Goal: Task Accomplishment & Management: Complete application form

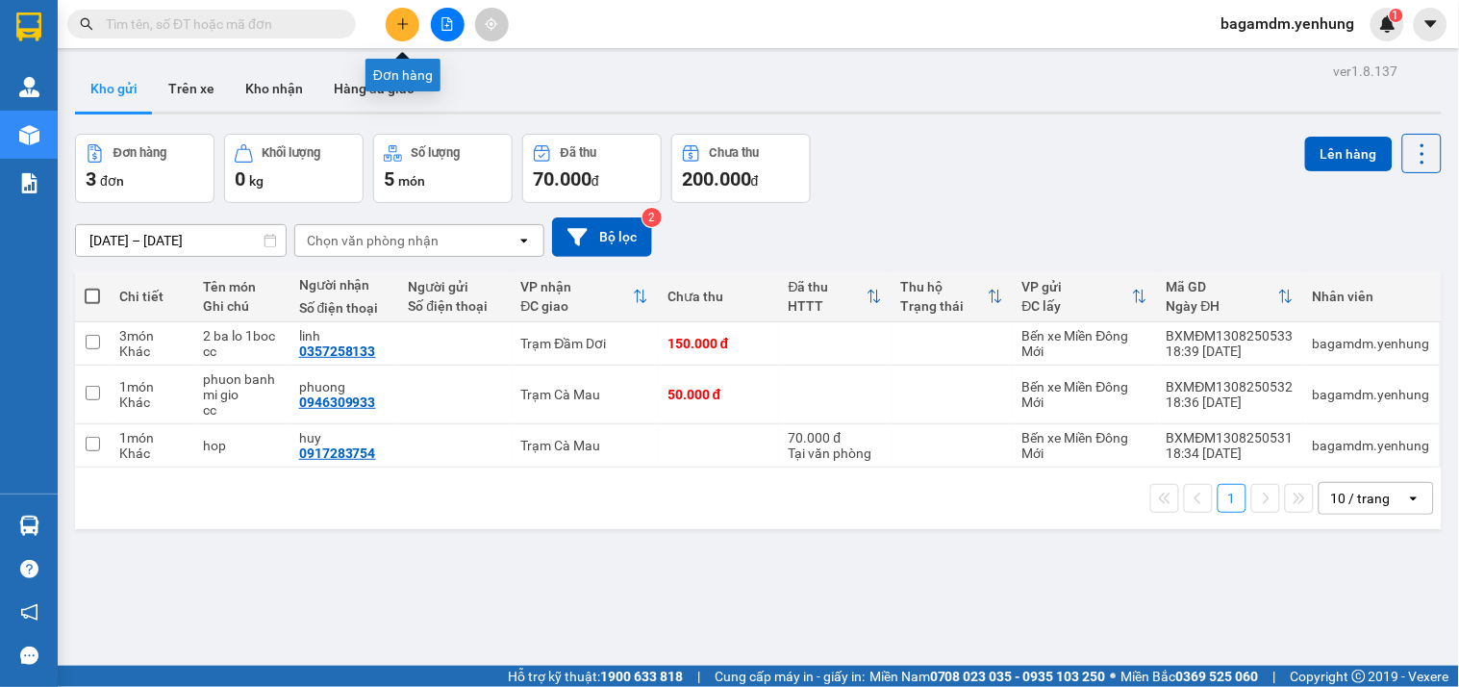
click at [405, 19] on icon "plus" at bounding box center [402, 23] width 13 height 13
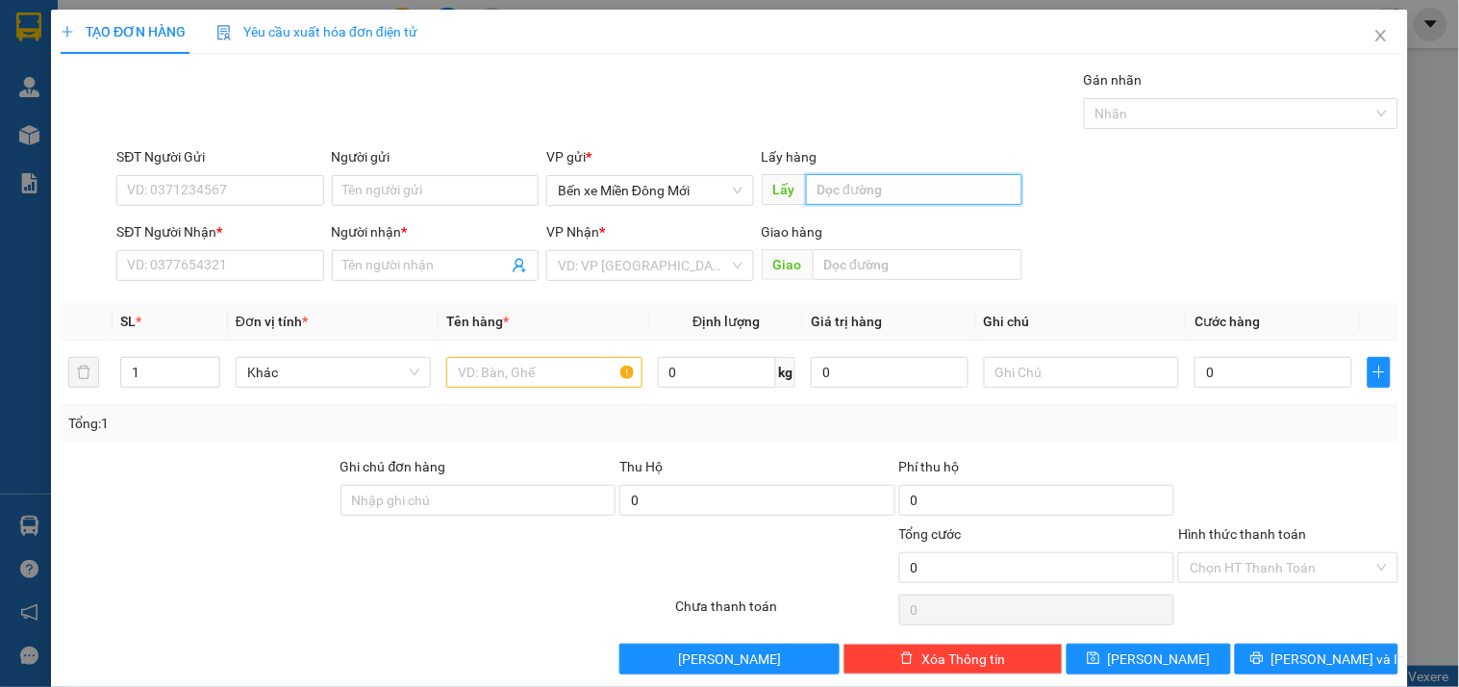
click at [958, 185] on input "text" at bounding box center [914, 189] width 216 height 31
click at [962, 187] on input "2as" at bounding box center [914, 189] width 216 height 31
type input "A"
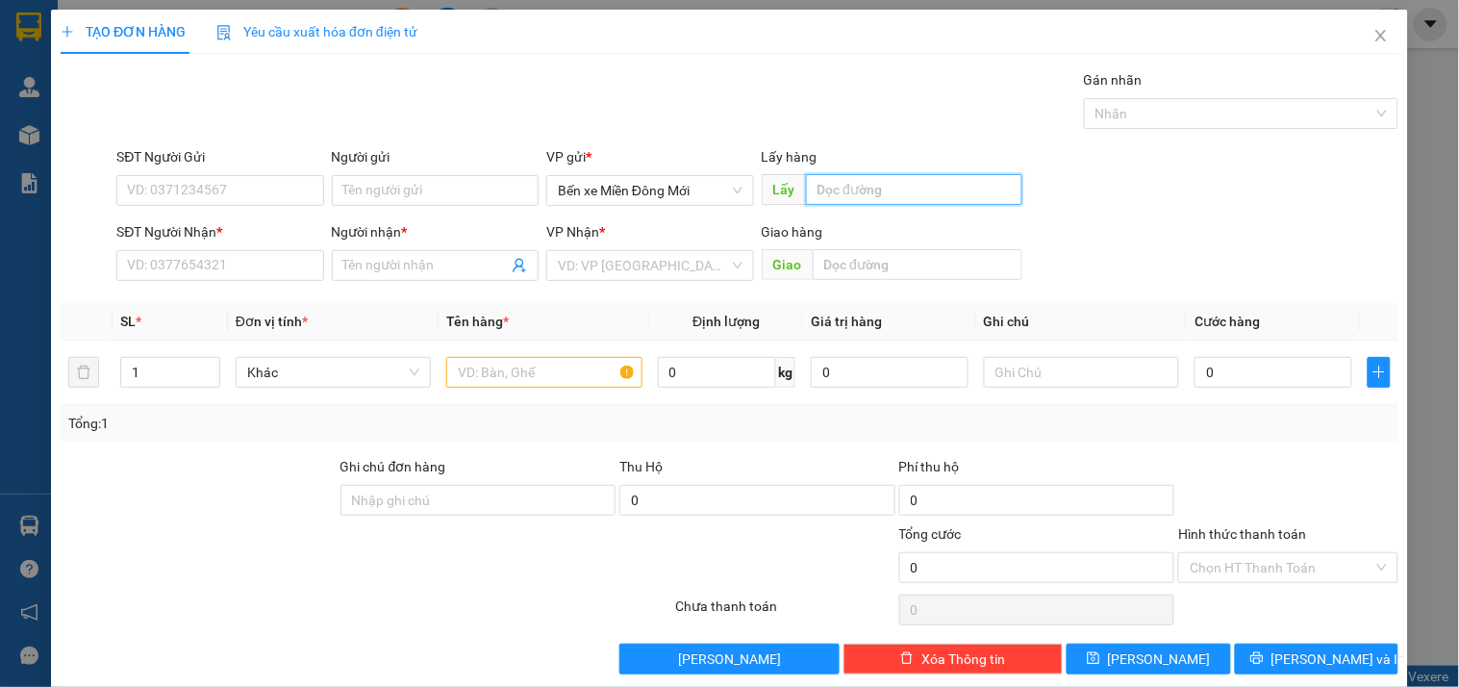
type input "Á"
type input "AS"
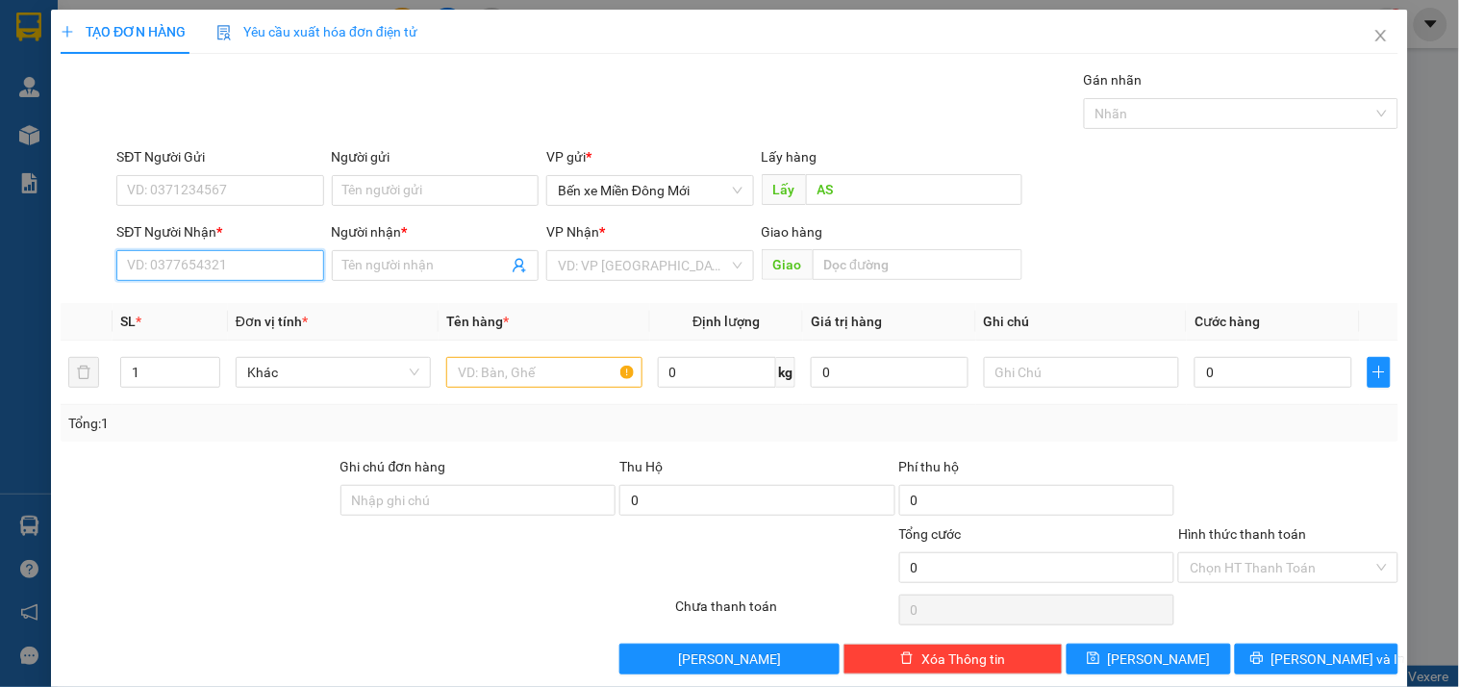
click at [254, 252] on input "SĐT Người Nhận *" at bounding box center [219, 265] width 207 height 31
type input "0949177834"
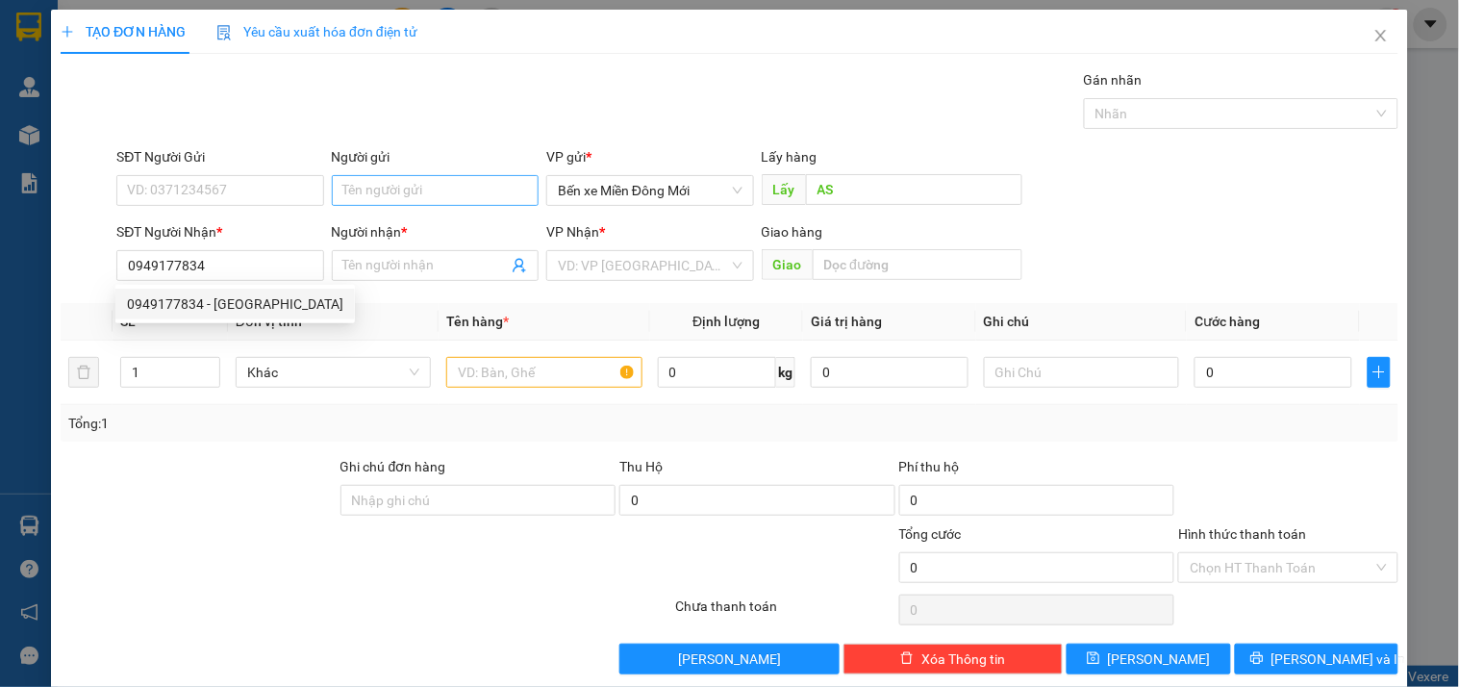
type input "[PERSON_NAME]"
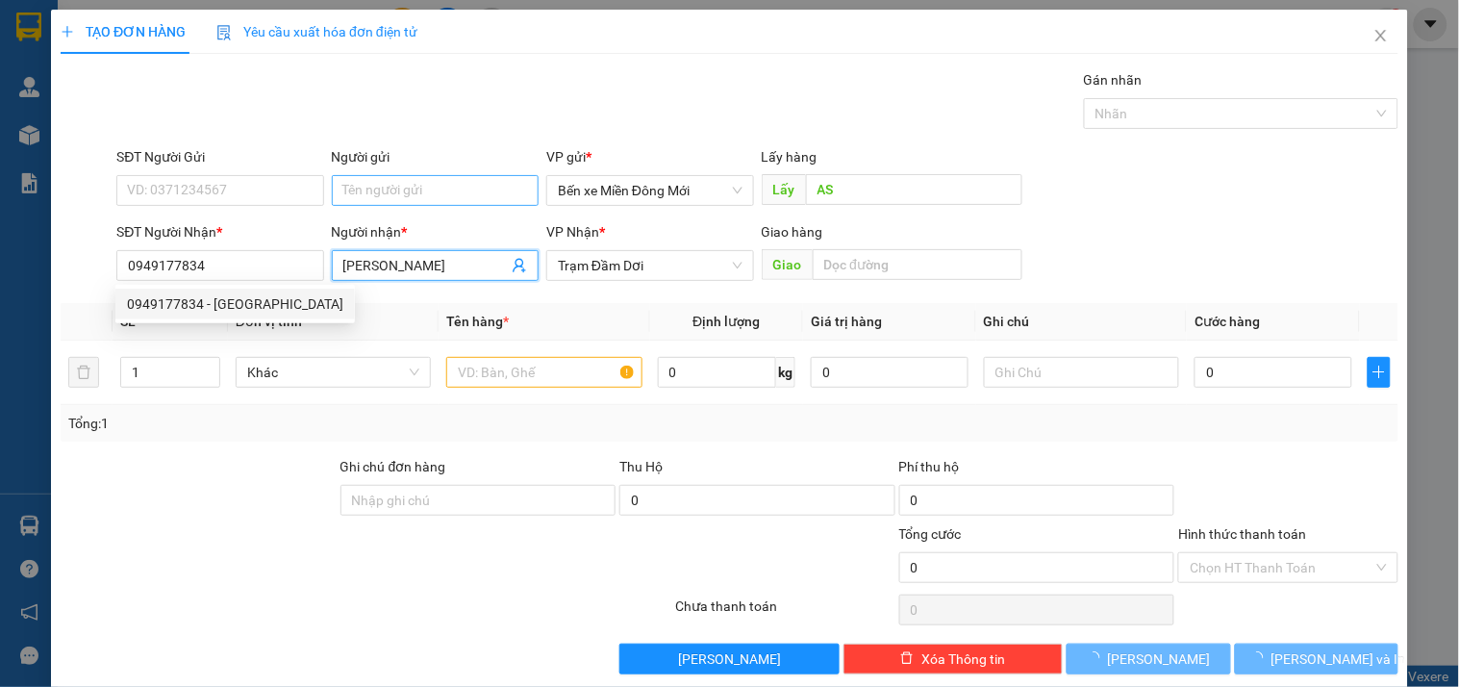
type input "100.000"
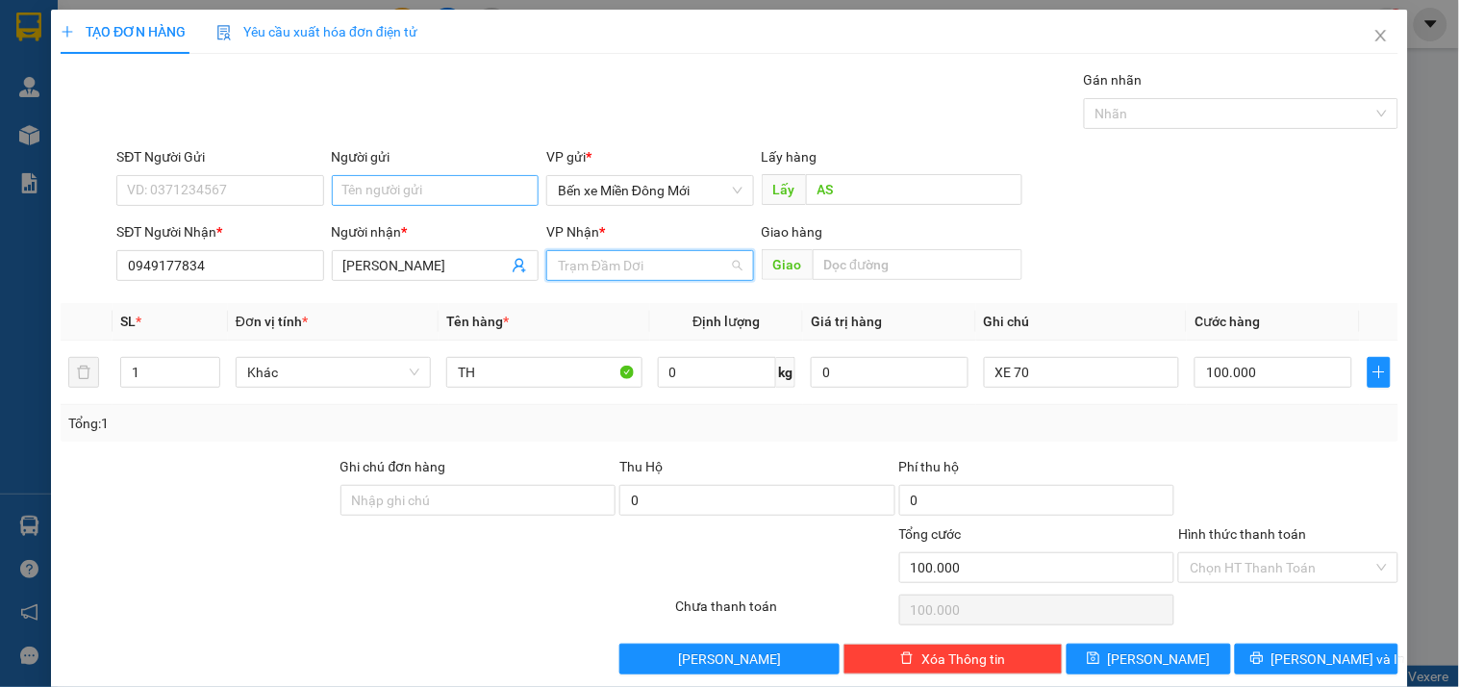
scroll to position [185, 0]
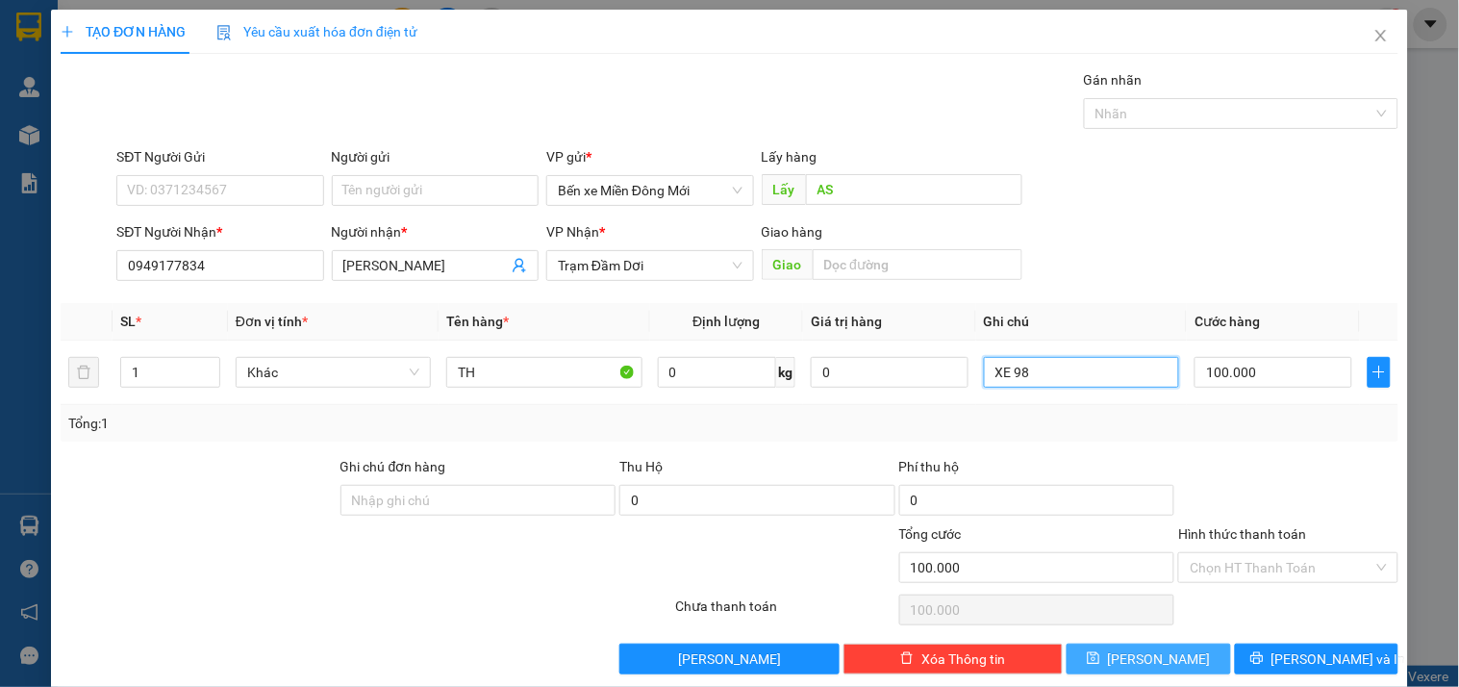
type input "XE 98"
click at [1151, 657] on span "[PERSON_NAME]" at bounding box center [1159, 658] width 103 height 21
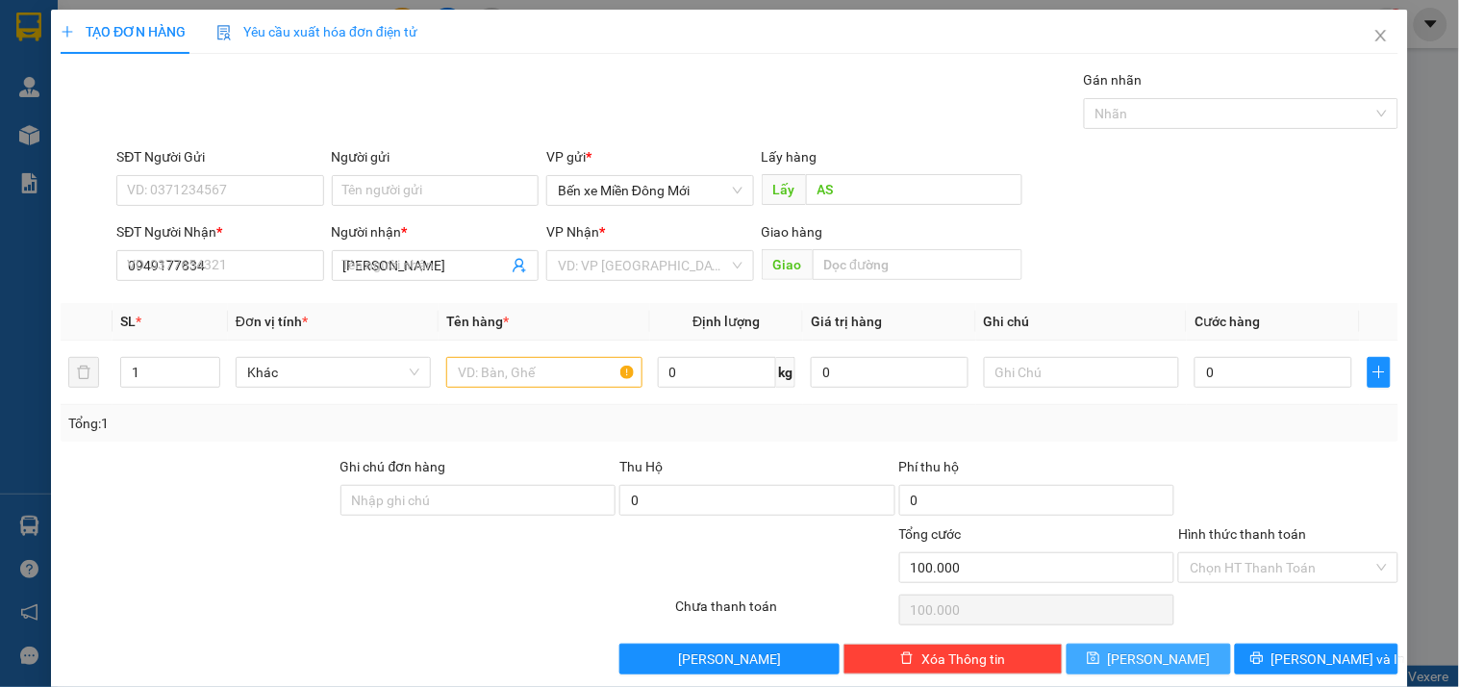
type input "0"
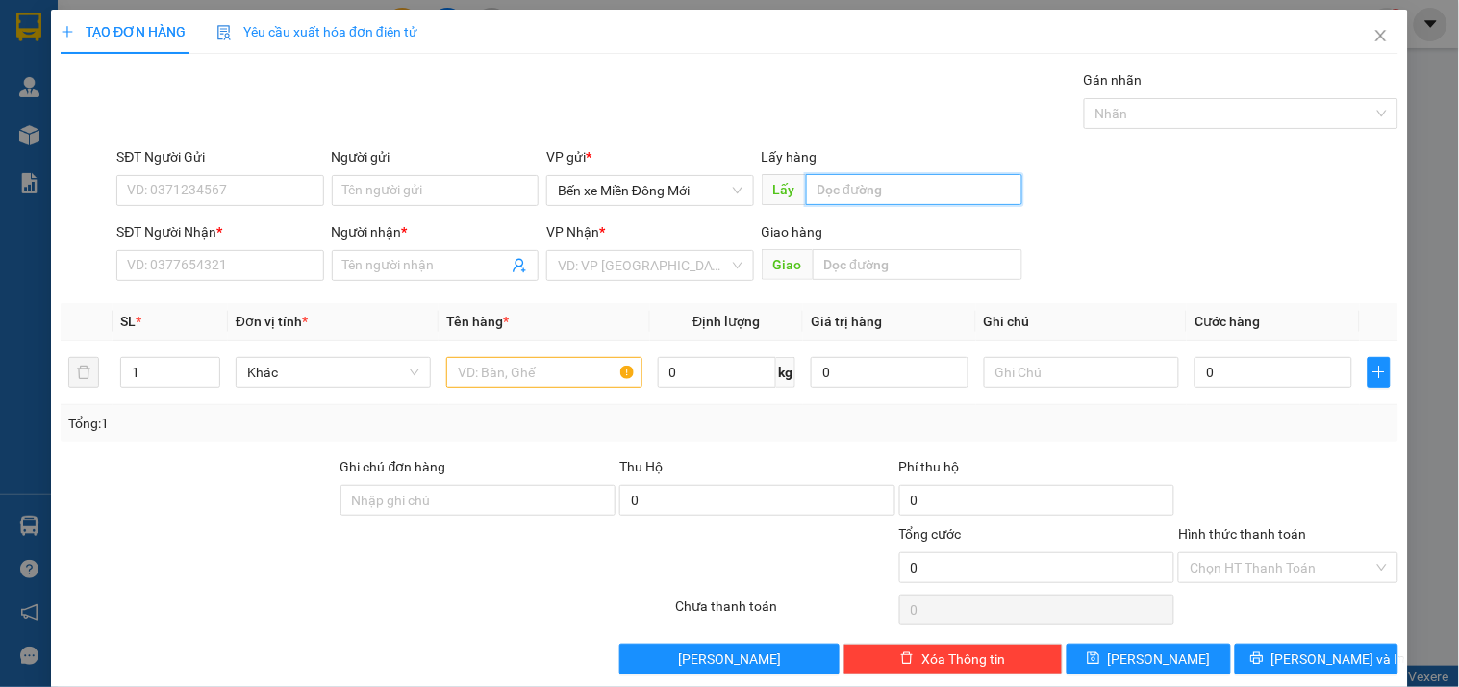
click at [919, 187] on input "text" at bounding box center [914, 189] width 216 height 31
click at [896, 195] on input "N4DA" at bounding box center [914, 189] width 216 height 31
type input "N4GA"
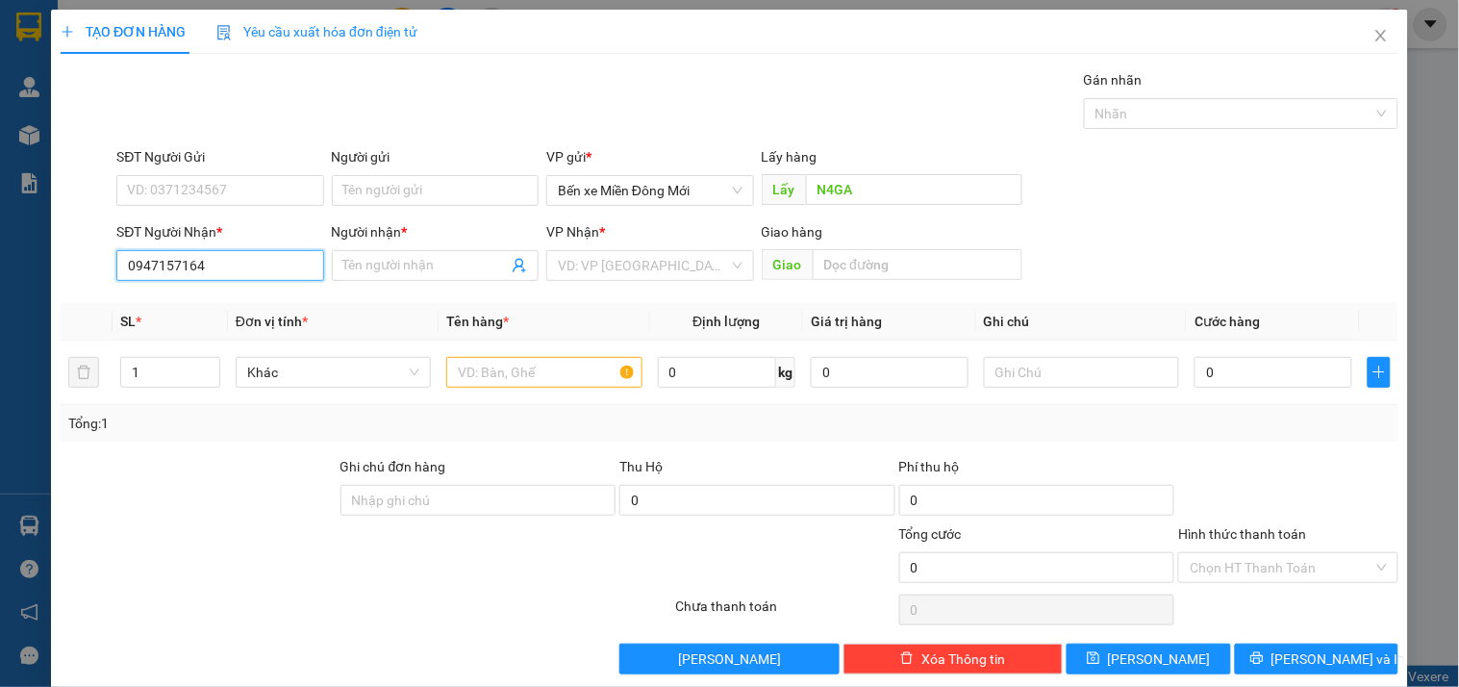
type input "0947157164"
type input "TRUNG"
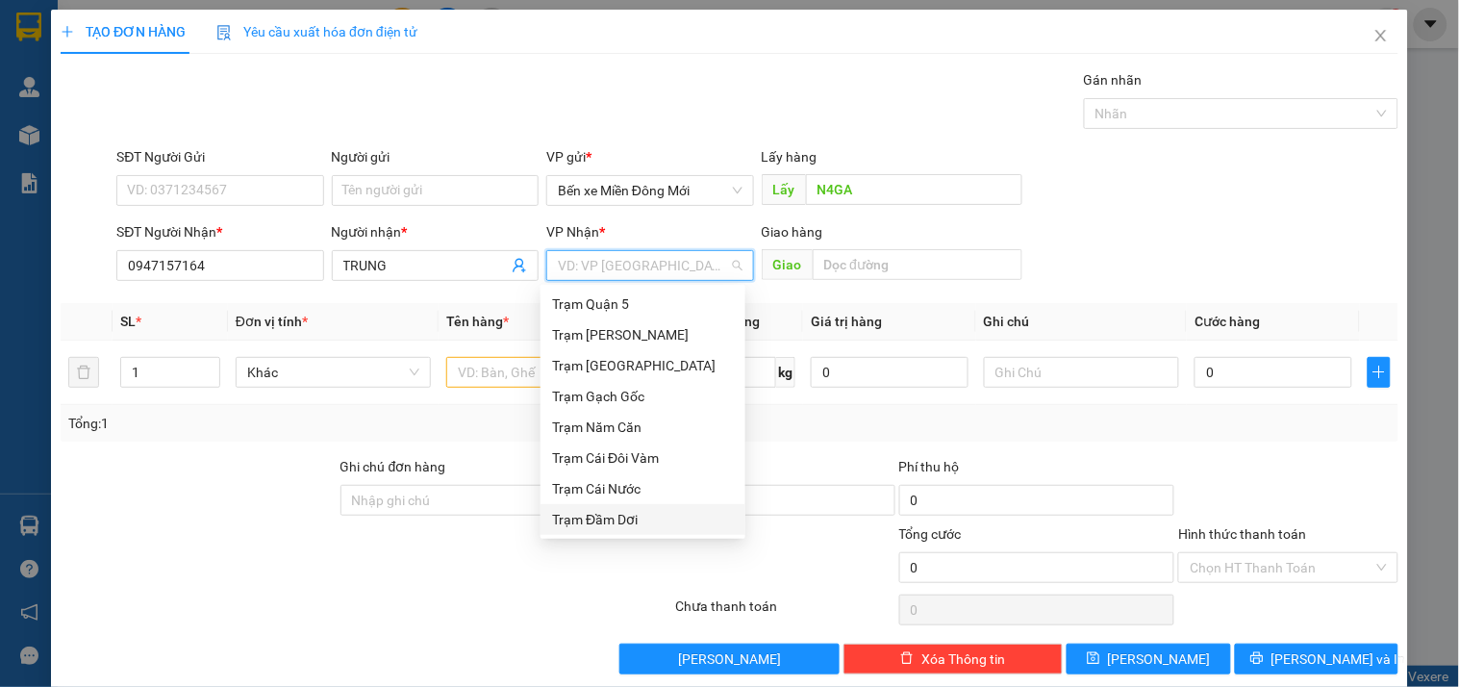
type input "D"
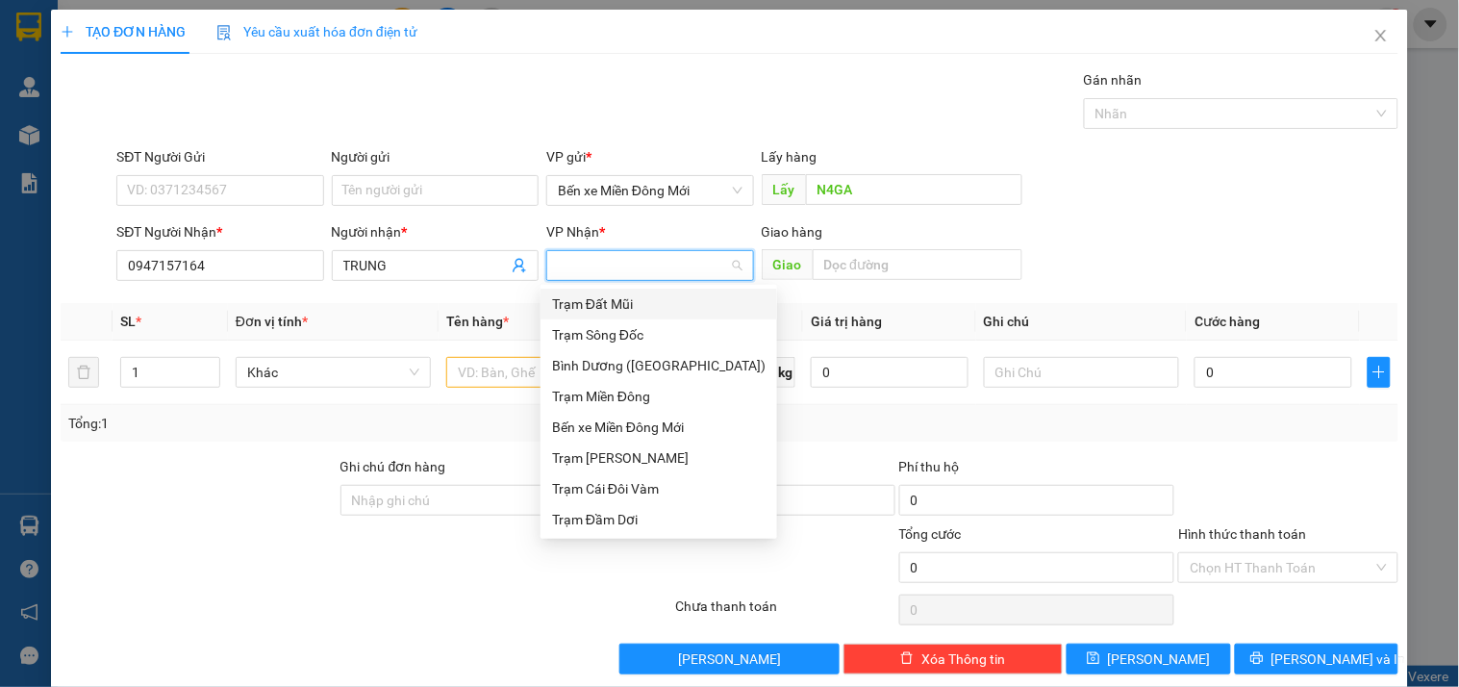
type input "Đ"
type input "DD"
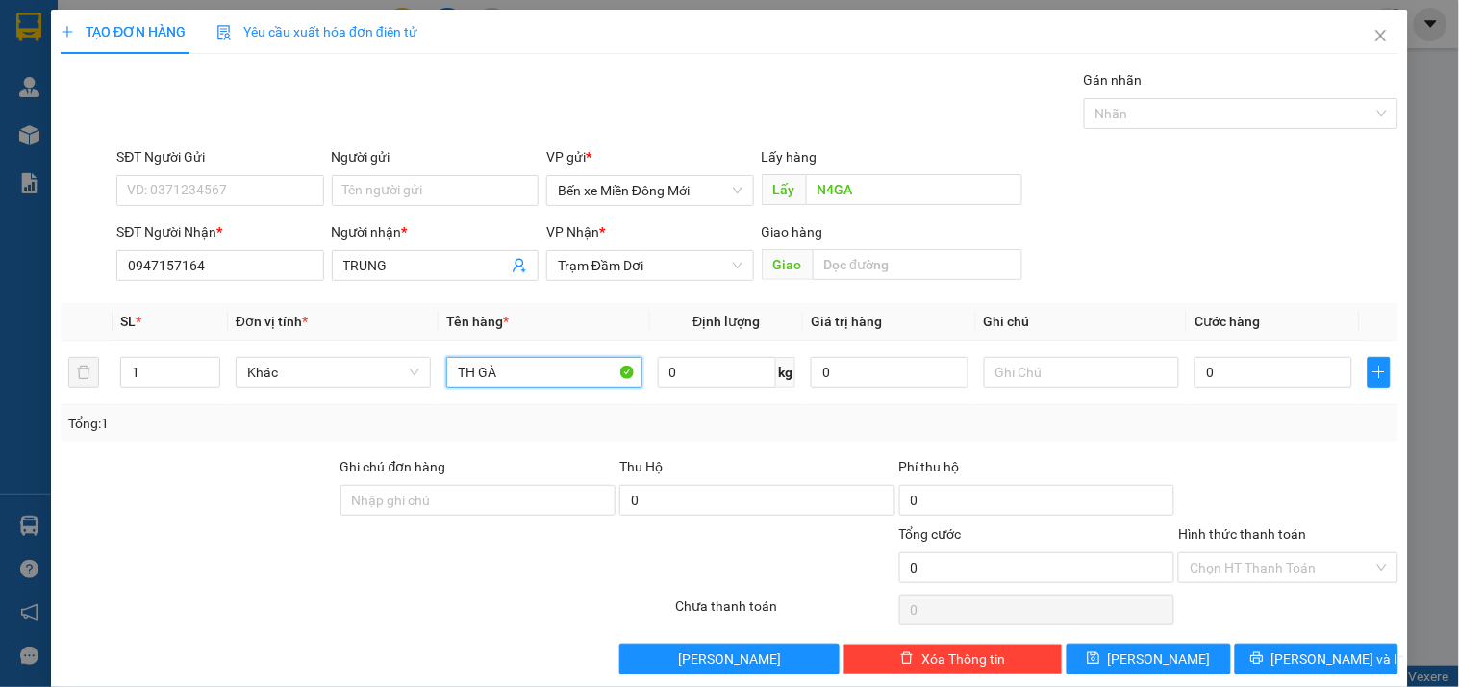
type input "TH GÀ"
type input "XE 98"
type input "1"
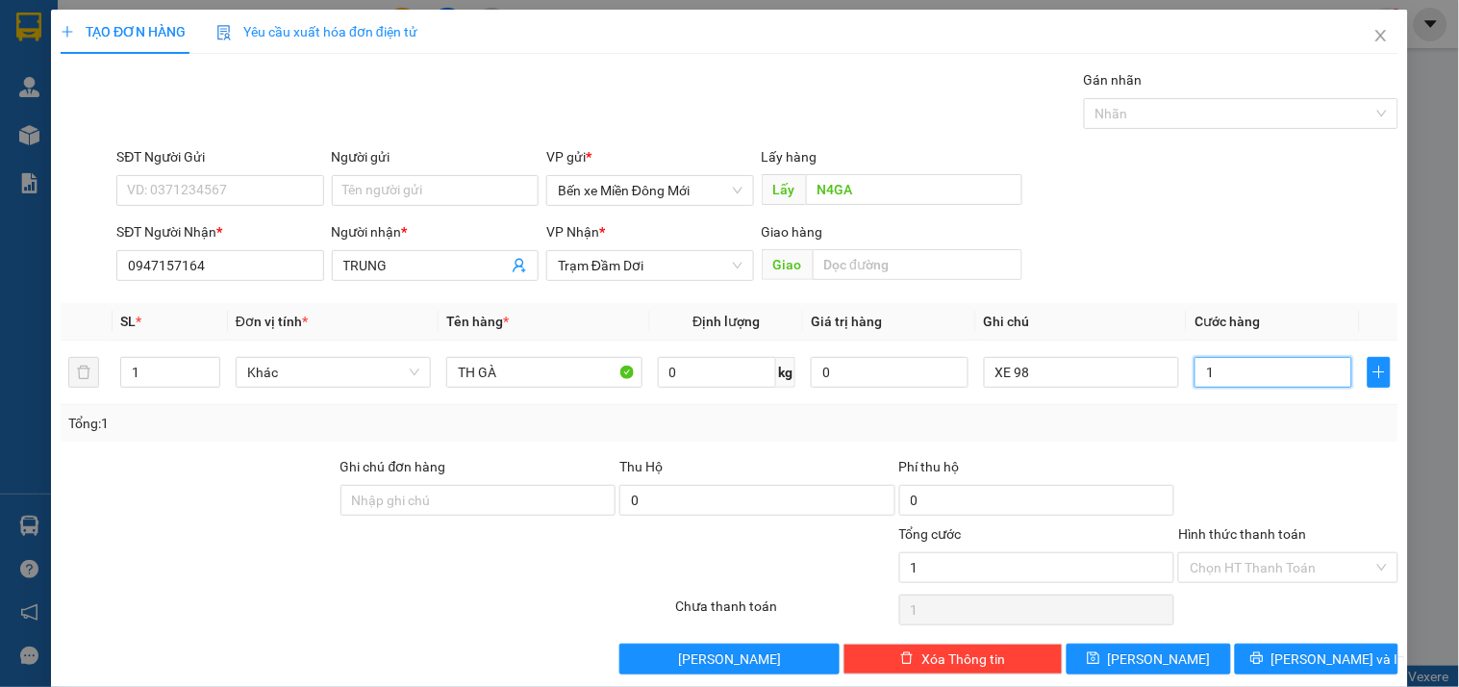
type input "15"
type input "150"
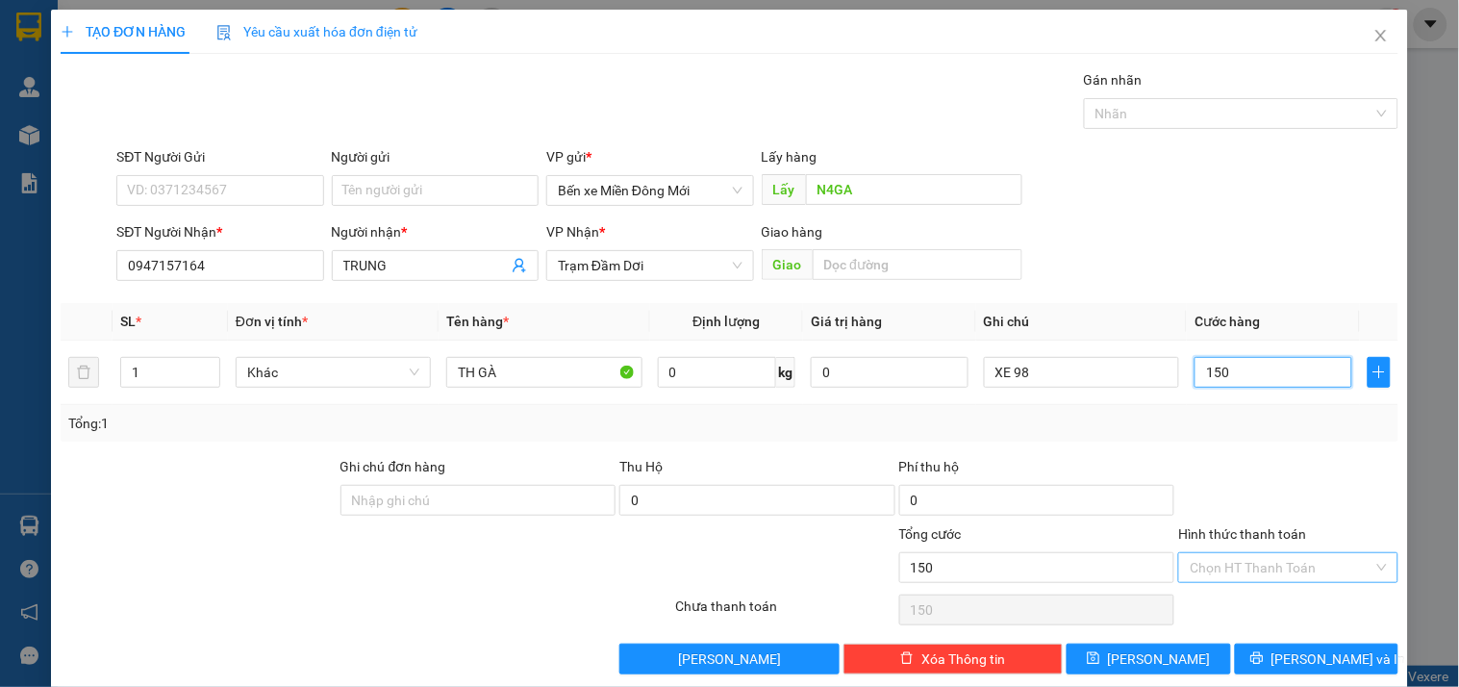
type input "150"
type input "150.000"
click at [1261, 558] on input "Hình thức thanh toán" at bounding box center [1280, 567] width 183 height 29
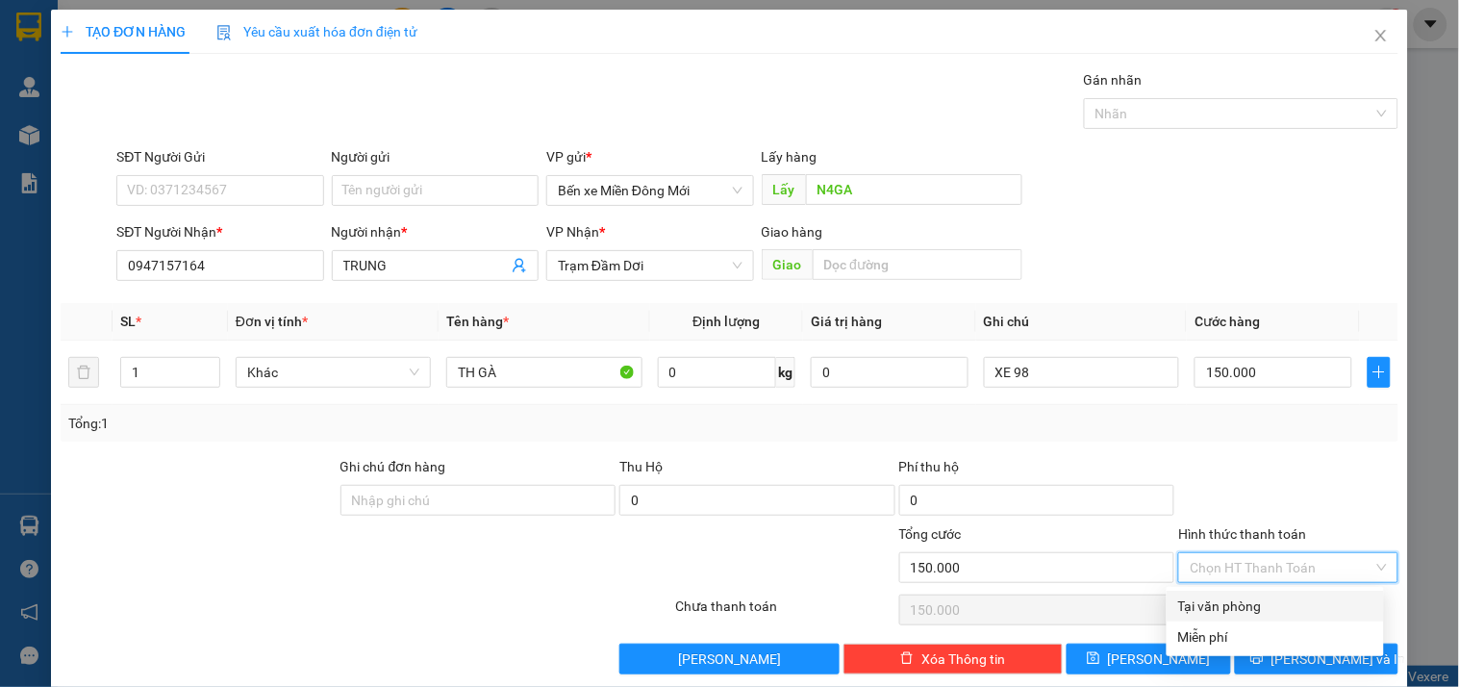
click at [1237, 588] on div "Transit Pickup Surcharge Ids Transit Deliver Surcharge Ids Transit Deliver Surc…" at bounding box center [729, 371] width 1337 height 605
click at [1233, 575] on input "Hình thức thanh toán" at bounding box center [1280, 567] width 183 height 29
click at [1228, 601] on div "Tại văn phòng" at bounding box center [1275, 605] width 194 height 21
type input "0"
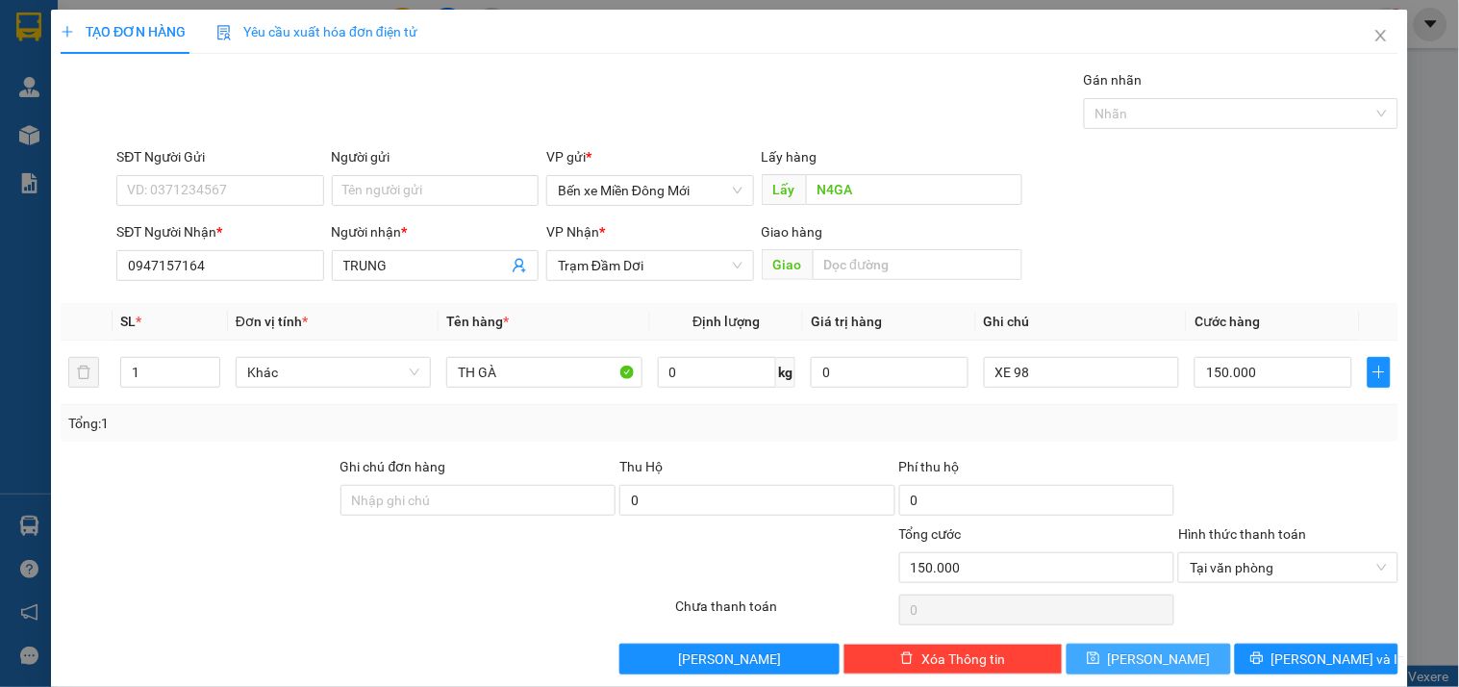
click at [1155, 670] on button "[PERSON_NAME]" at bounding box center [1147, 658] width 163 height 31
type input "0"
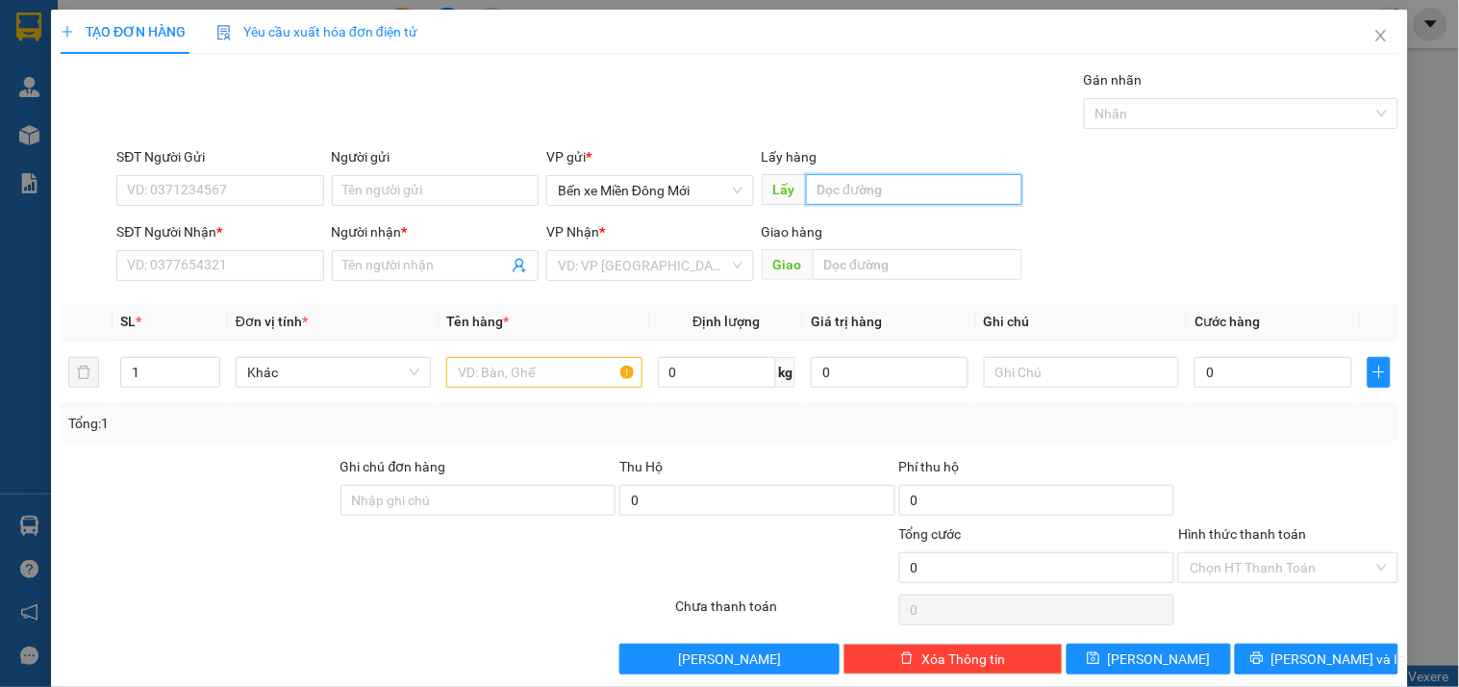
click at [862, 193] on input "text" at bounding box center [914, 189] width 216 height 31
type input "THÀNH LỄ"
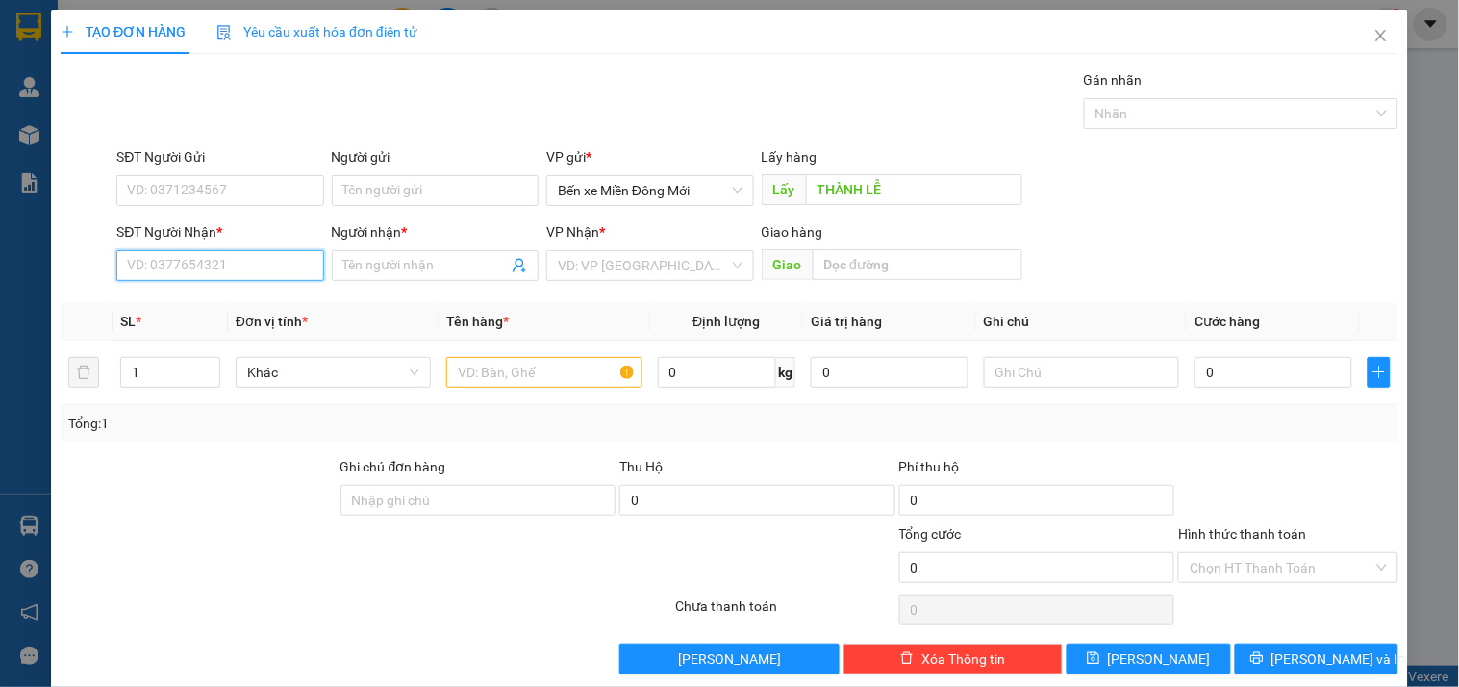
click at [192, 275] on input "SĐT Người Nhận *" at bounding box center [219, 265] width 207 height 31
type input "091751222"
click at [366, 272] on input "Người nhận *" at bounding box center [425, 265] width 164 height 21
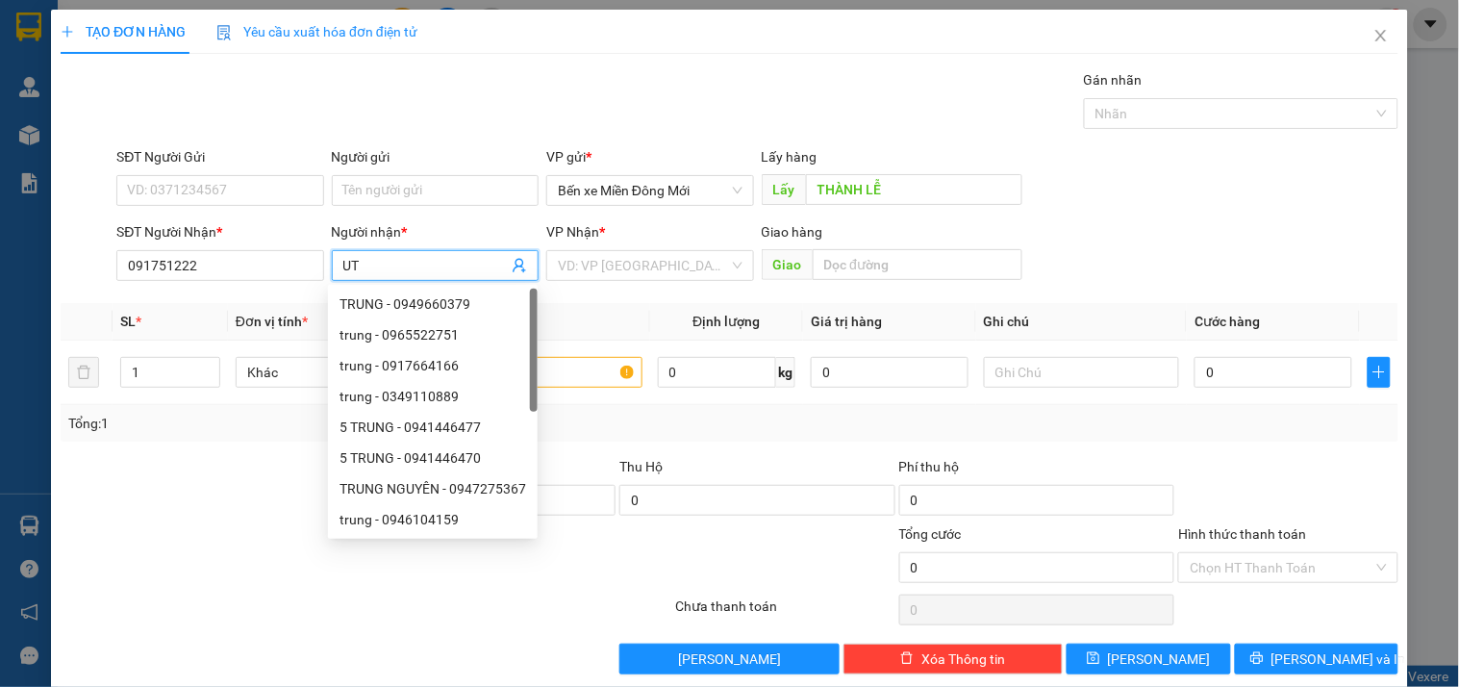
type input "U"
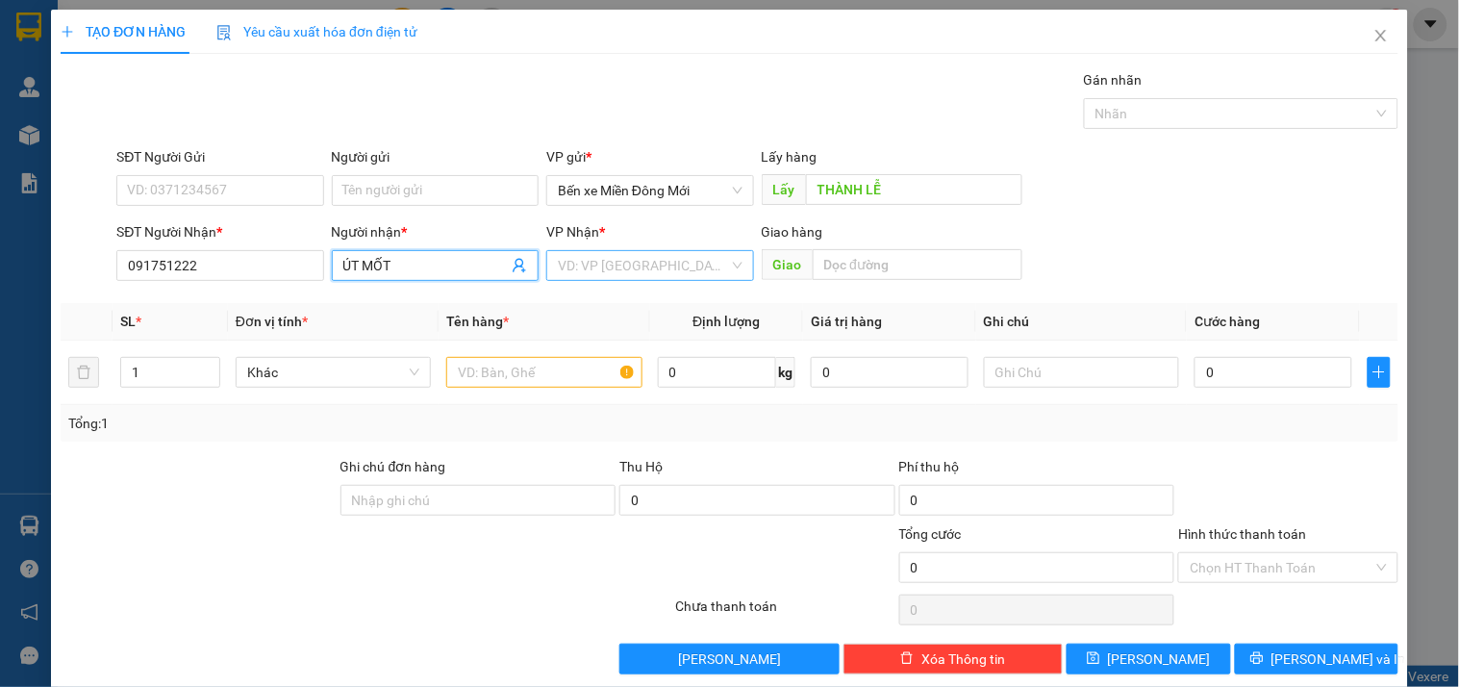
type input "ÚT MỐT"
click at [587, 266] on input "search" at bounding box center [643, 265] width 170 height 29
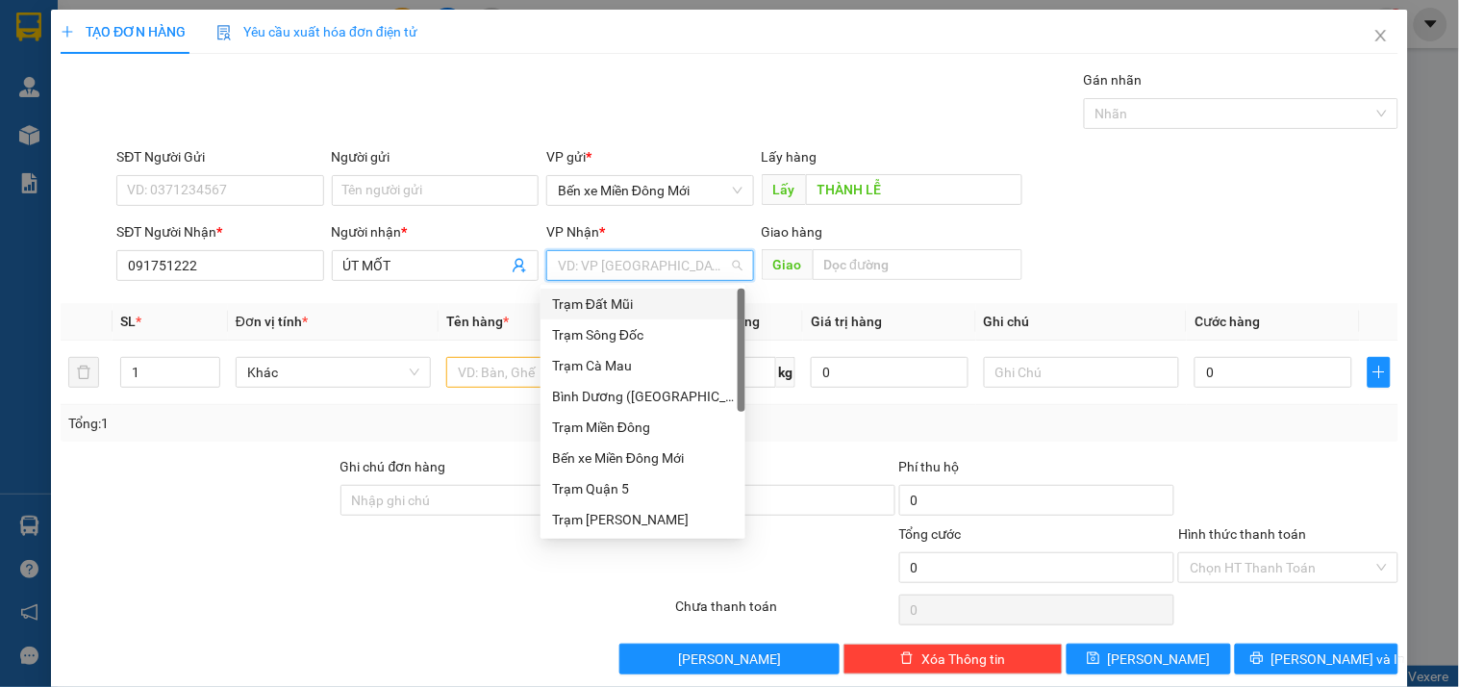
type input "D"
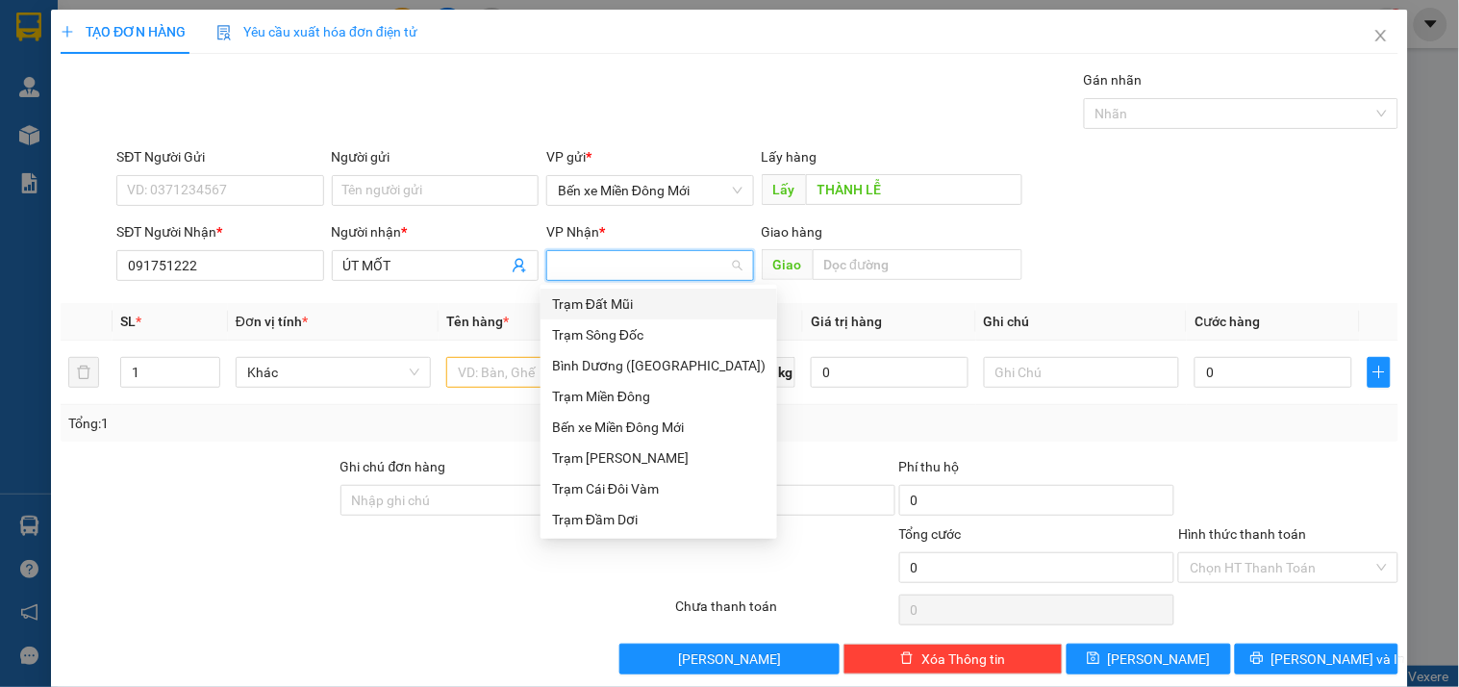
type input "Đ"
type input "DD"
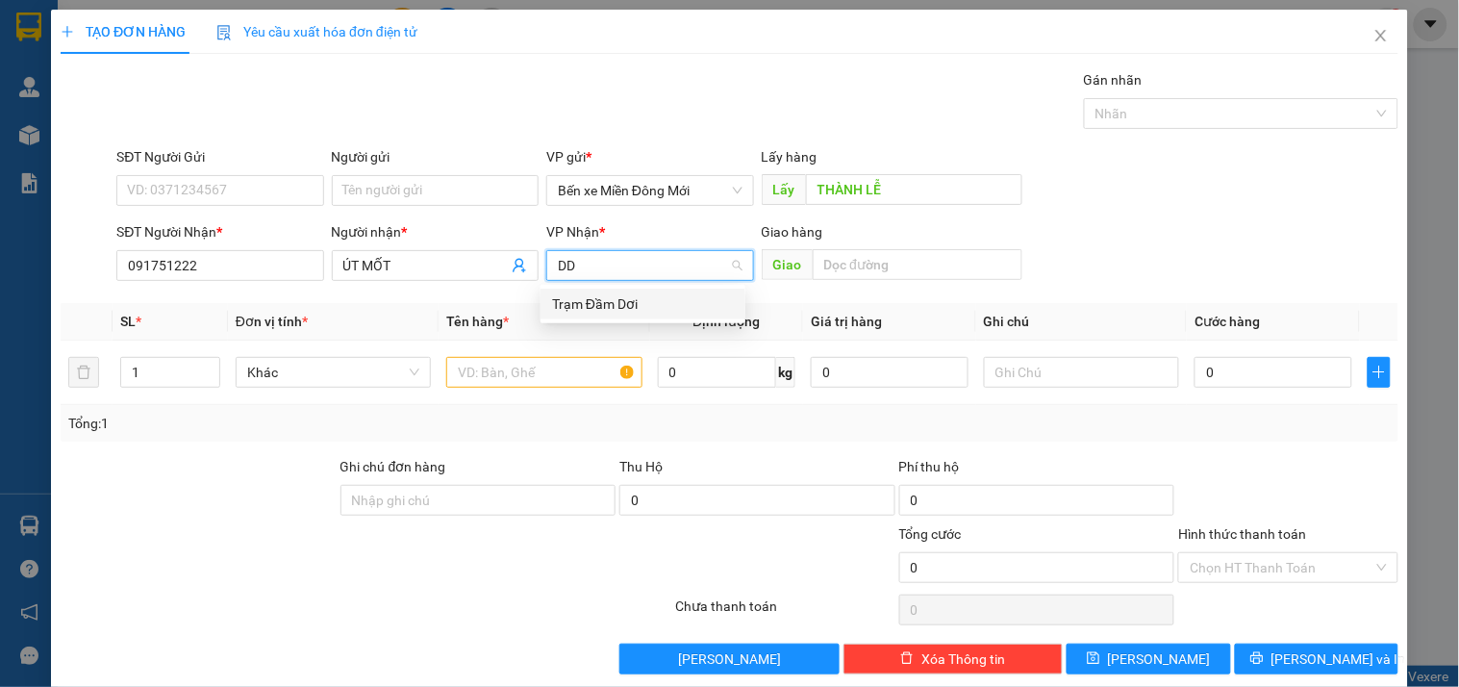
click at [603, 294] on div "Trạm Đầm Dơi" at bounding box center [643, 303] width 182 height 21
click at [556, 367] on input "text" at bounding box center [543, 372] width 195 height 31
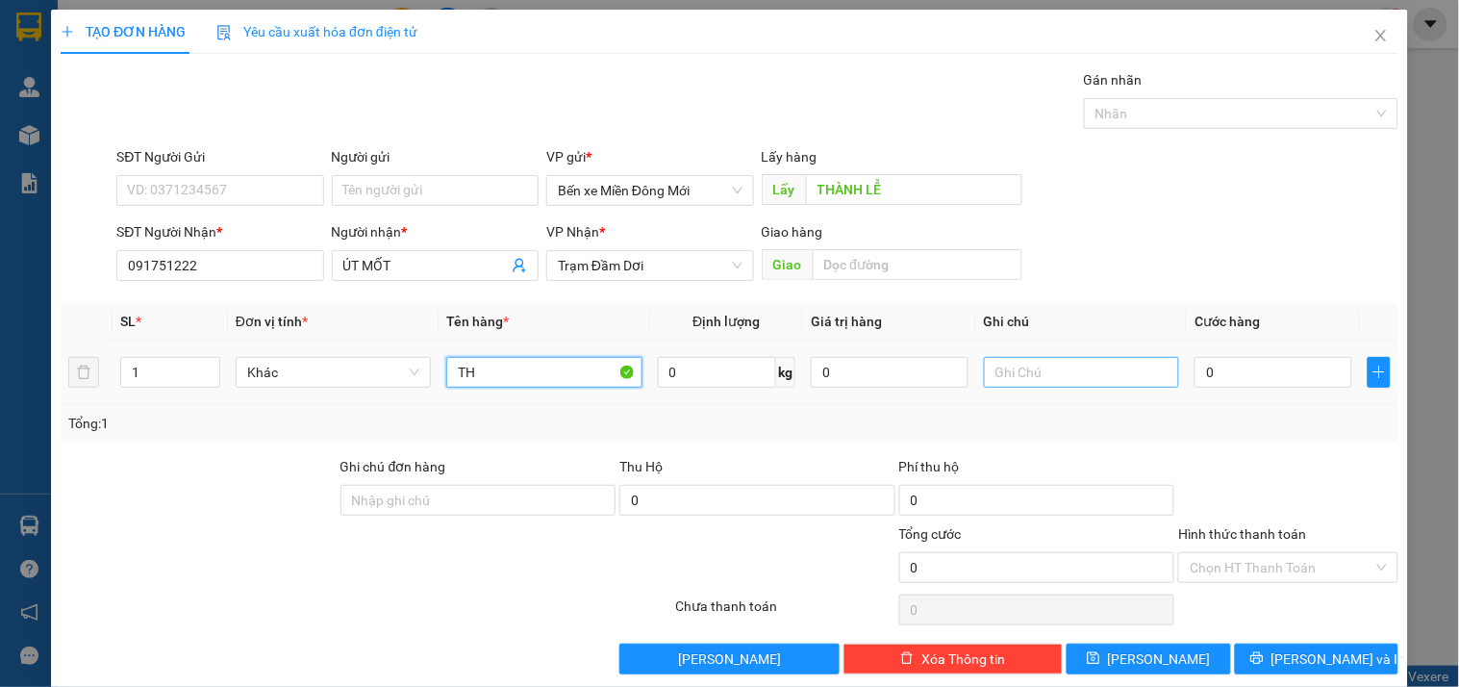
type input "TH"
click at [1080, 376] on input "text" at bounding box center [1081, 372] width 195 height 31
type input "XE 98"
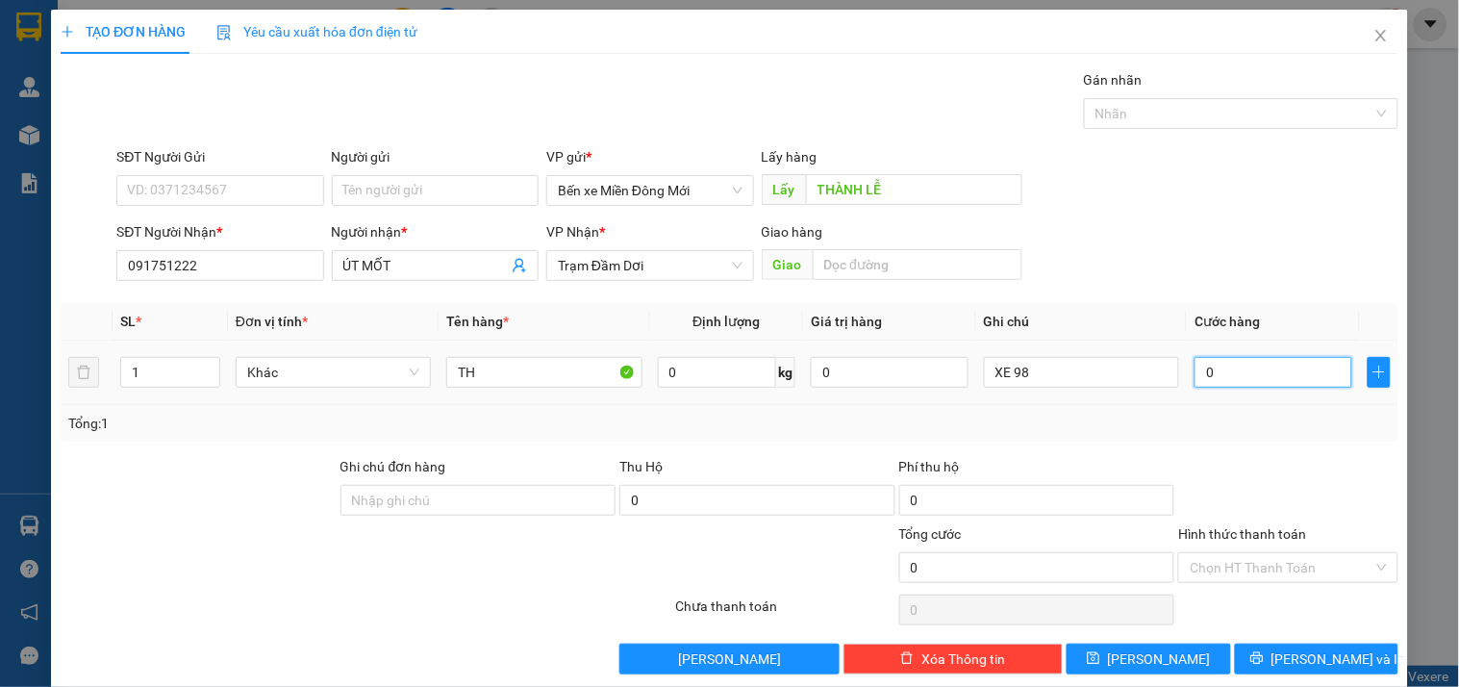
click at [1214, 376] on input "0" at bounding box center [1273, 372] width 158 height 31
type input "1"
type input "10"
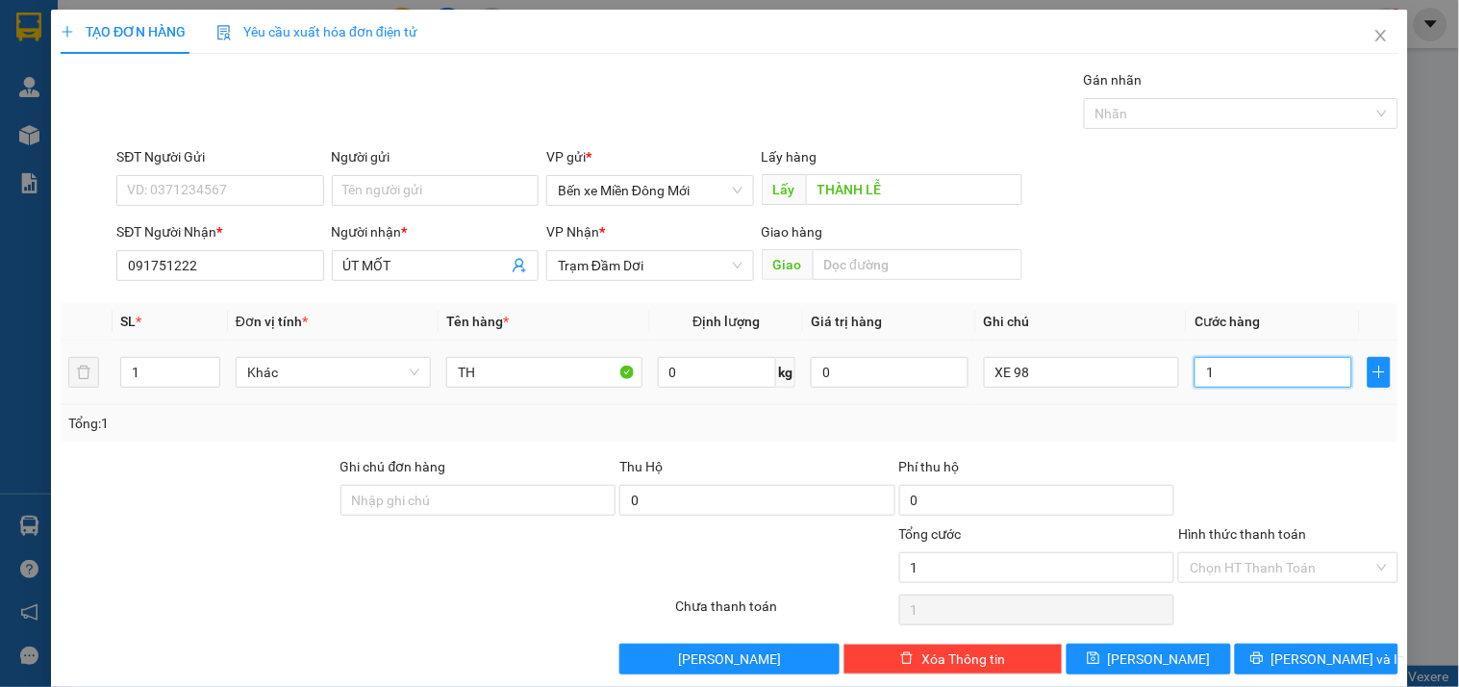
type input "10"
type input "100"
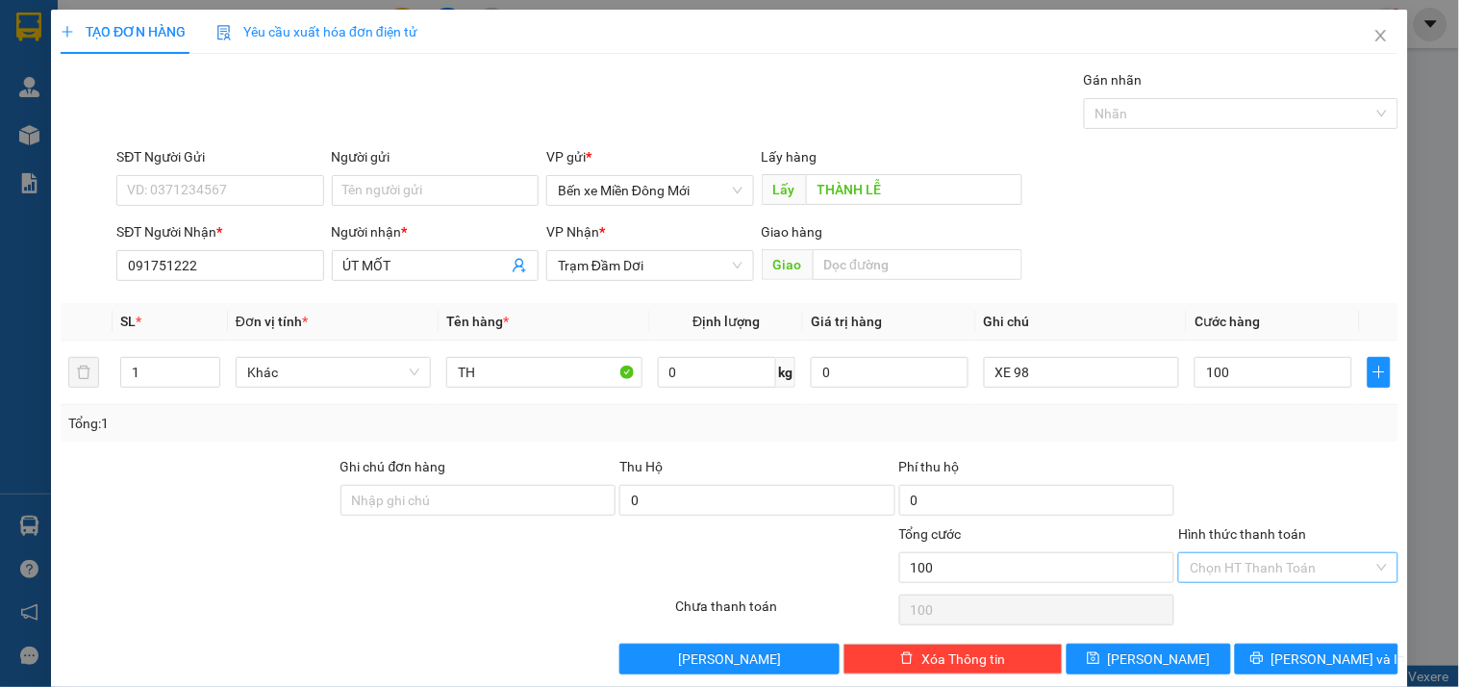
type input "100.000"
click at [1253, 570] on input "Hình thức thanh toán" at bounding box center [1280, 567] width 183 height 29
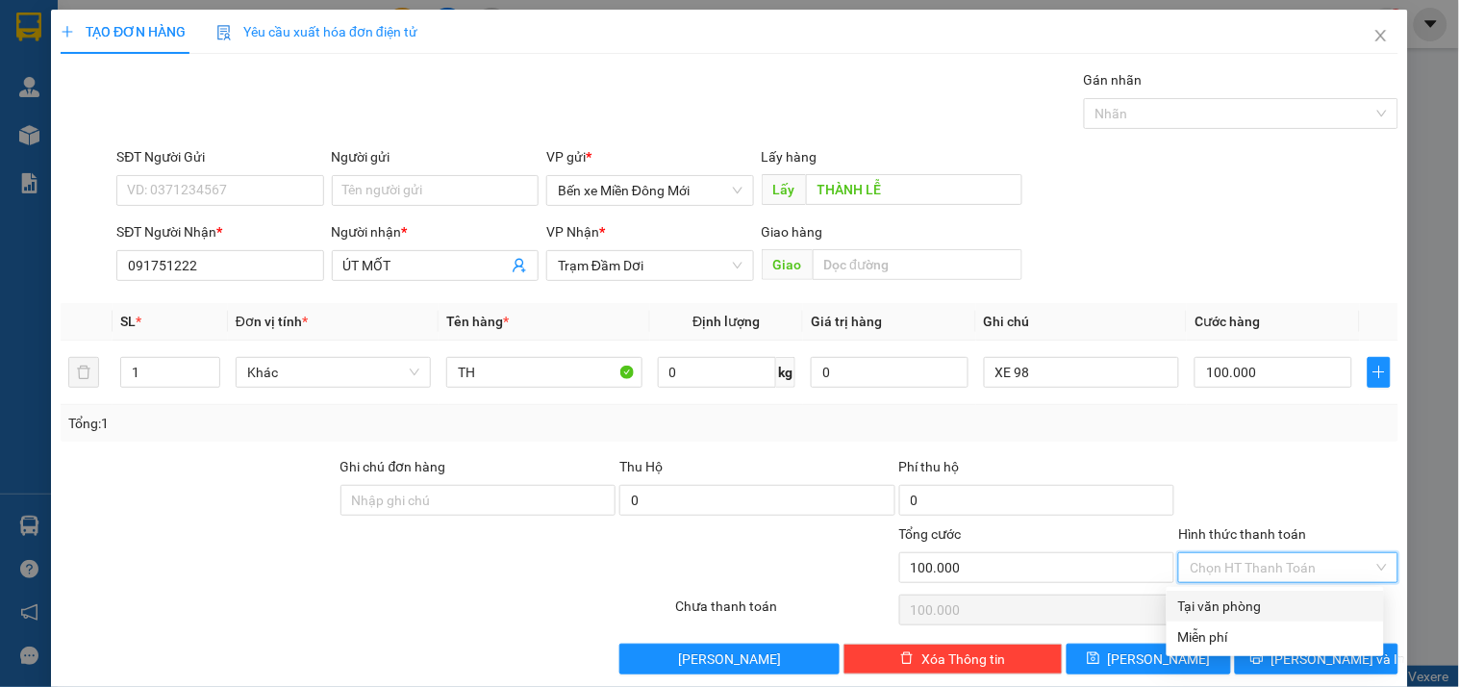
click at [1223, 602] on div "Tại văn phòng" at bounding box center [1275, 605] width 194 height 21
type input "0"
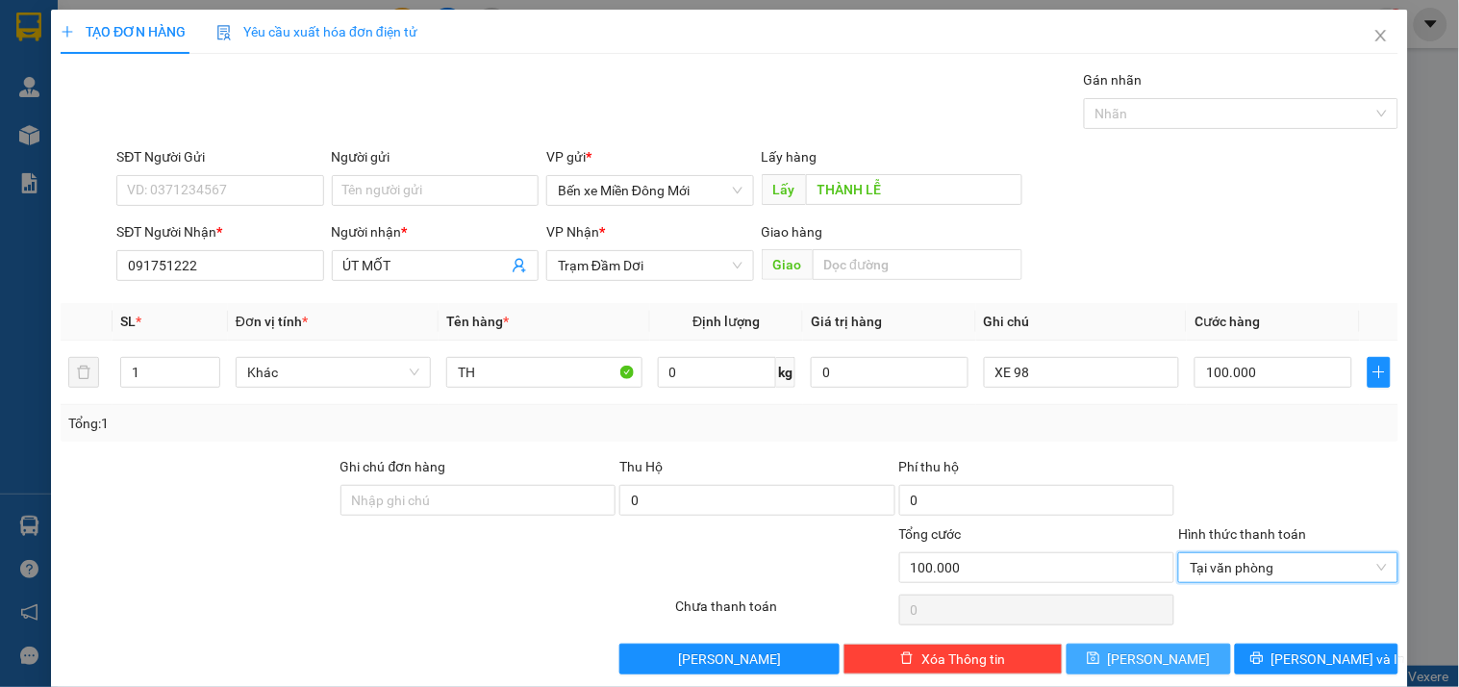
click at [1161, 667] on button "[PERSON_NAME]" at bounding box center [1147, 658] width 163 height 31
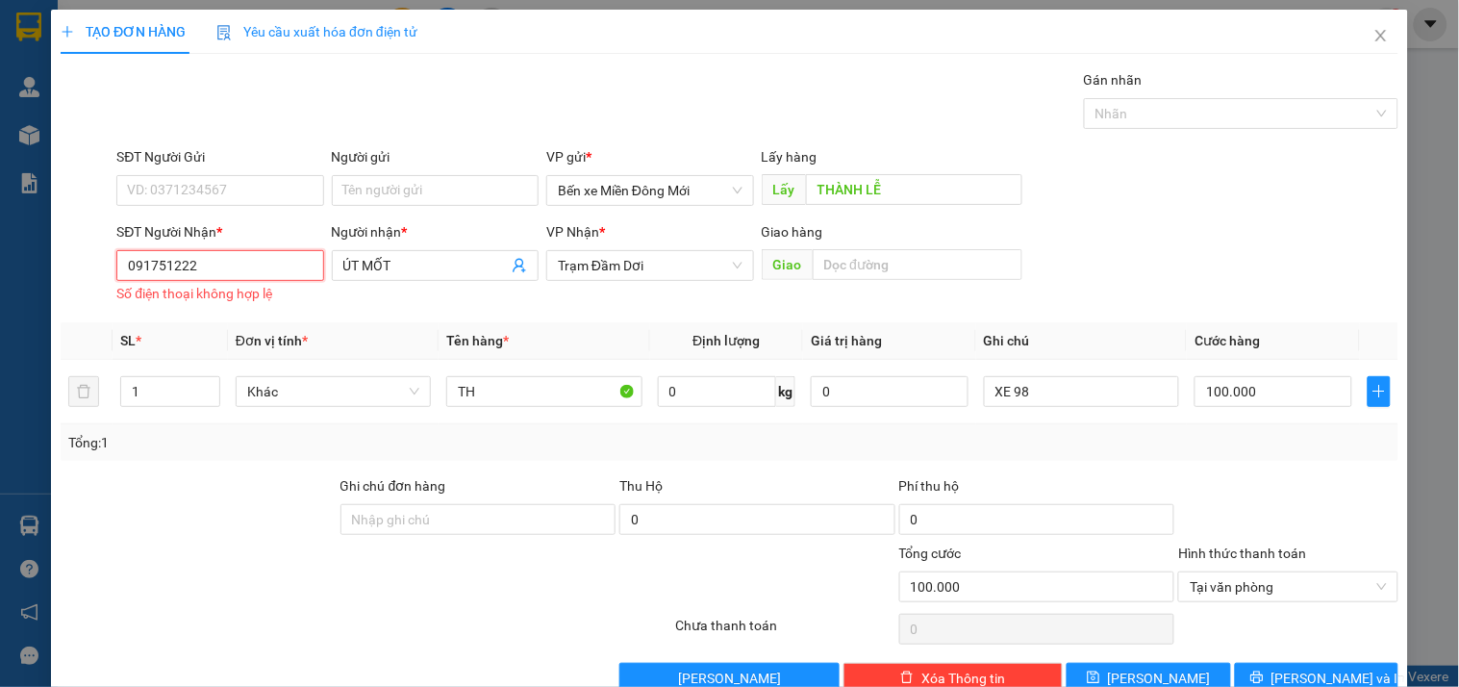
click at [188, 261] on input "091751222" at bounding box center [219, 265] width 207 height 31
click at [152, 271] on input "091751222" at bounding box center [219, 265] width 207 height 31
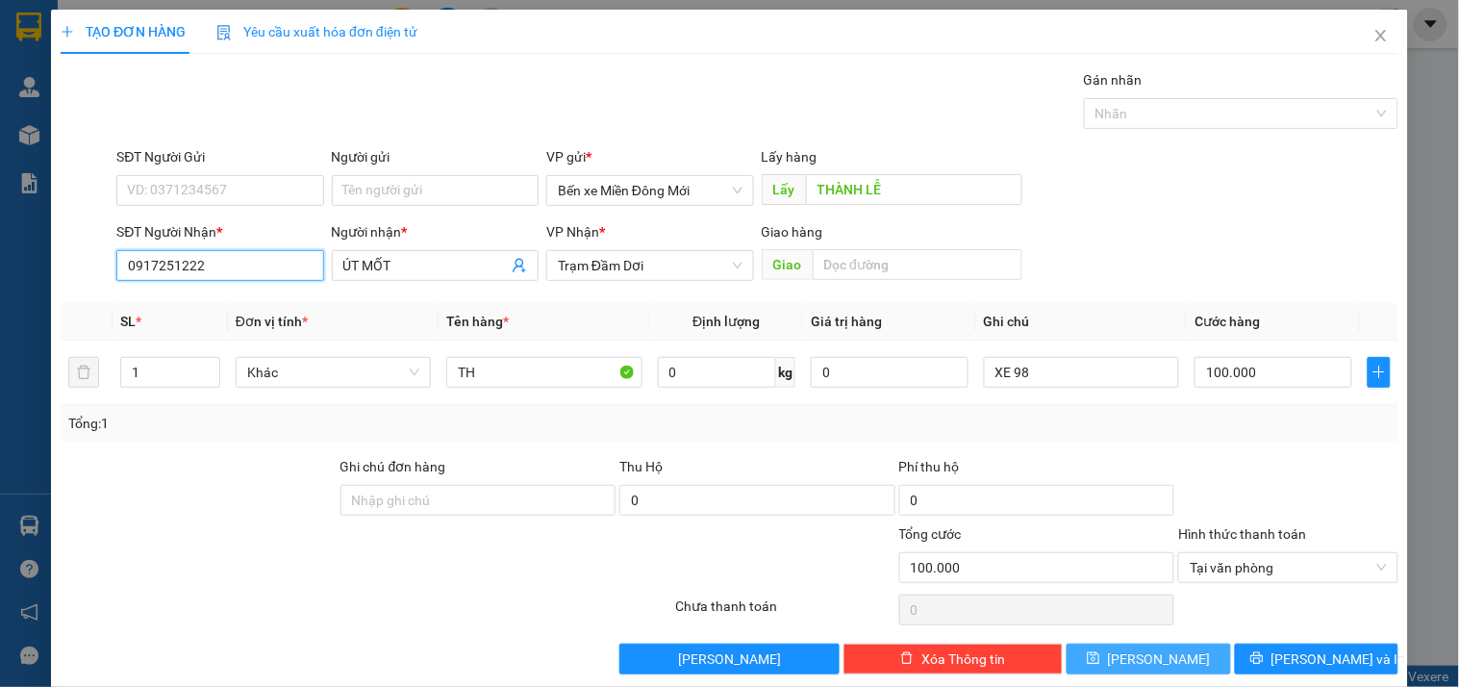
type input "0917251222"
click at [1165, 648] on button "[PERSON_NAME]" at bounding box center [1147, 658] width 163 height 31
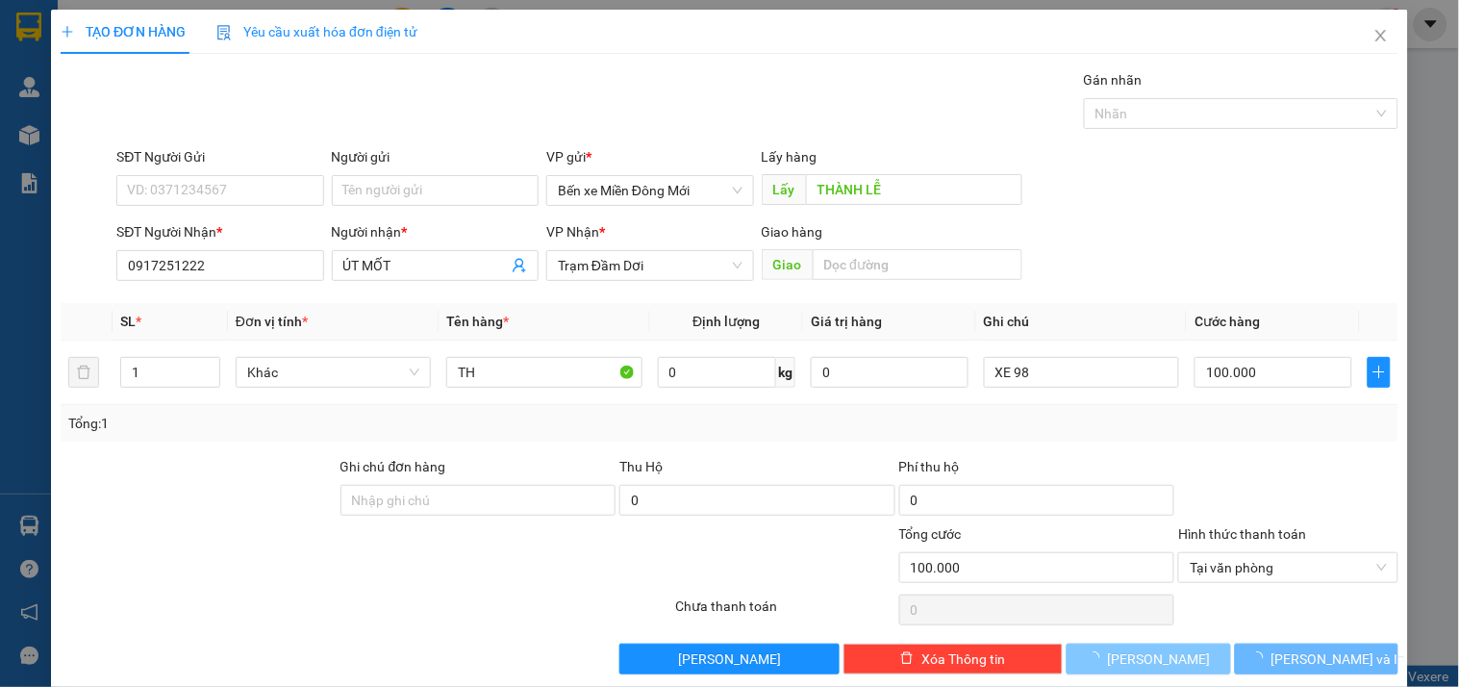
type input "0"
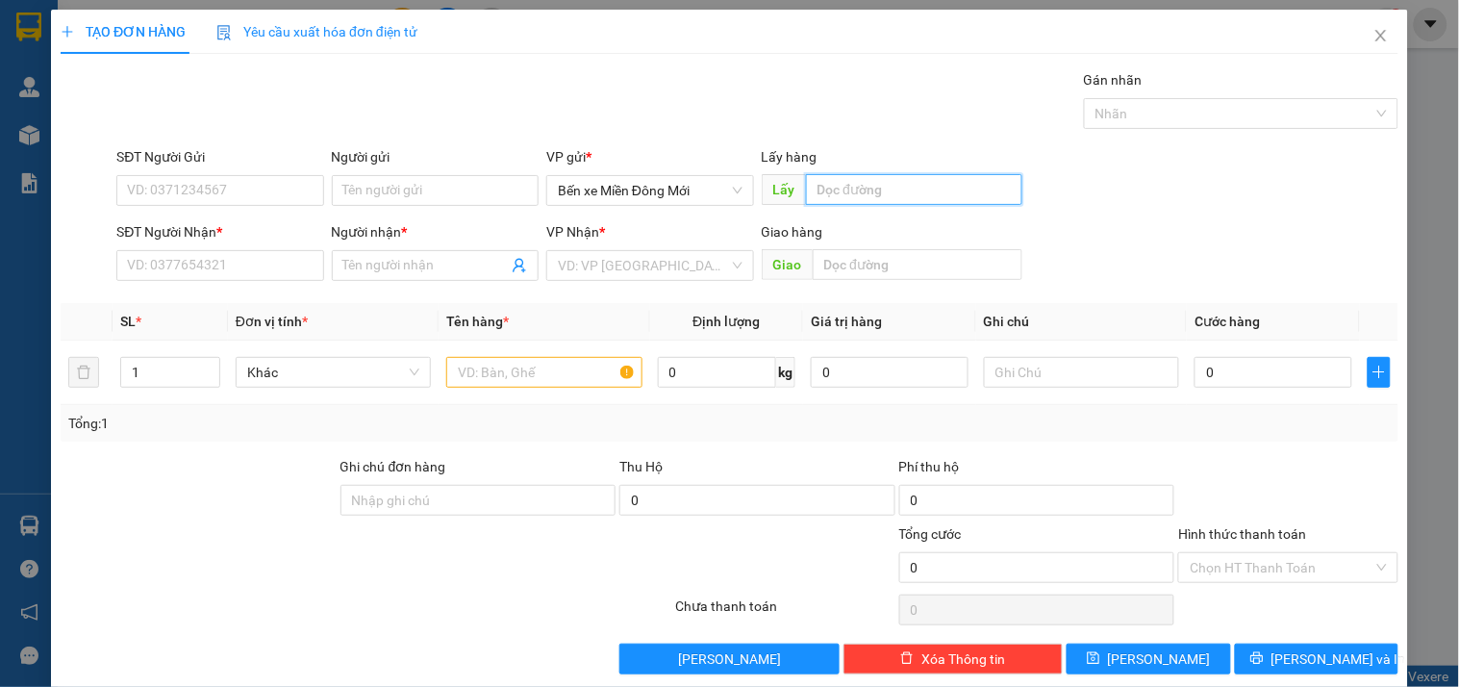
click at [872, 193] on input "text" at bounding box center [914, 189] width 216 height 31
type input "BD"
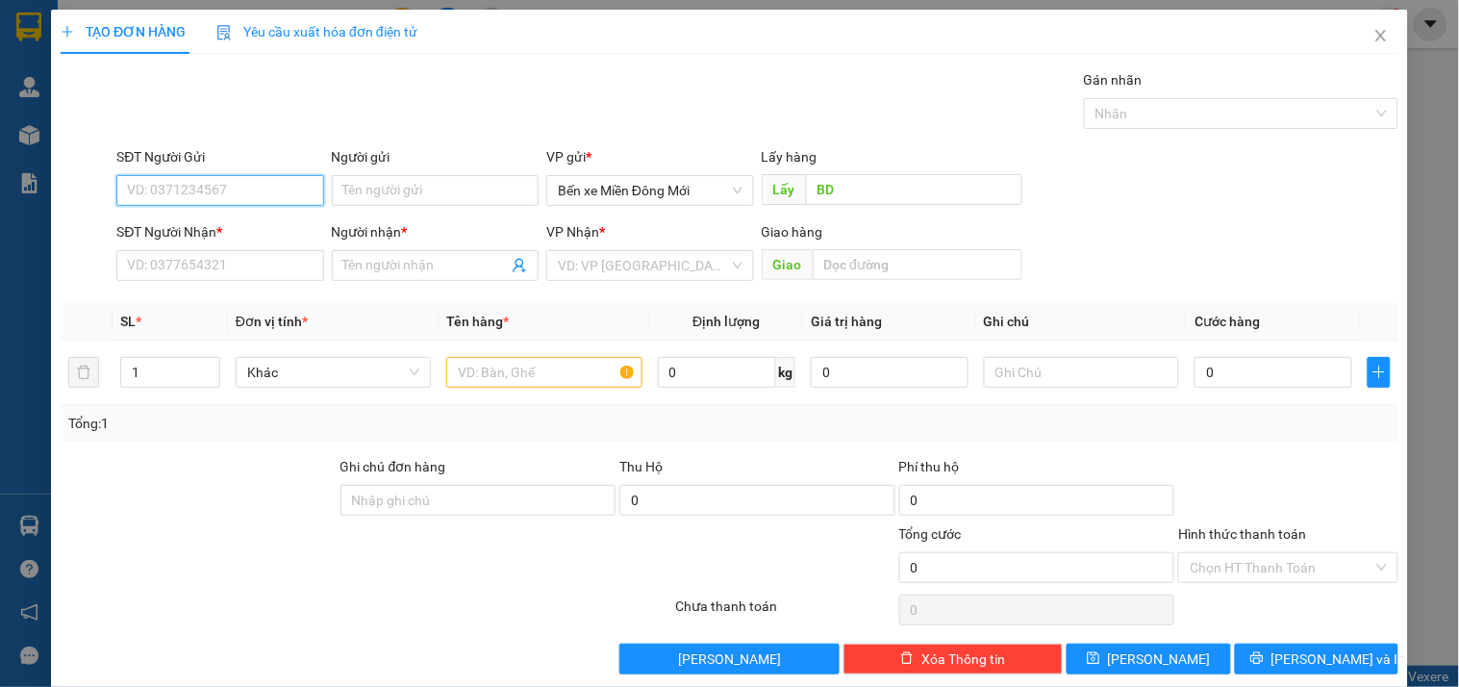
click at [253, 193] on input "SĐT Người Gửi" at bounding box center [219, 190] width 207 height 31
type input "0949666975"
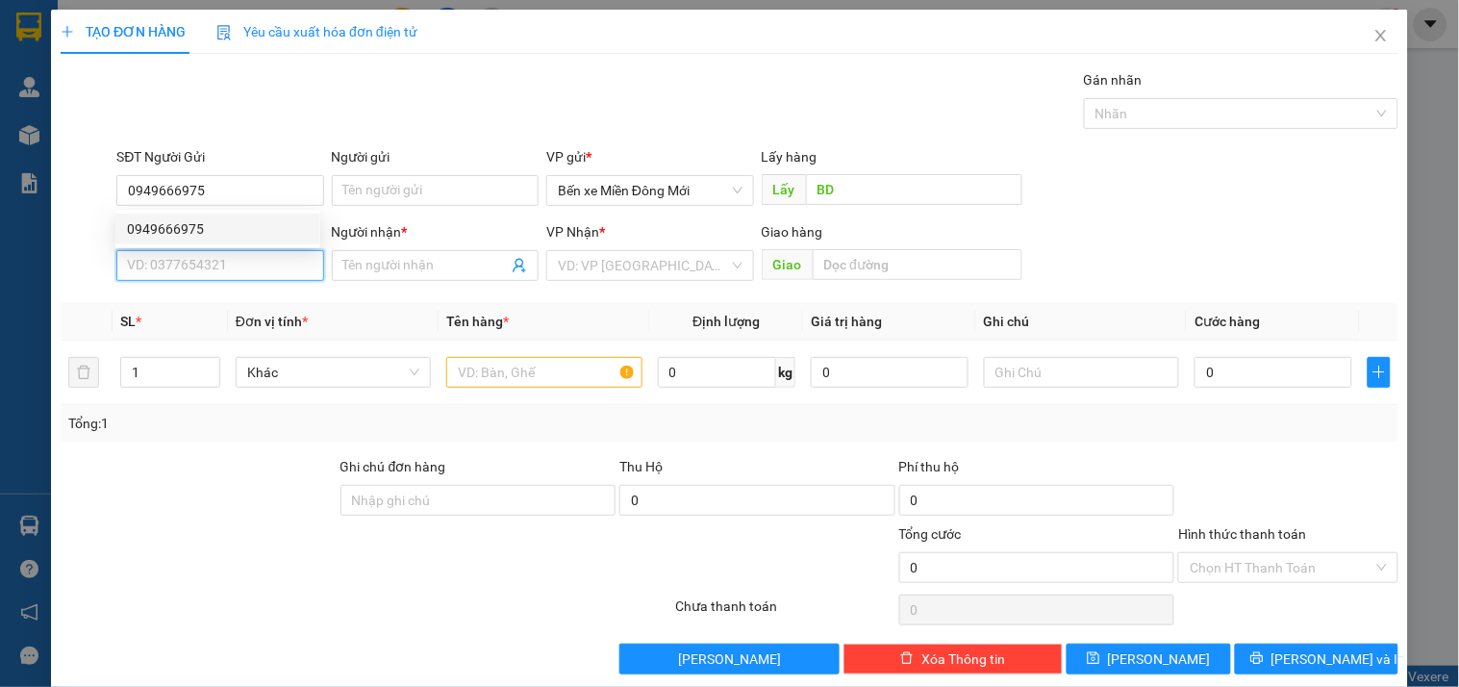
click at [231, 269] on input "SĐT Người Nhận *" at bounding box center [219, 265] width 207 height 31
type input "0925305677"
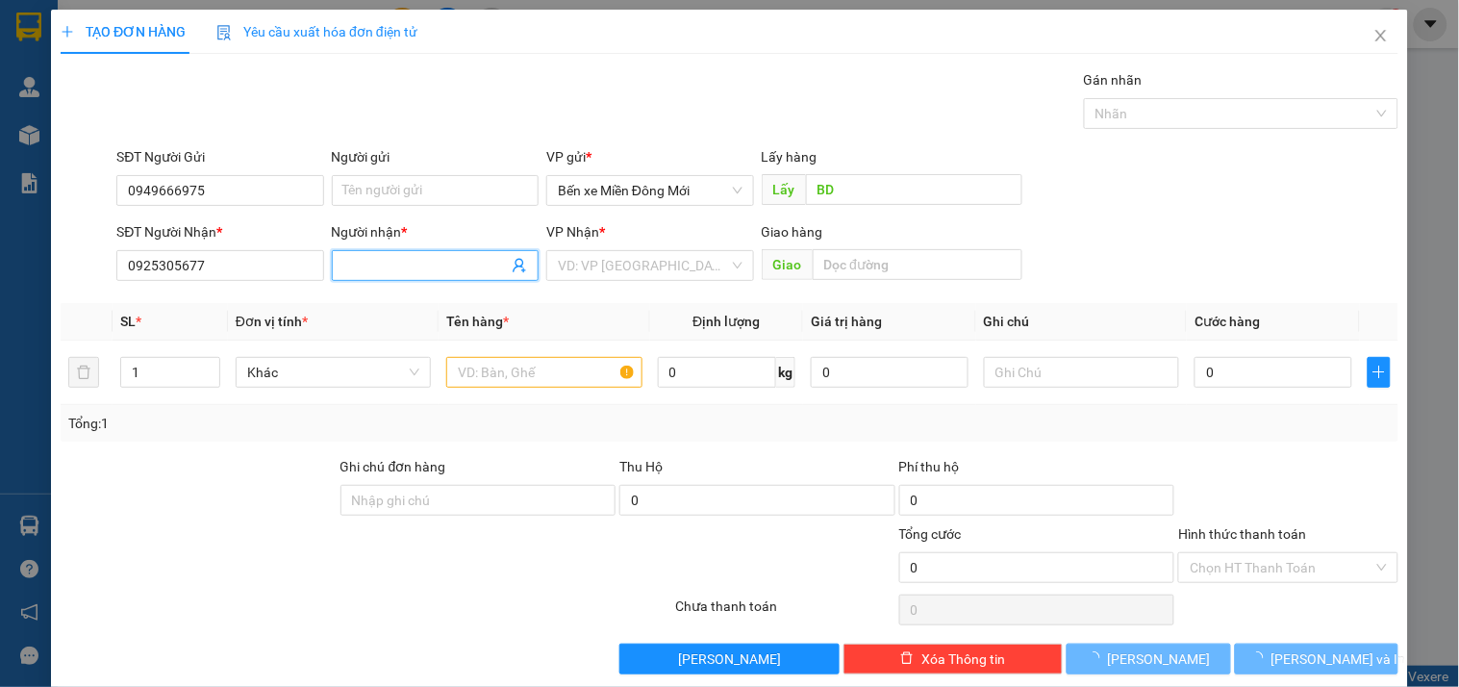
click at [427, 262] on input "Người nhận *" at bounding box center [425, 265] width 164 height 21
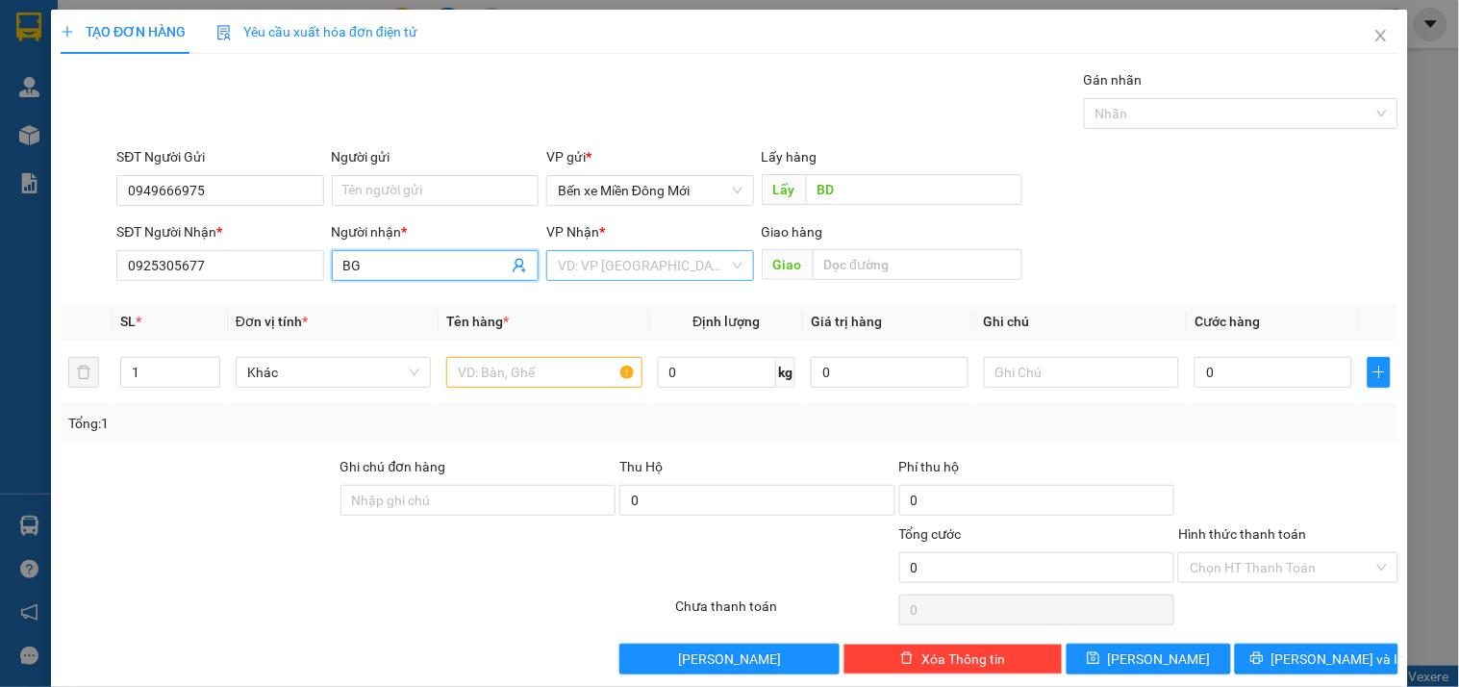
type input "BG"
click at [616, 260] on input "search" at bounding box center [643, 265] width 170 height 29
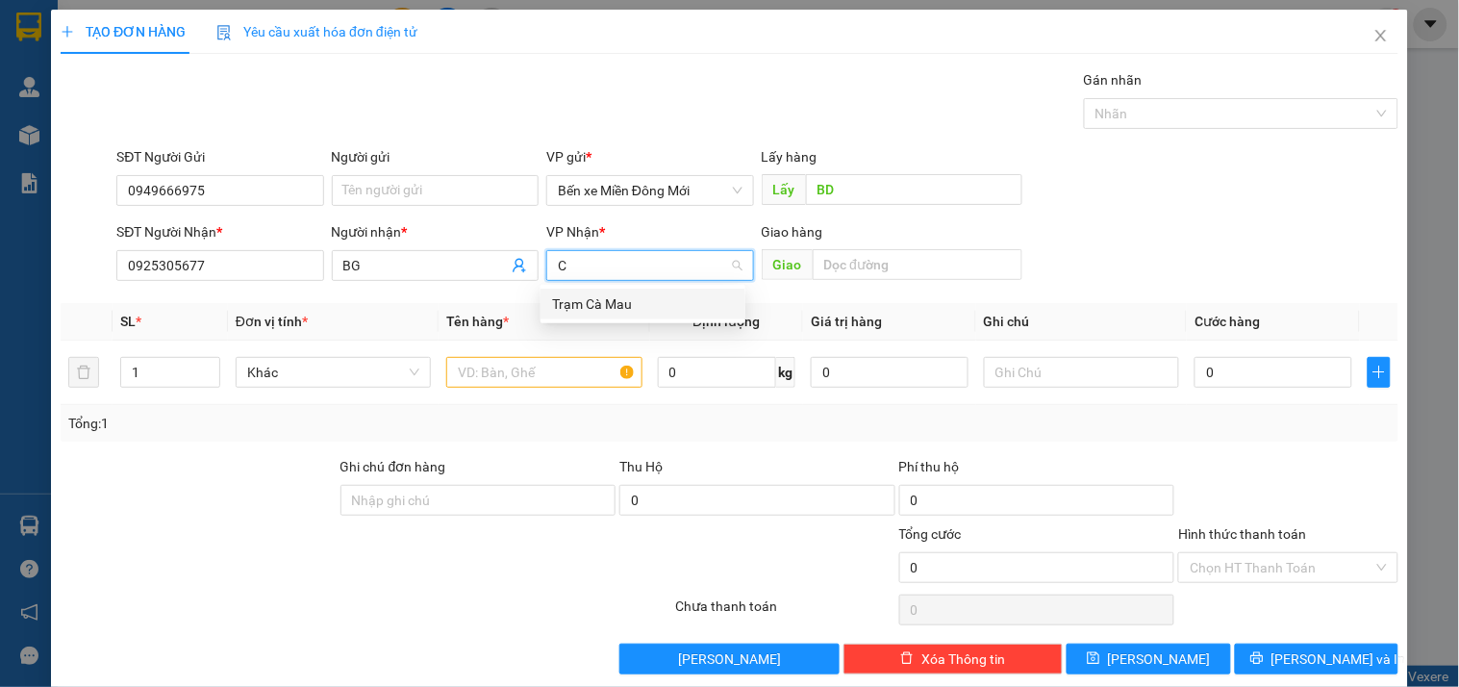
type input "CM"
click at [599, 305] on div "Trạm Cà Mau" at bounding box center [643, 303] width 182 height 21
click at [524, 391] on td at bounding box center [543, 372] width 211 height 64
click at [521, 387] on input "text" at bounding box center [543, 372] width 195 height 31
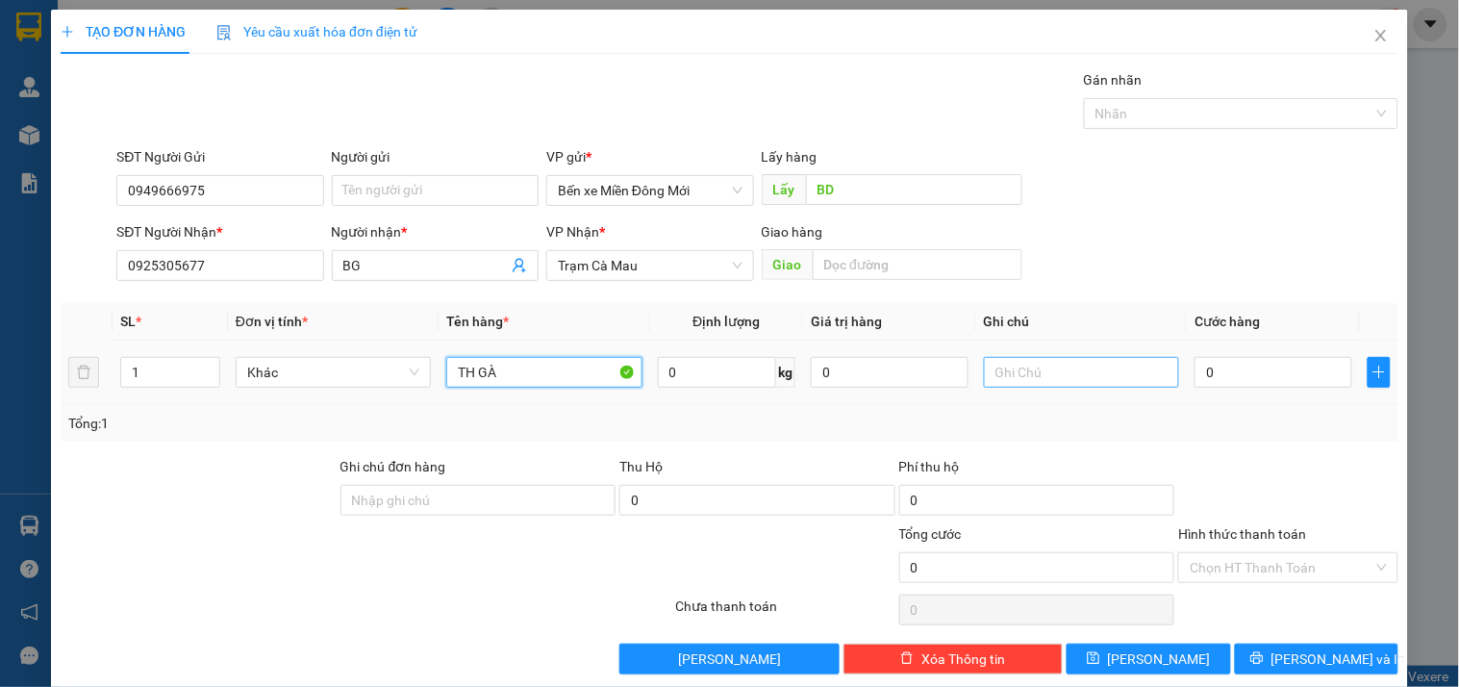
type input "TH GÀ"
click at [1049, 367] on input "text" at bounding box center [1081, 372] width 195 height 31
type input "XE 98"
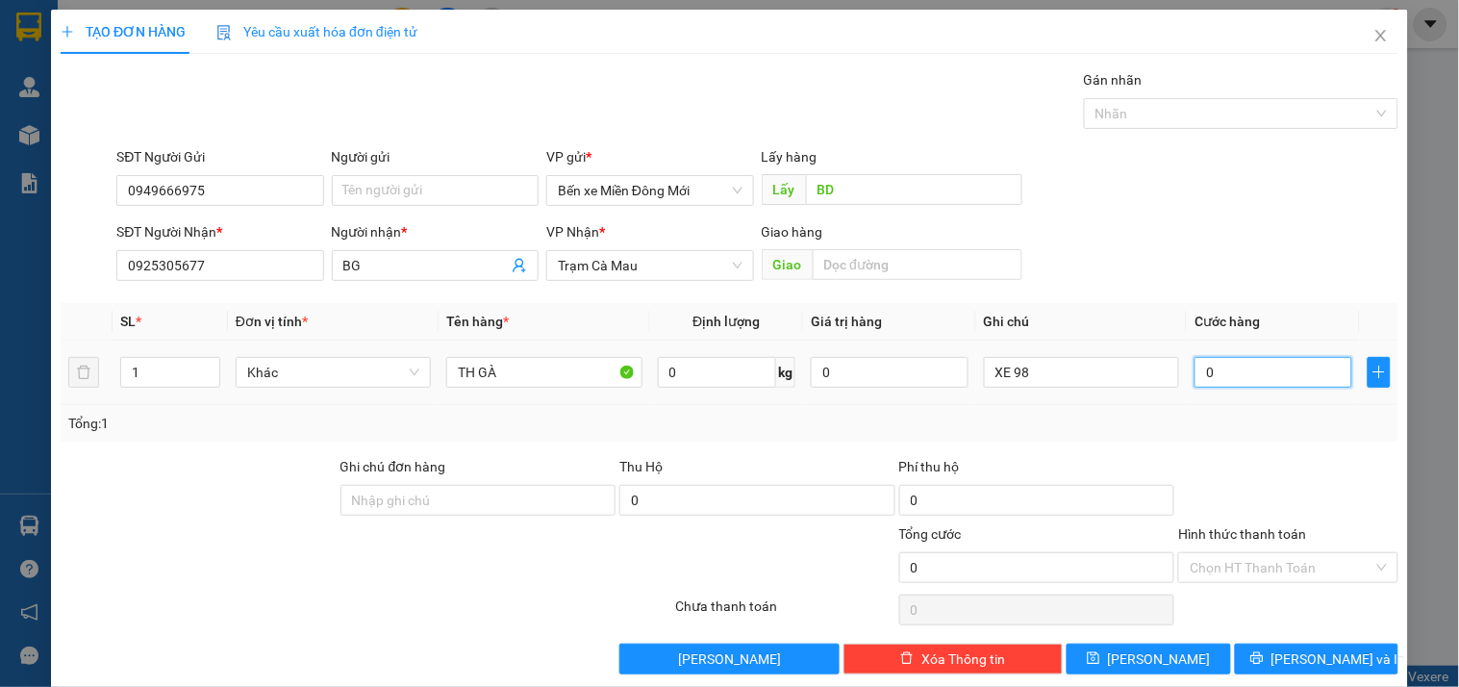
click at [1228, 366] on input "0" at bounding box center [1273, 372] width 158 height 31
type input "1"
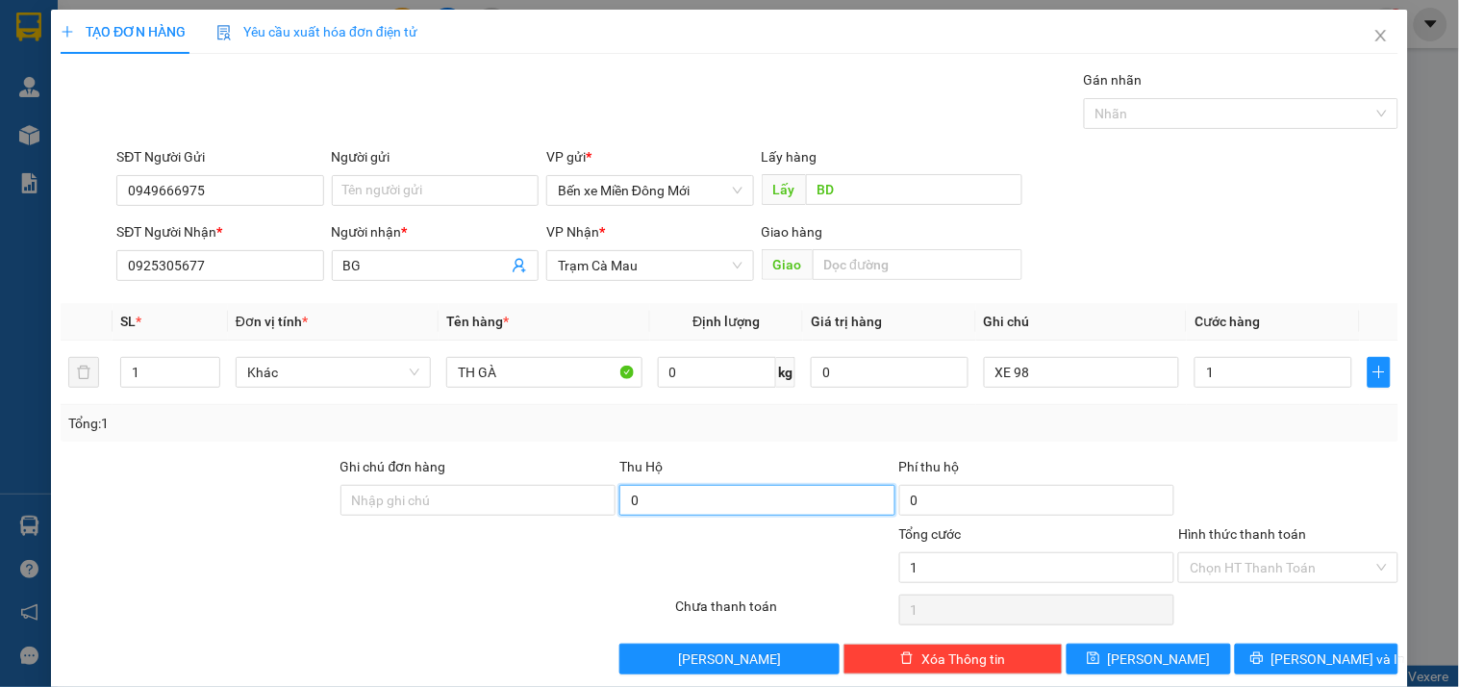
type input "1.000"
click at [698, 490] on input "0" at bounding box center [757, 500] width 276 height 31
type input "1.740.000"
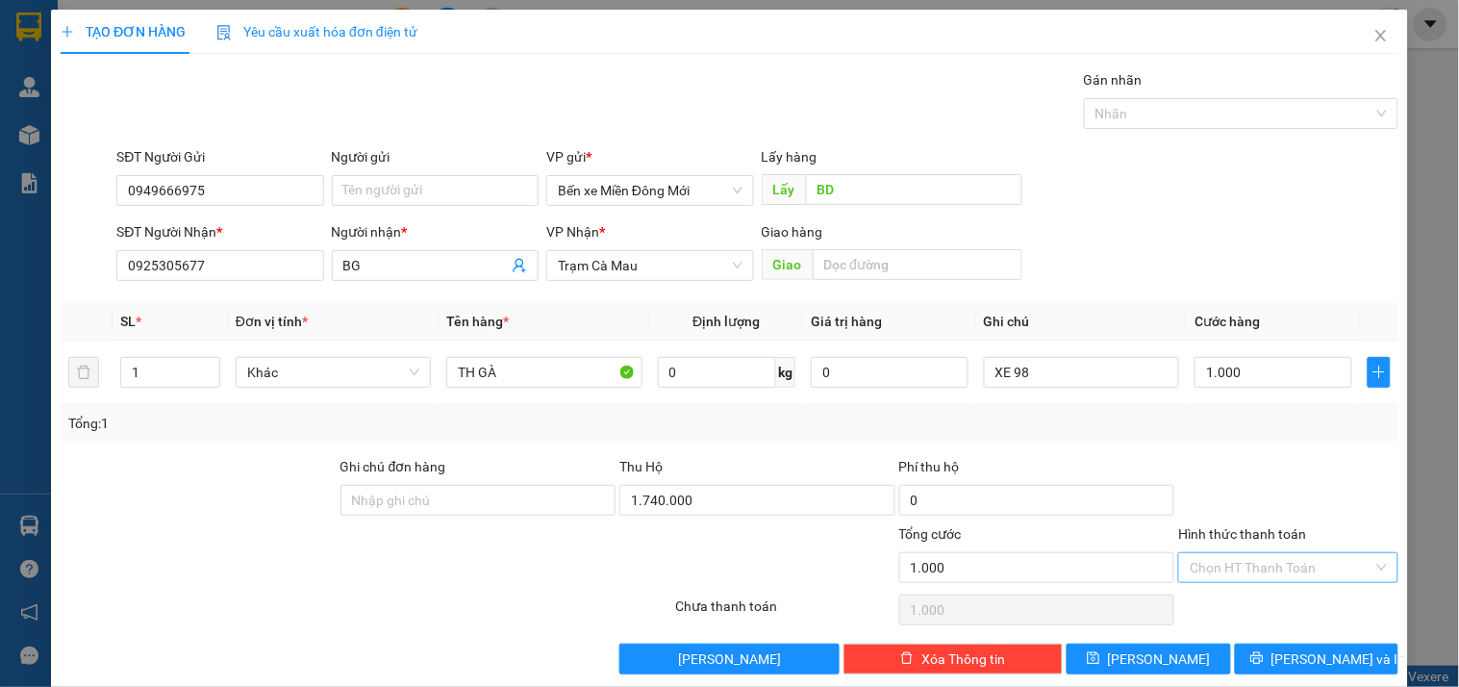
click at [1266, 559] on input "Hình thức thanh toán" at bounding box center [1280, 567] width 183 height 29
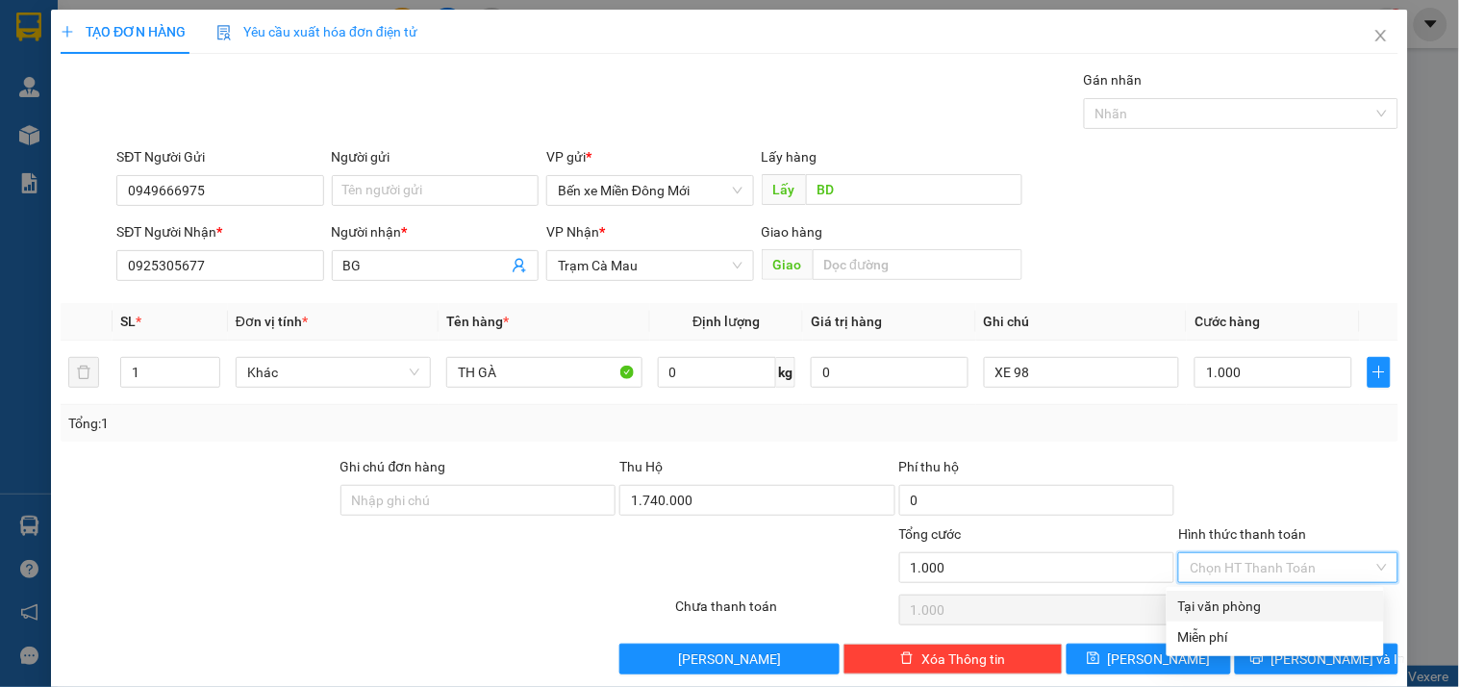
click at [1242, 596] on div "Tại văn phòng" at bounding box center [1275, 605] width 194 height 21
type input "0"
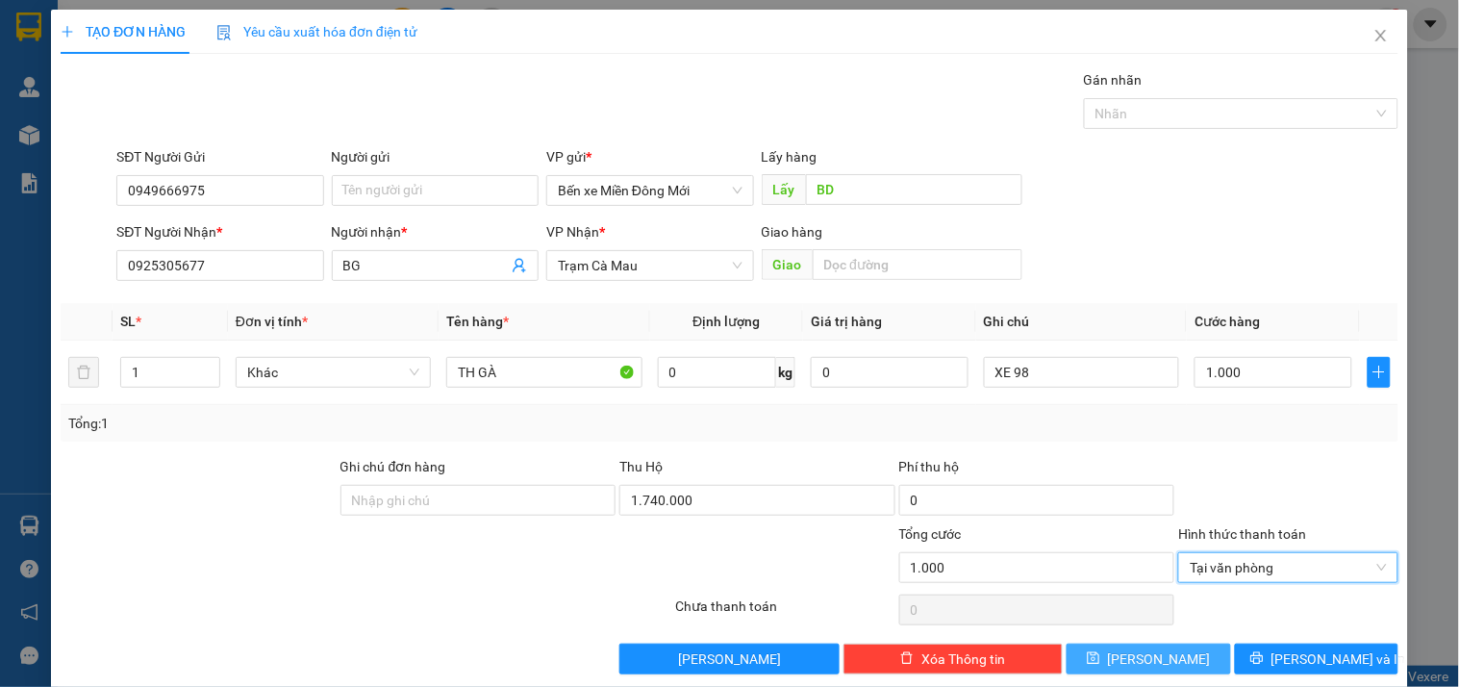
click at [1148, 664] on span "[PERSON_NAME]" at bounding box center [1159, 658] width 103 height 21
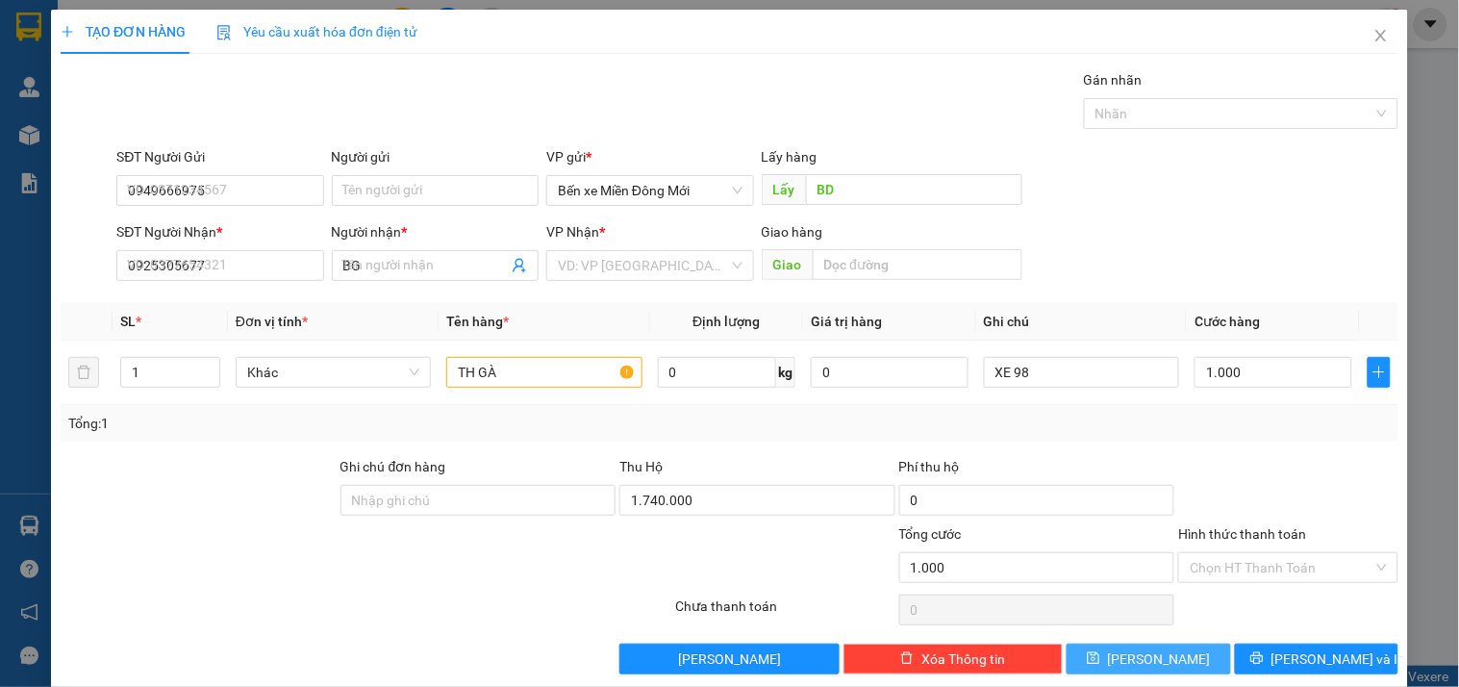
type input "0"
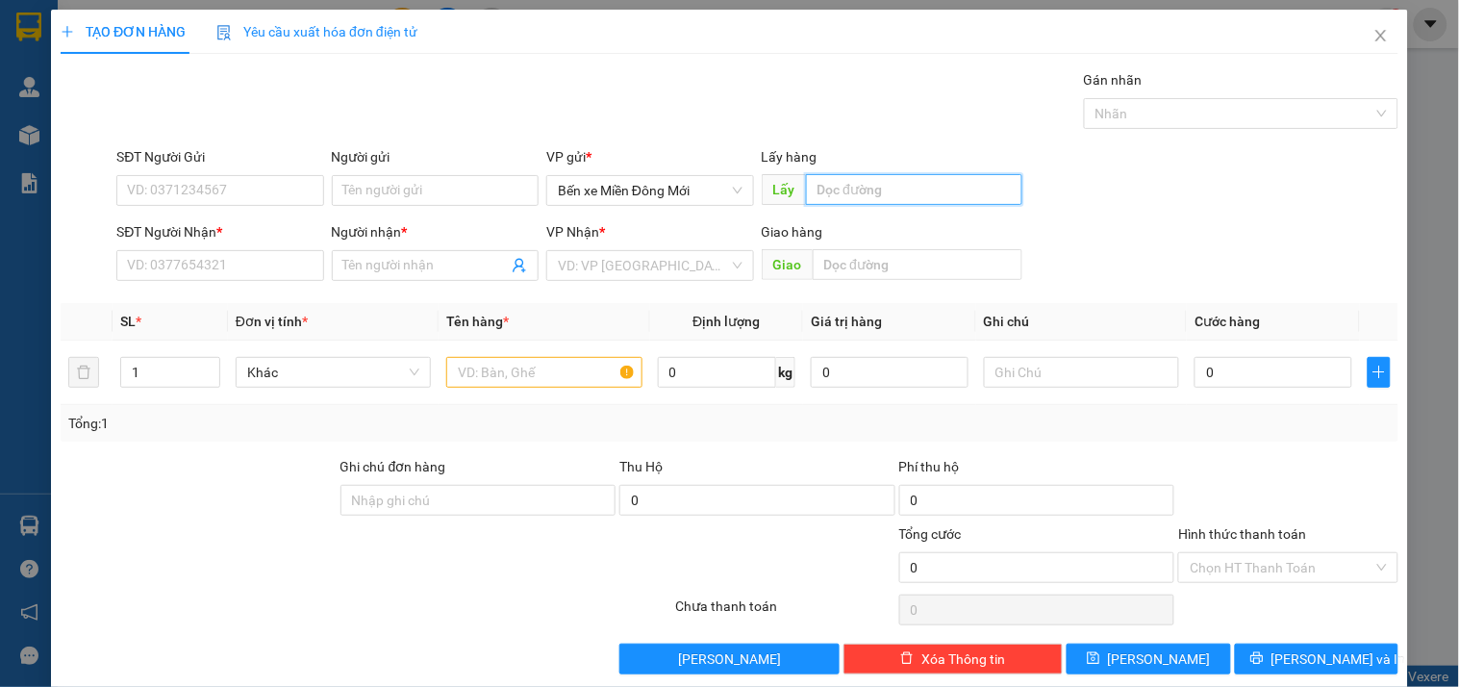
click at [892, 190] on input "text" at bounding box center [914, 189] width 216 height 31
type input "SỞ SAO"
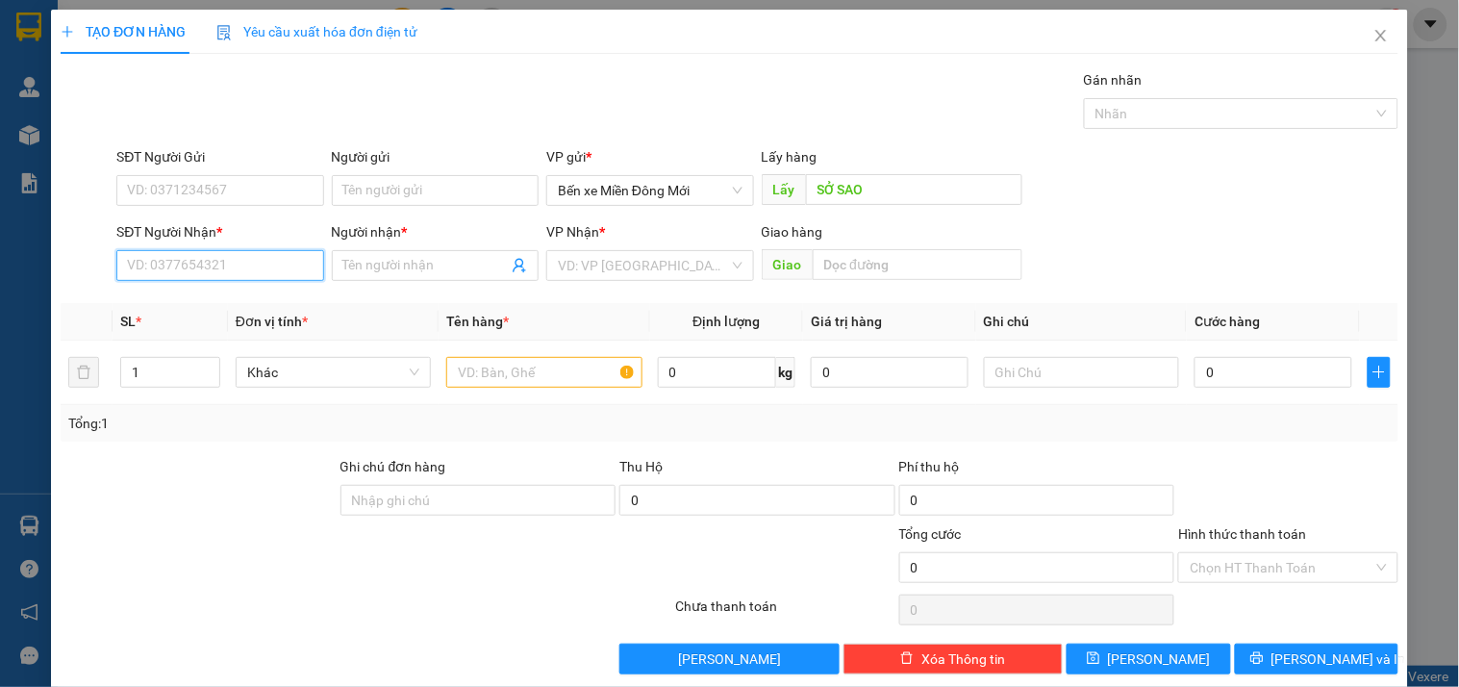
click at [241, 265] on input "SĐT Người Nhận *" at bounding box center [219, 265] width 207 height 31
type input "0915456724"
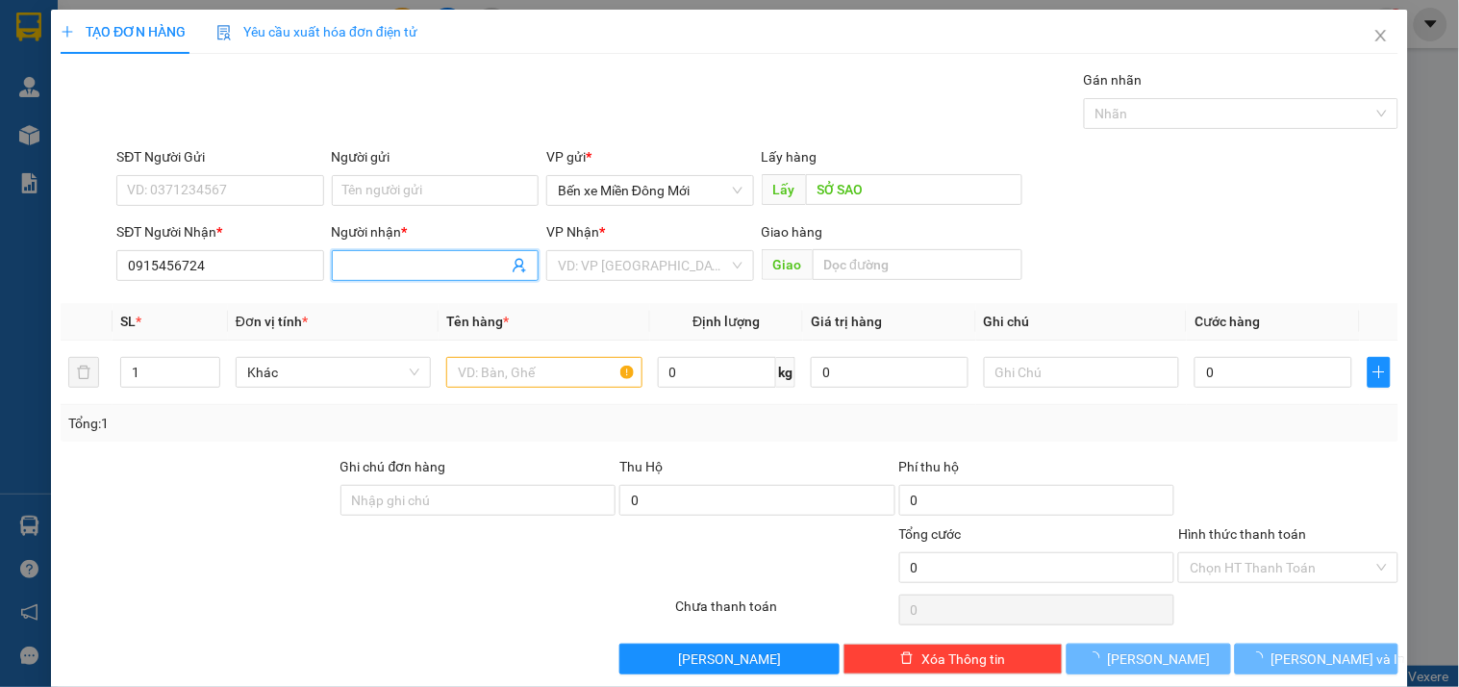
click at [440, 269] on input "Người nhận *" at bounding box center [425, 265] width 164 height 21
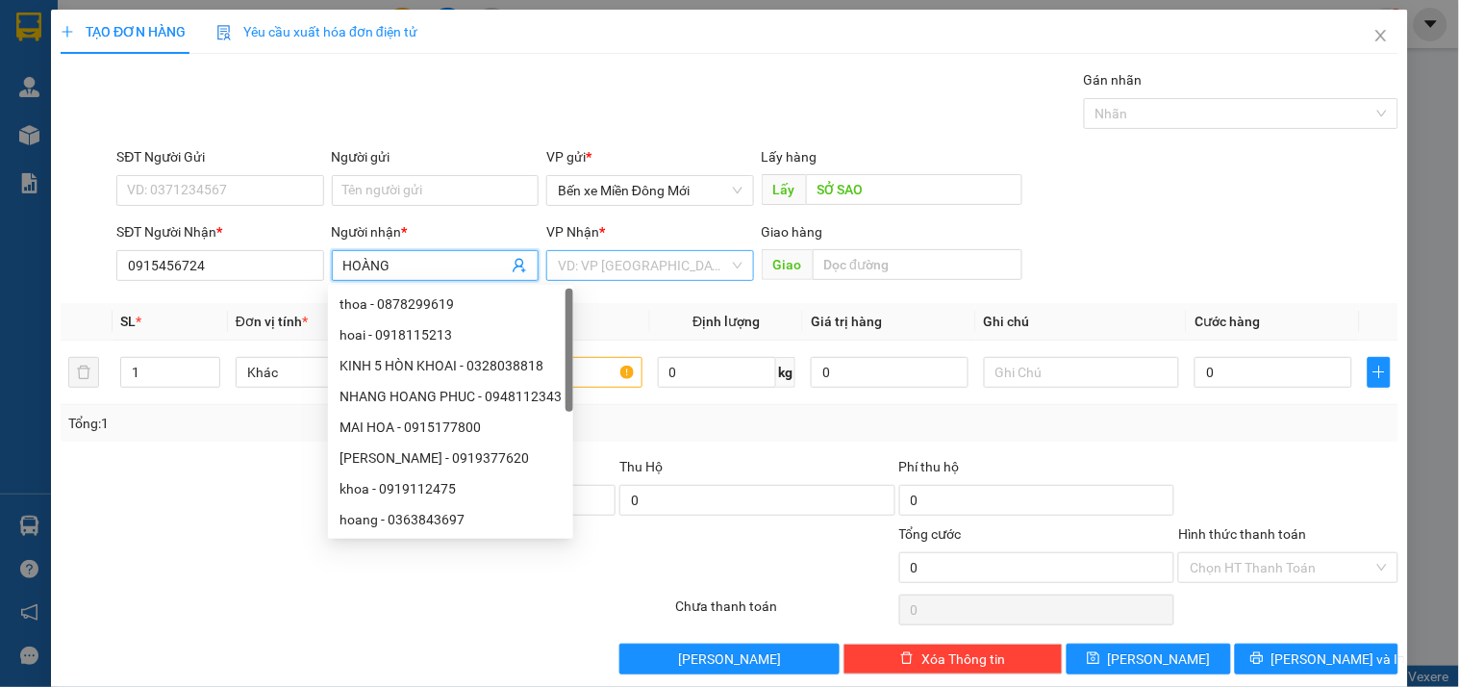
type input "HOÀNG"
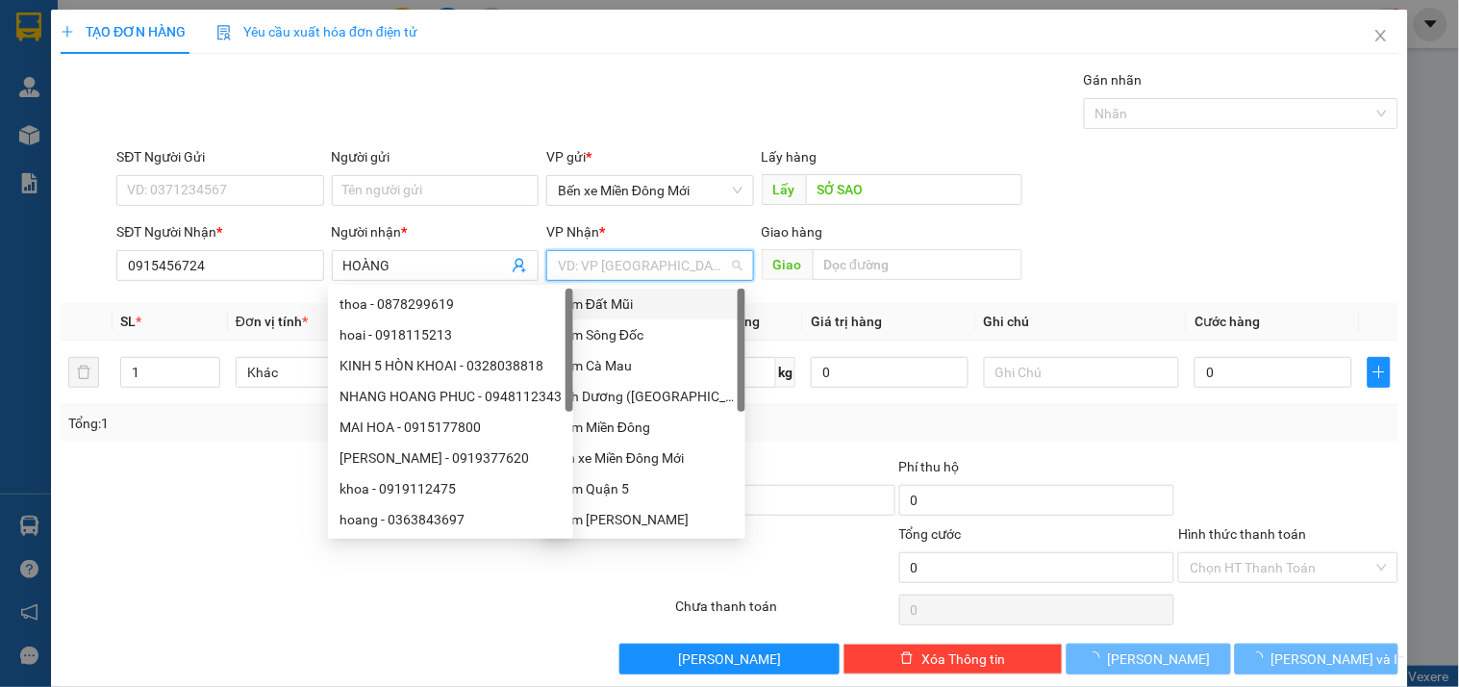
click at [660, 269] on input "search" at bounding box center [643, 265] width 170 height 29
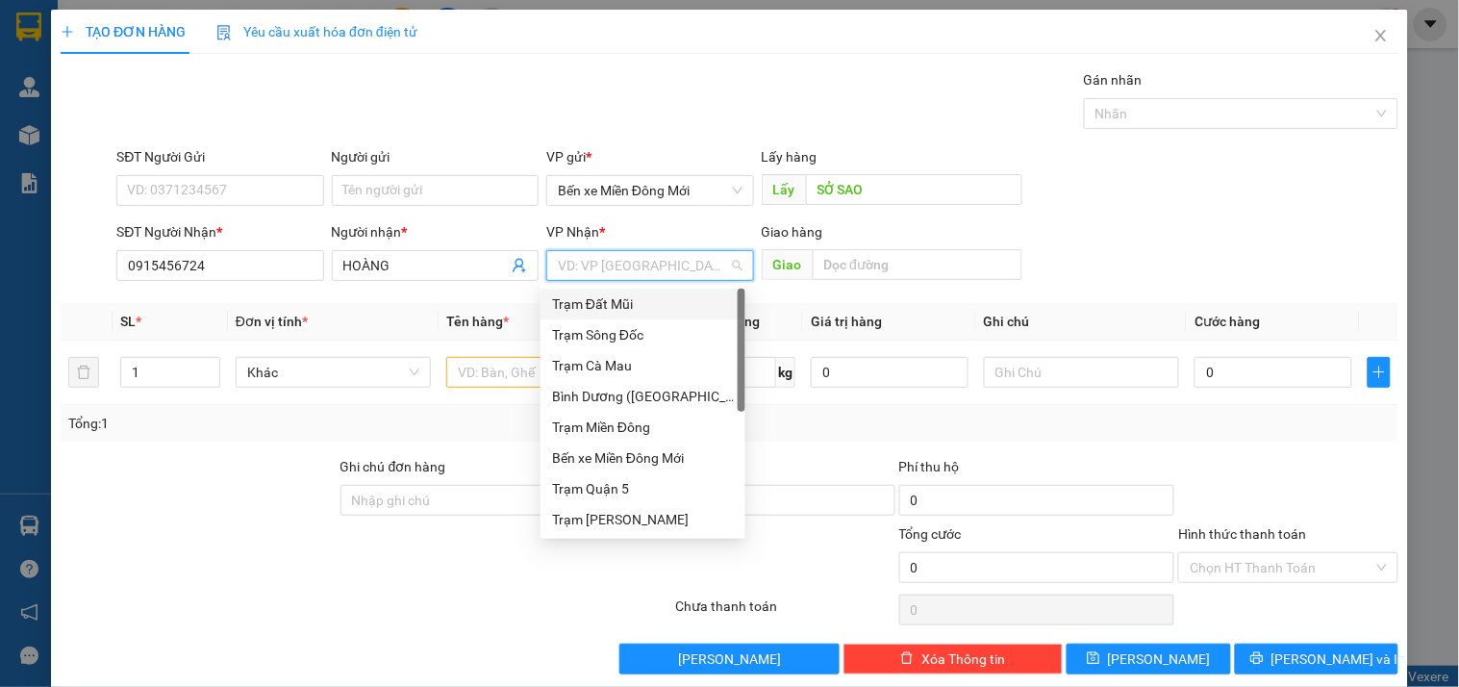
type input "D"
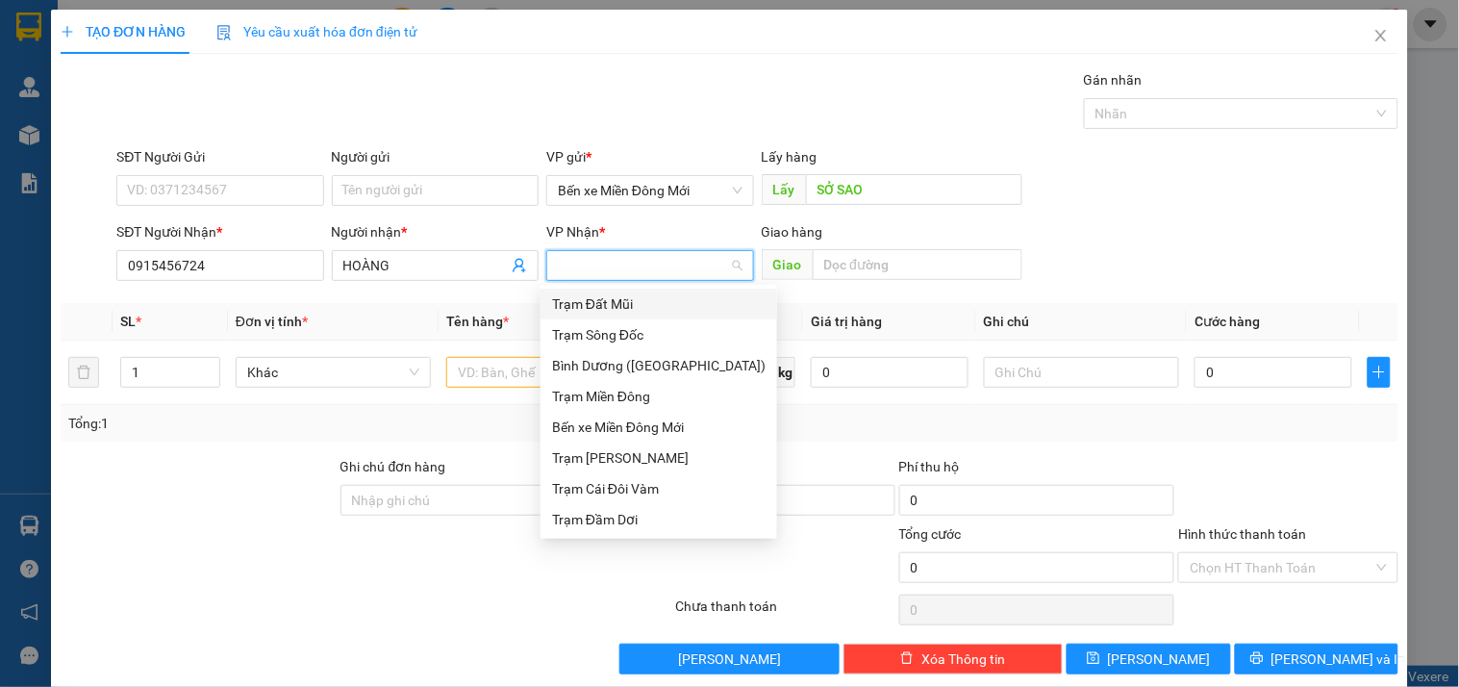
type input "Đ"
type input "DD"
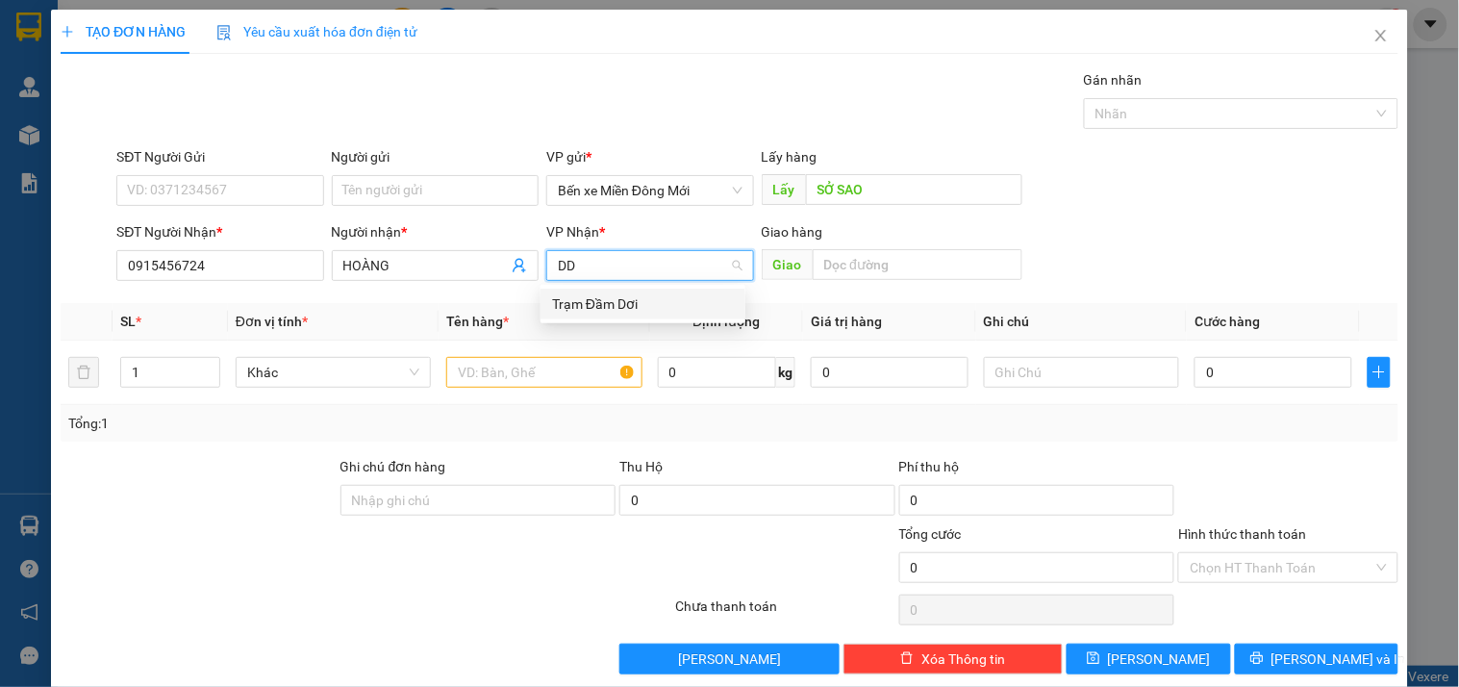
click at [640, 303] on div "Trạm Đầm Dơi" at bounding box center [643, 303] width 182 height 21
click at [504, 379] on input "text" at bounding box center [543, 372] width 195 height 31
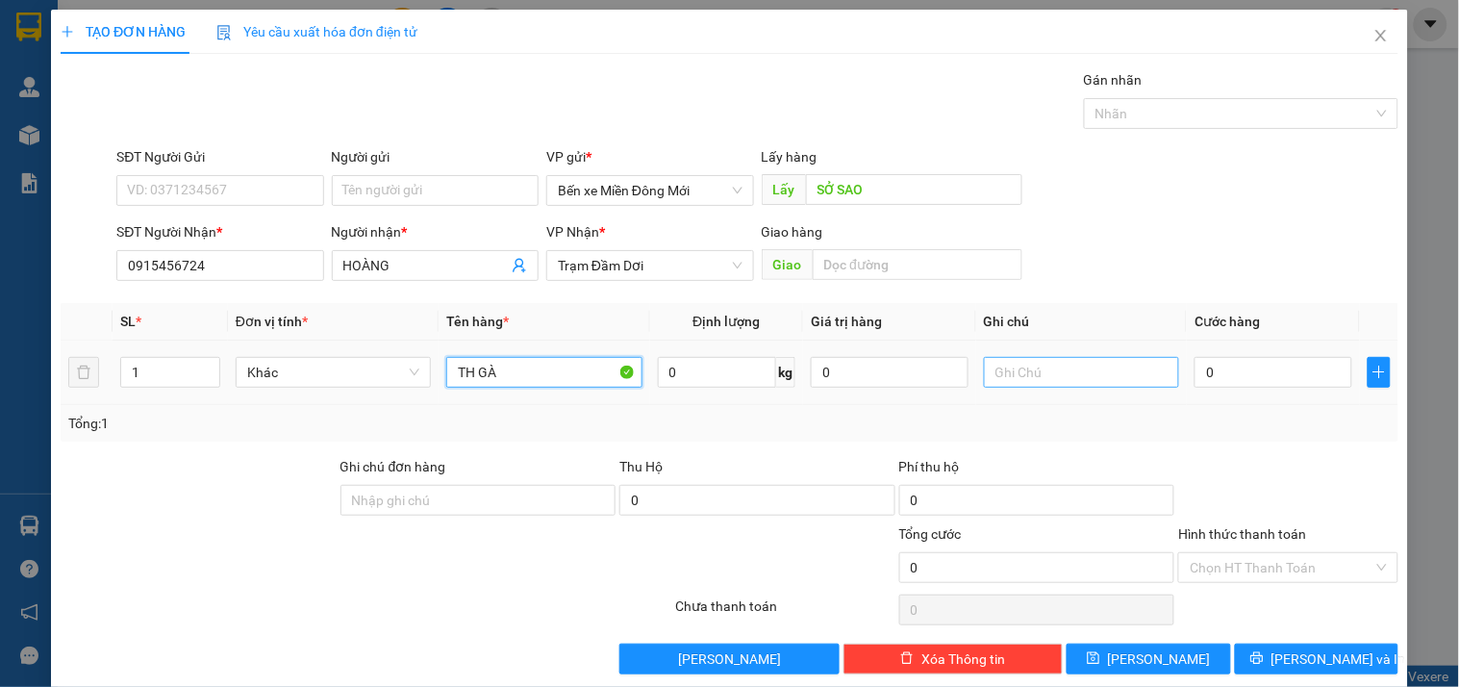
type input "TH GÀ"
click at [1072, 373] on input "text" at bounding box center [1081, 372] width 195 height 31
type input "XE 98"
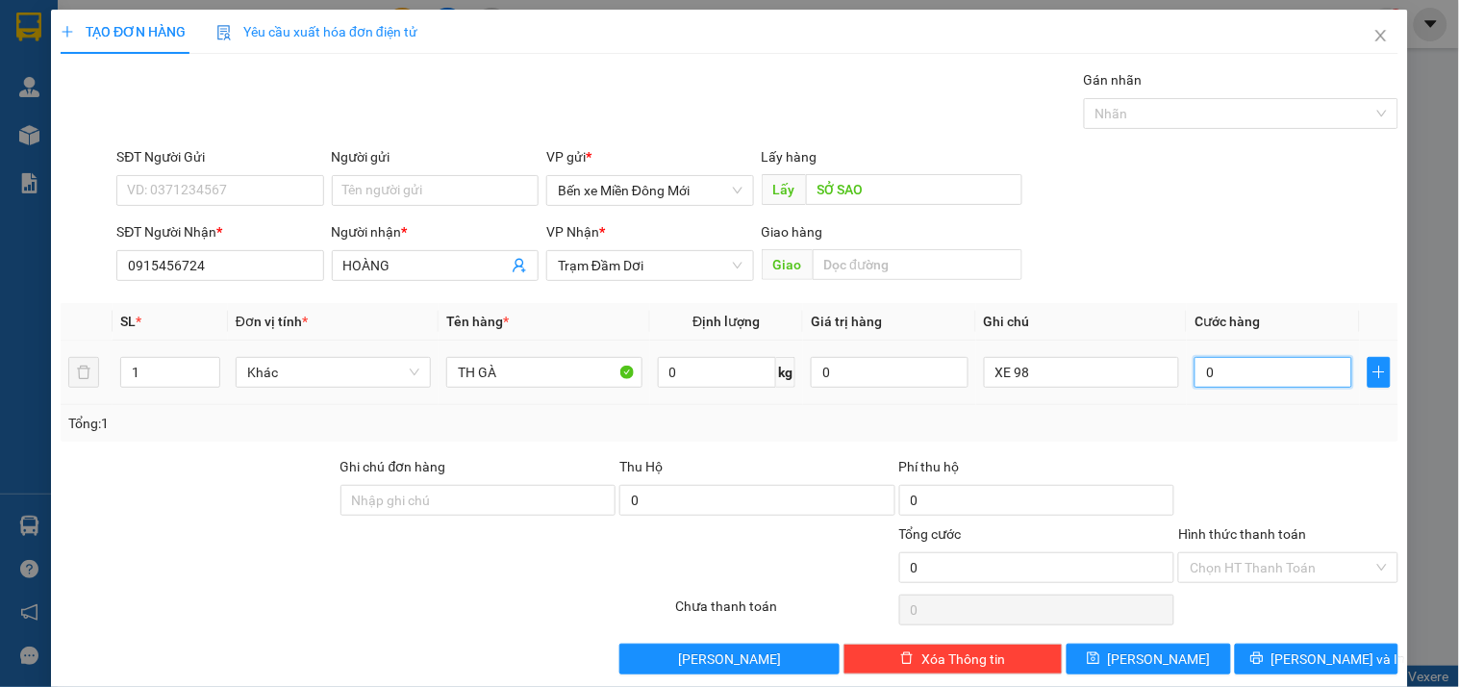
click at [1231, 368] on input "0" at bounding box center [1273, 372] width 158 height 31
type input "1"
type input "15"
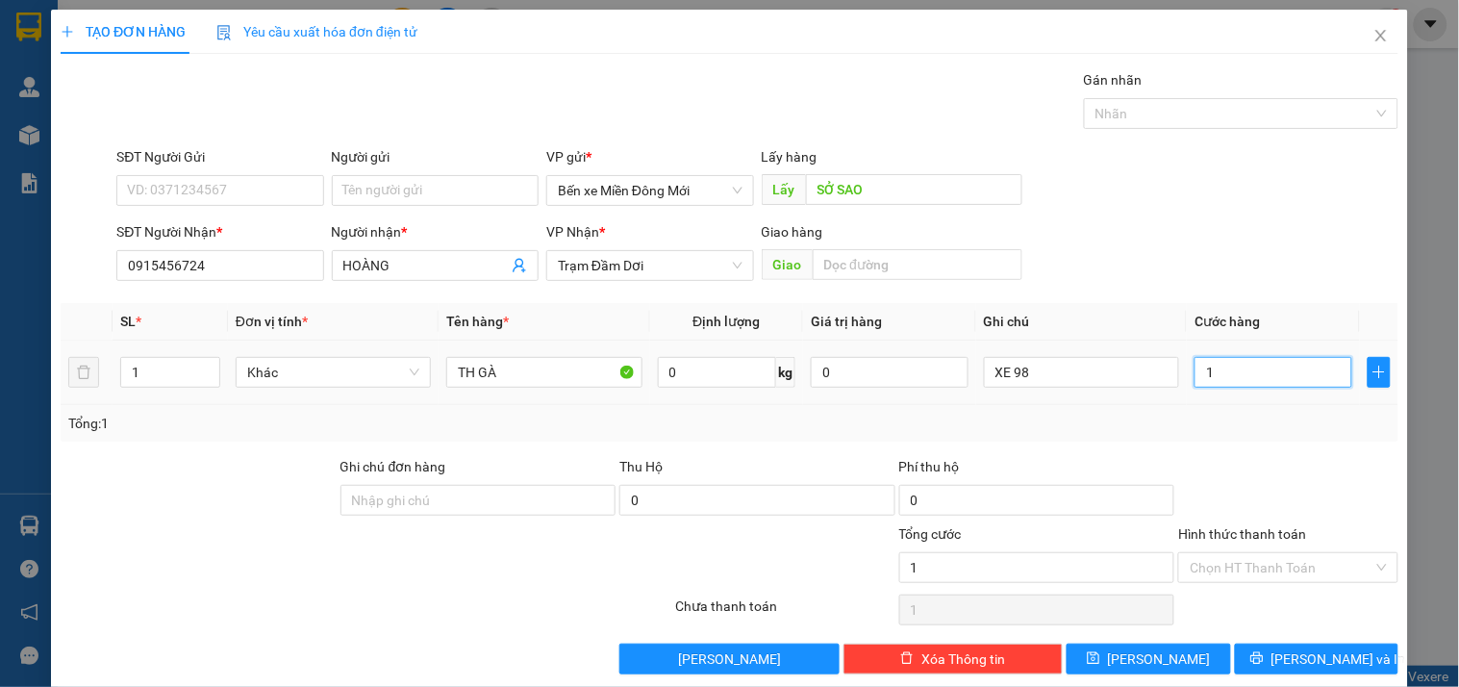
type input "15"
type input "150"
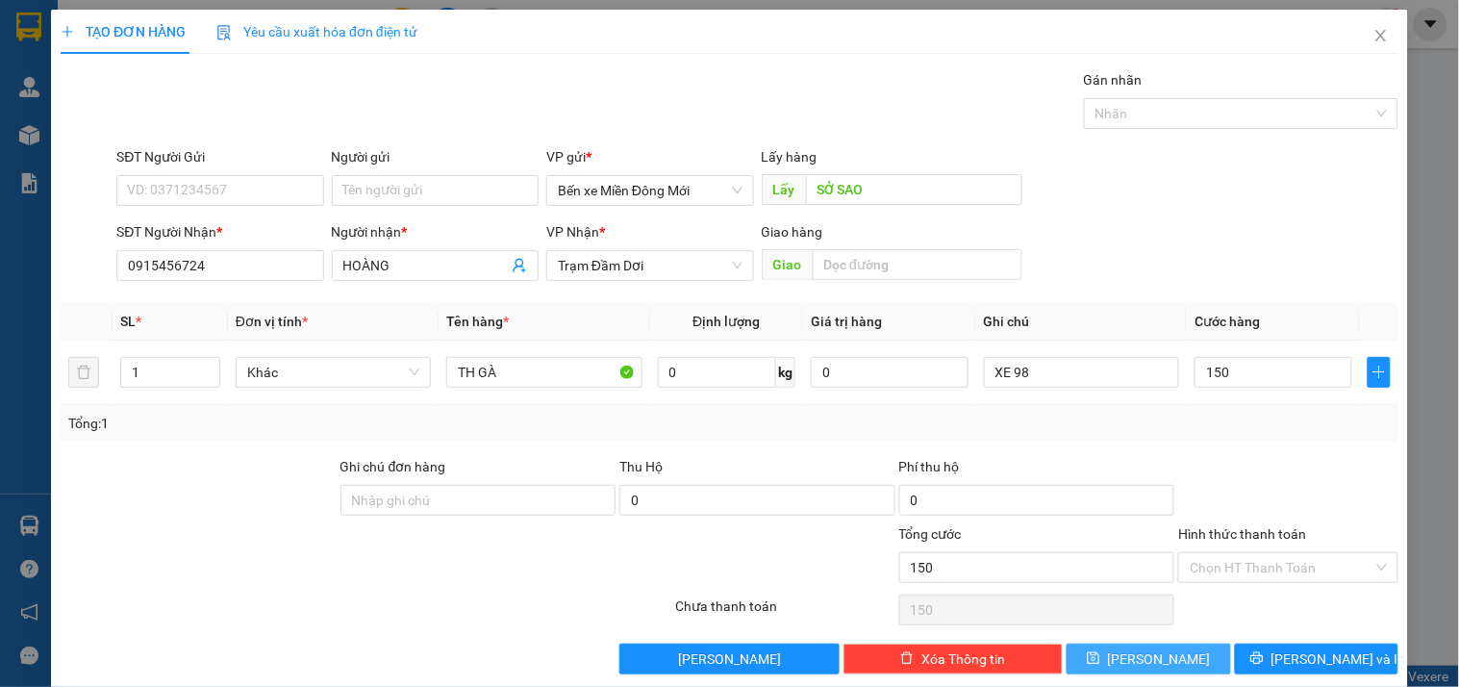
type input "150.000"
click at [1126, 650] on button "[PERSON_NAME]" at bounding box center [1147, 658] width 163 height 31
type input "0"
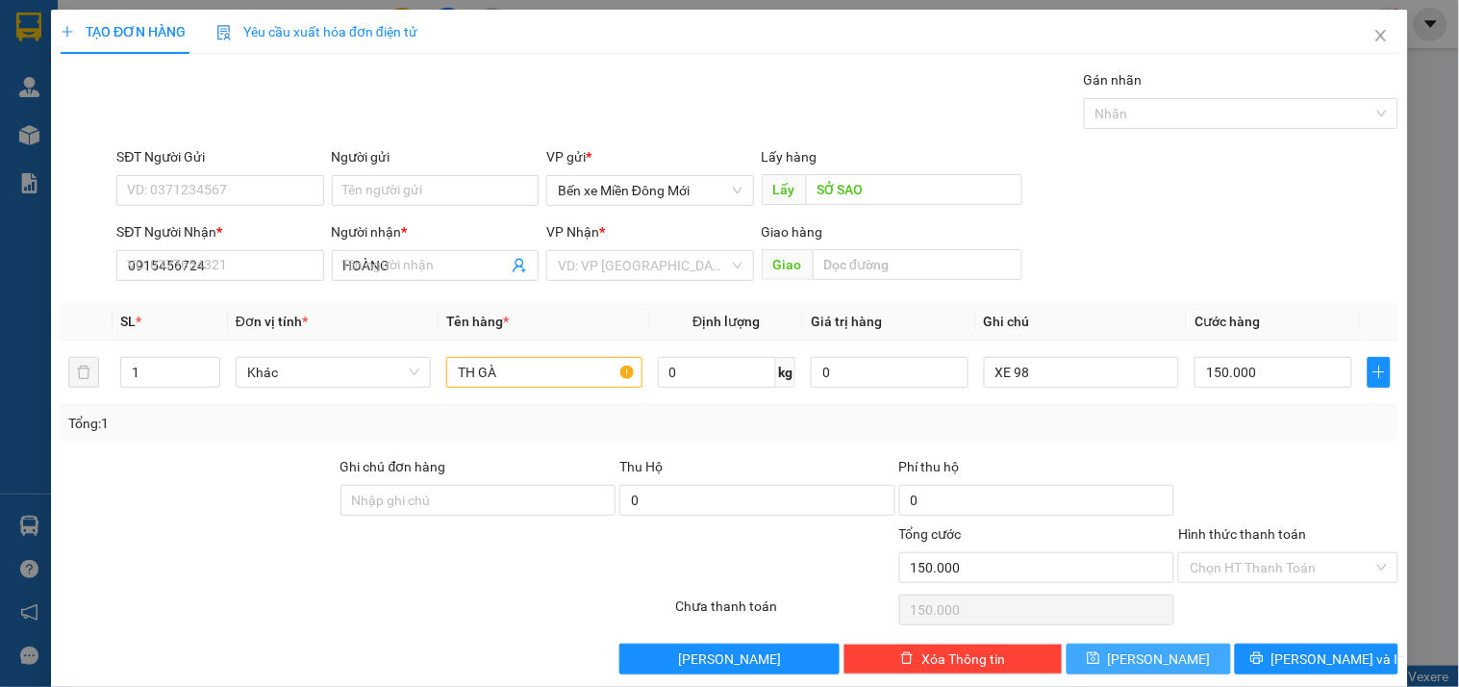
type input "0"
click at [862, 210] on div "Lấy hàng Lấy" at bounding box center [892, 179] width 261 height 67
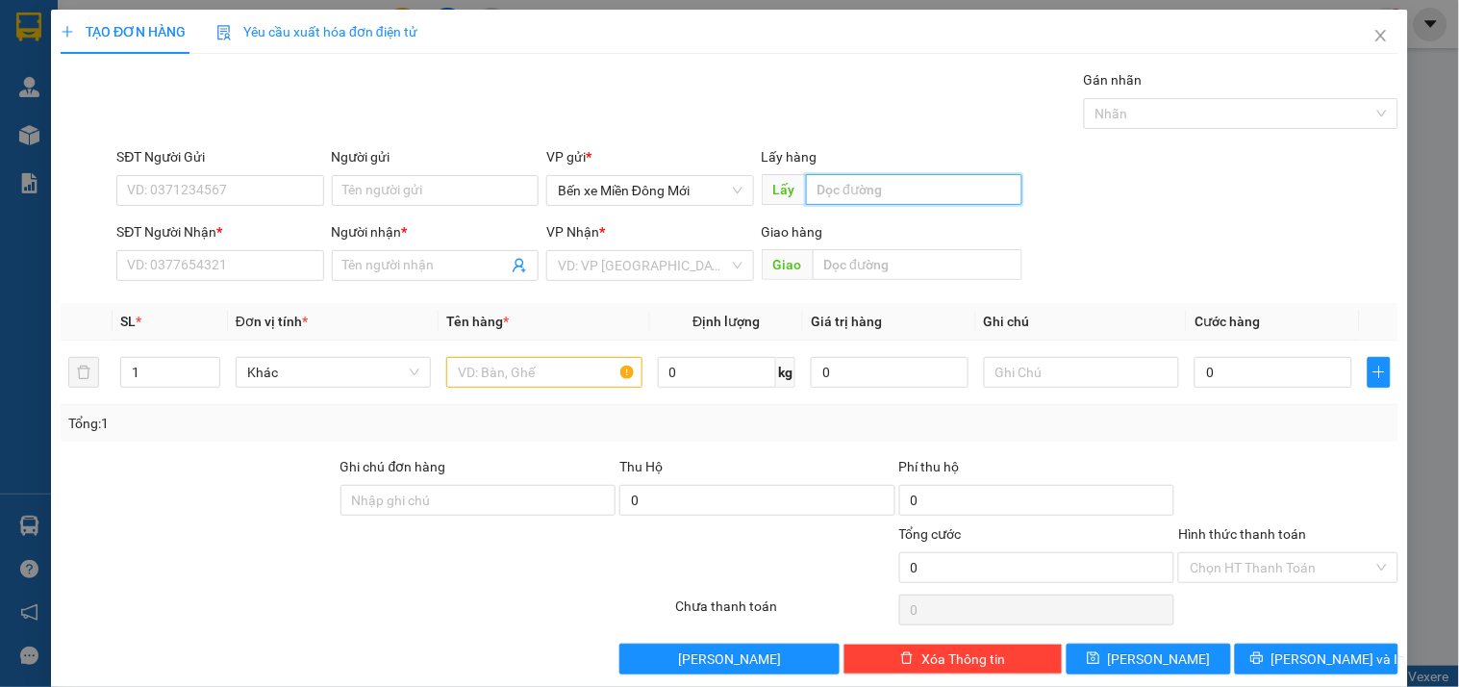
click at [841, 192] on input "text" at bounding box center [914, 189] width 216 height 31
type input "MP1"
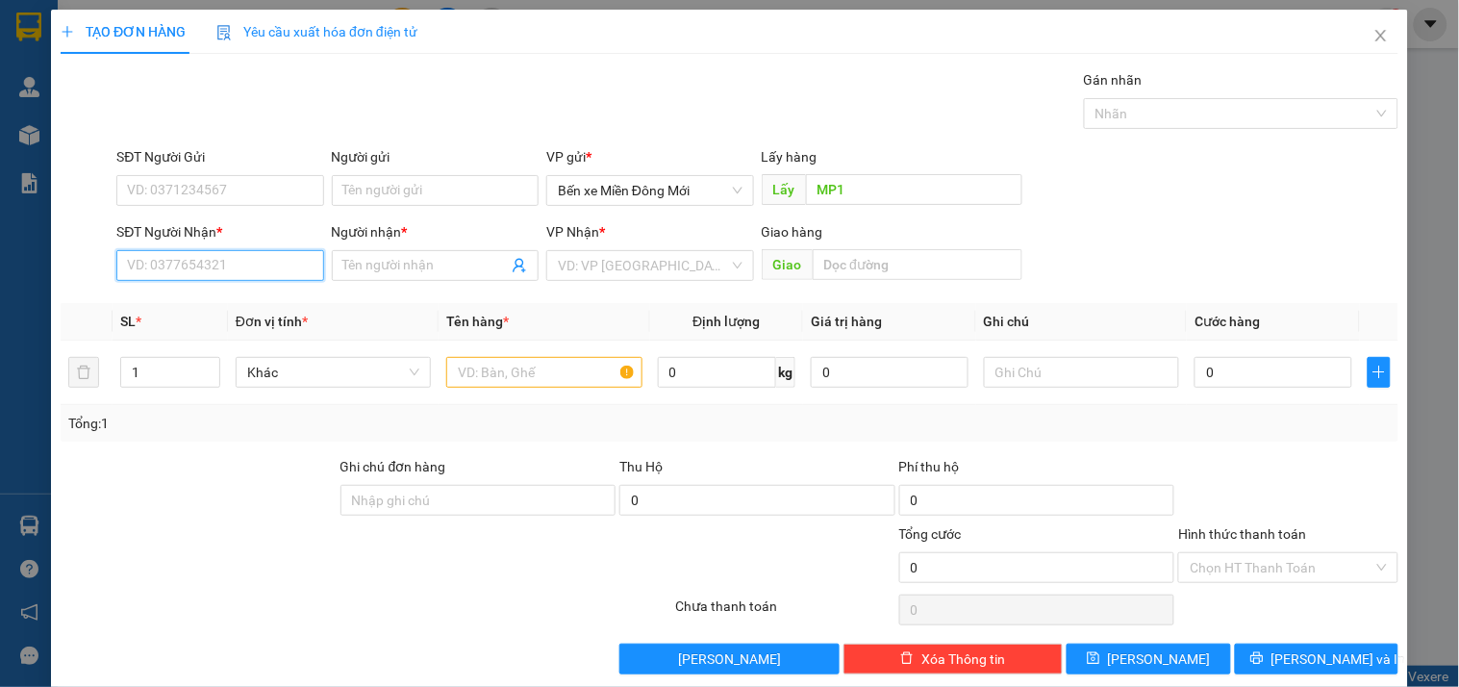
click at [173, 267] on input "SĐT Người Nhận *" at bounding box center [219, 265] width 207 height 31
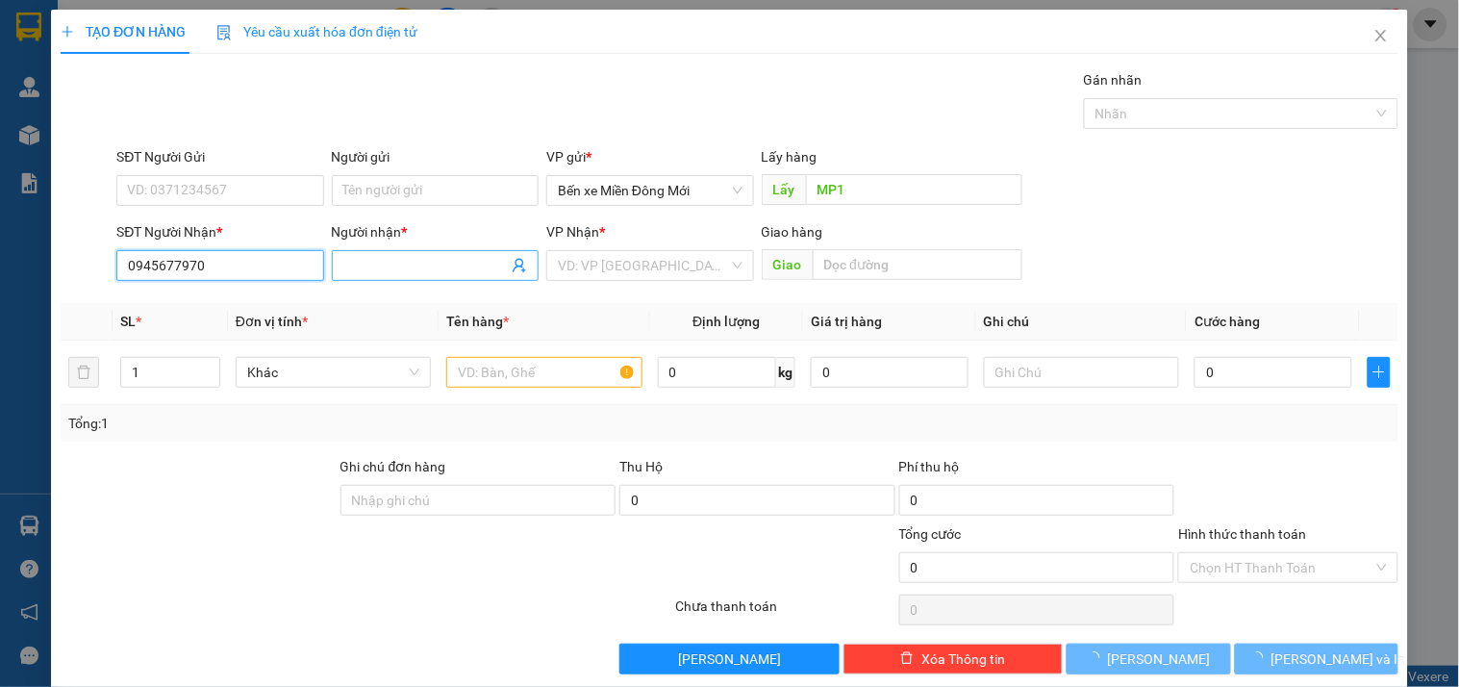
type input "0945677970"
click at [407, 264] on input "Người nhận *" at bounding box center [425, 265] width 164 height 21
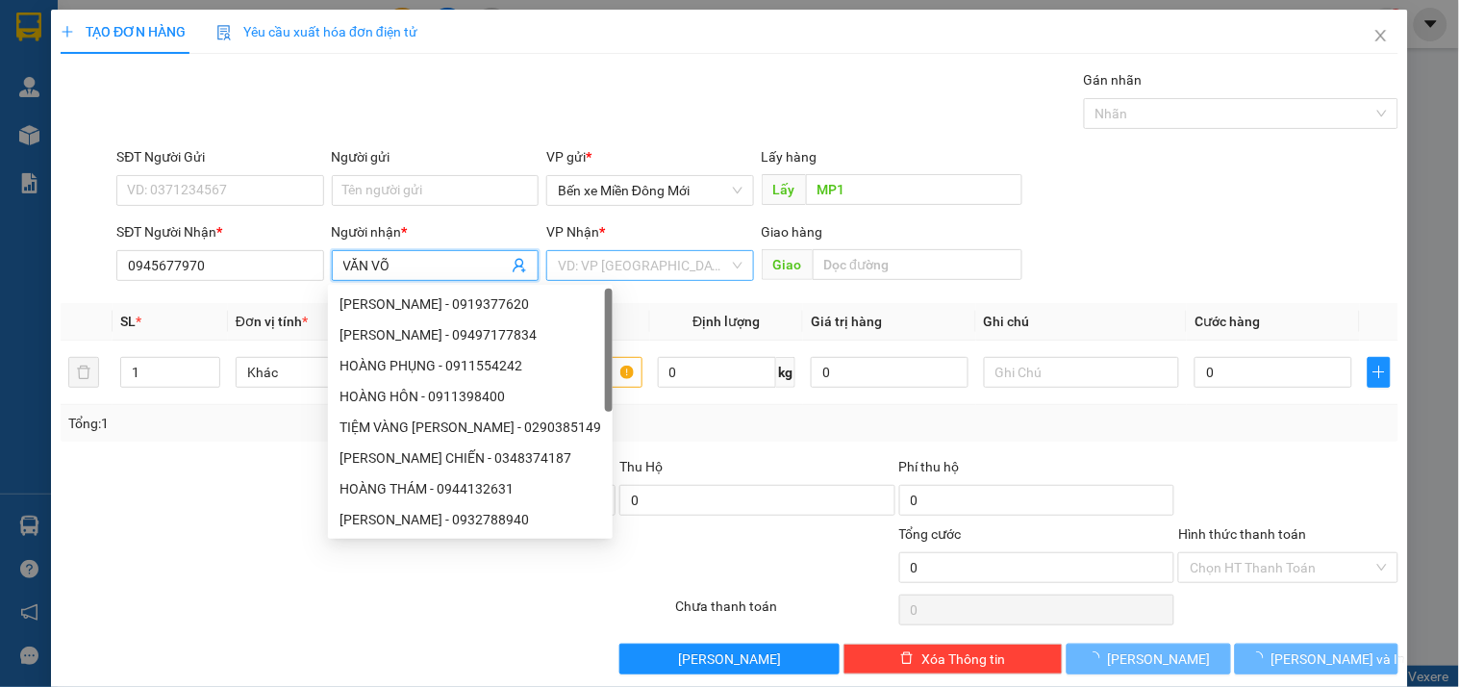
type input "VĂN VÕ"
click at [601, 261] on input "search" at bounding box center [643, 265] width 170 height 29
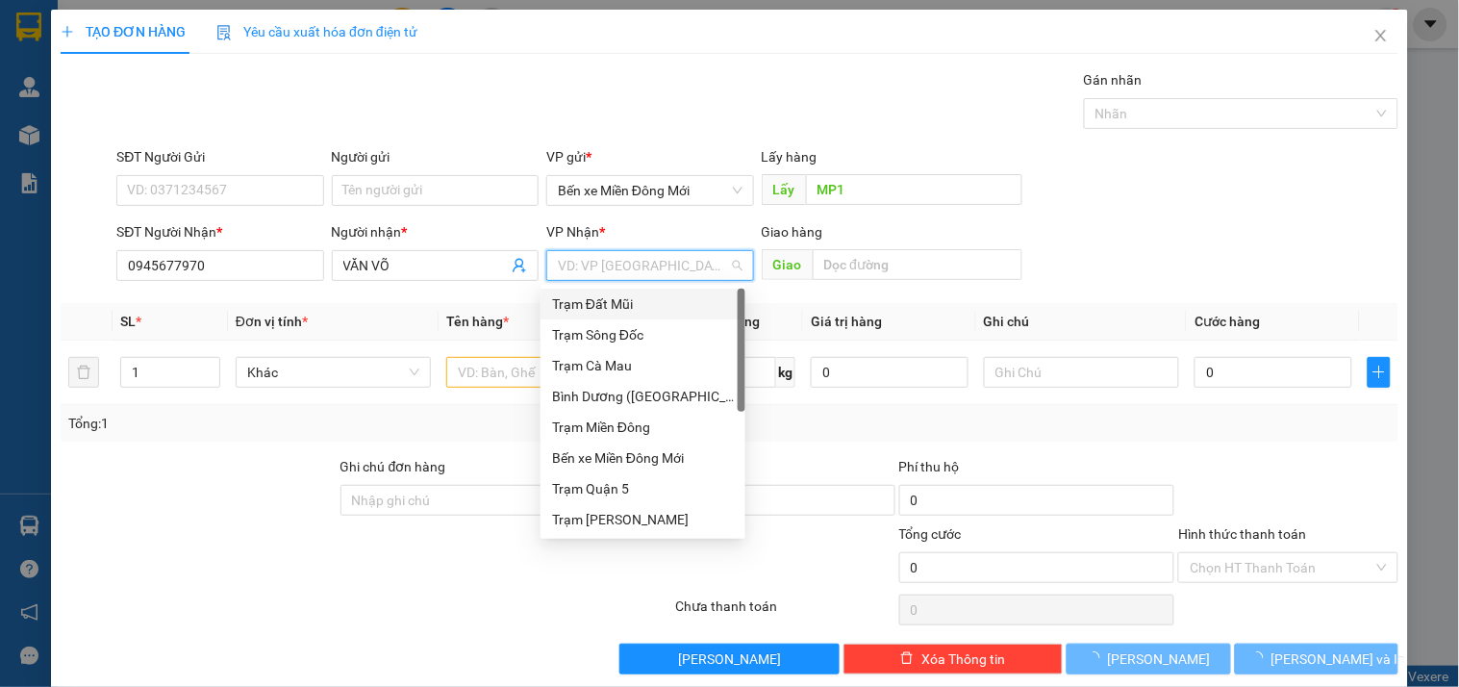
type input "D"
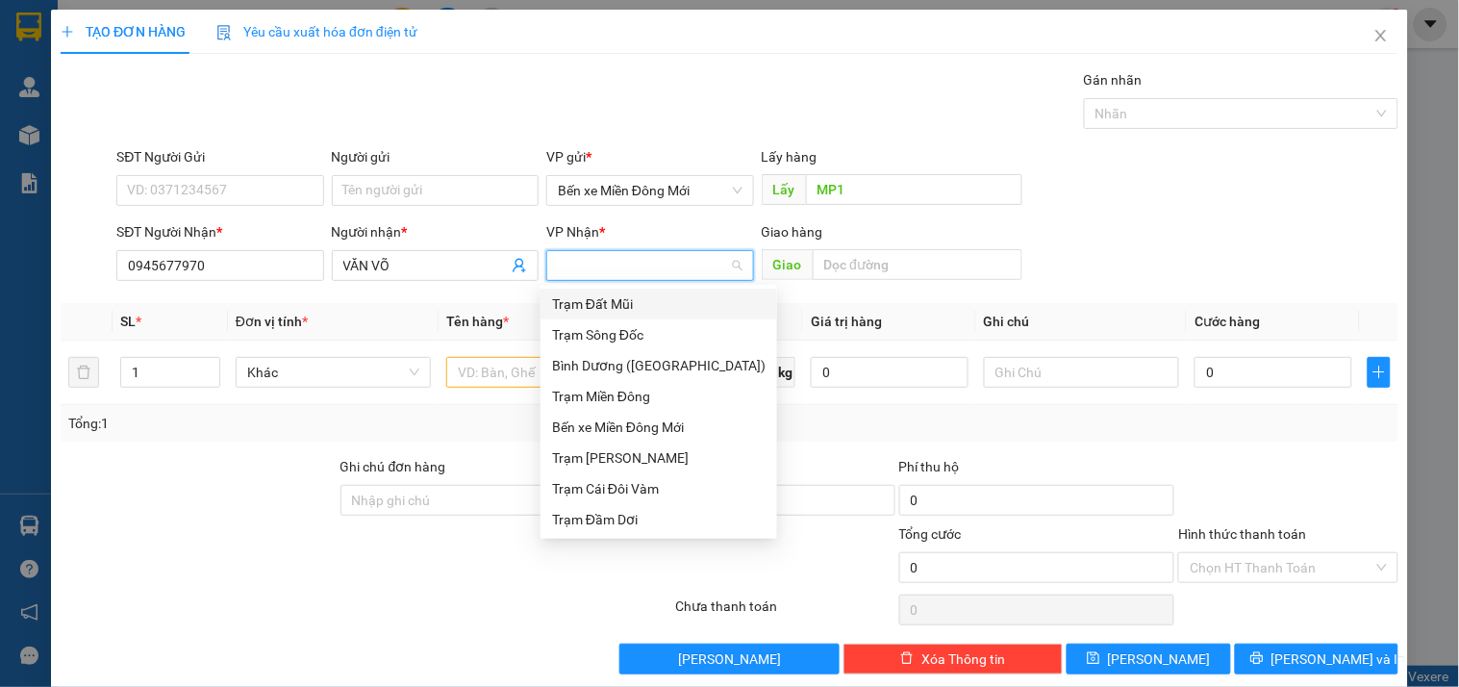
type input "Đ"
type input "DD"
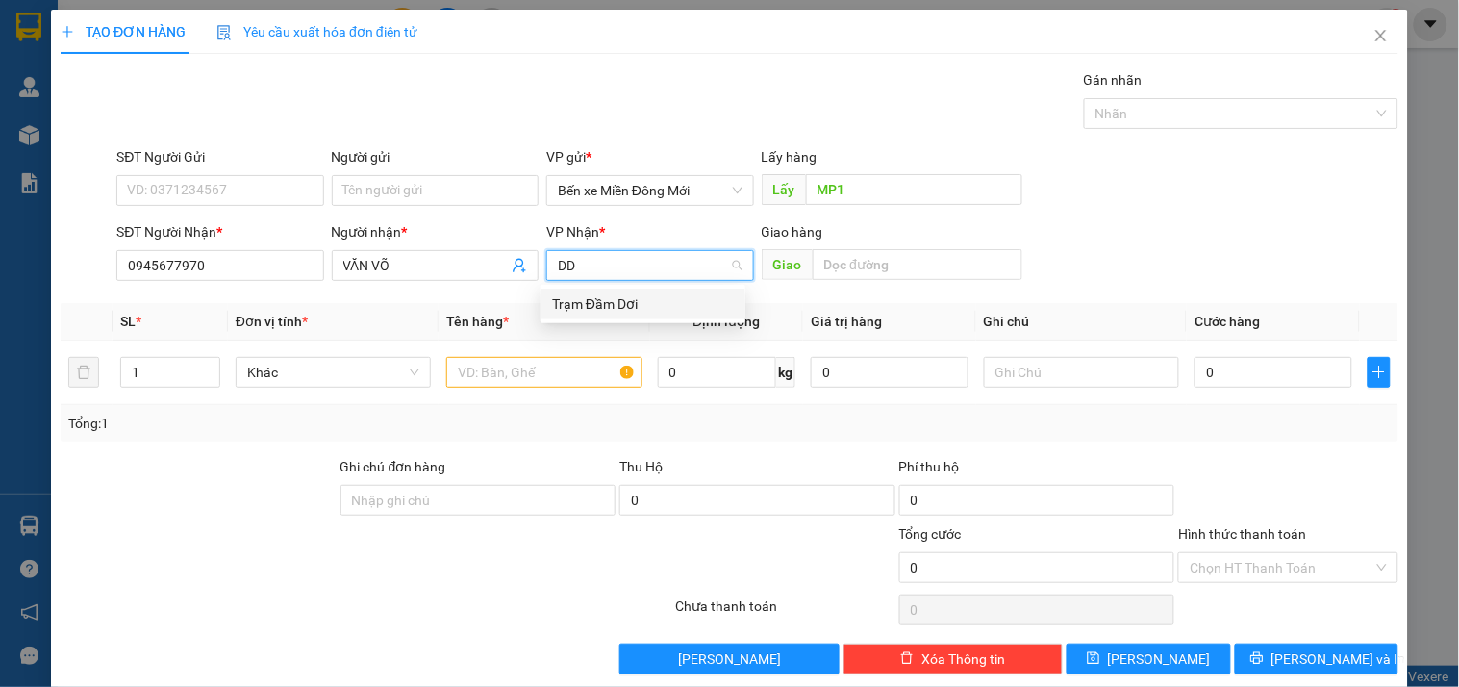
click at [611, 301] on div "Trạm Đầm Dơi" at bounding box center [643, 303] width 182 height 21
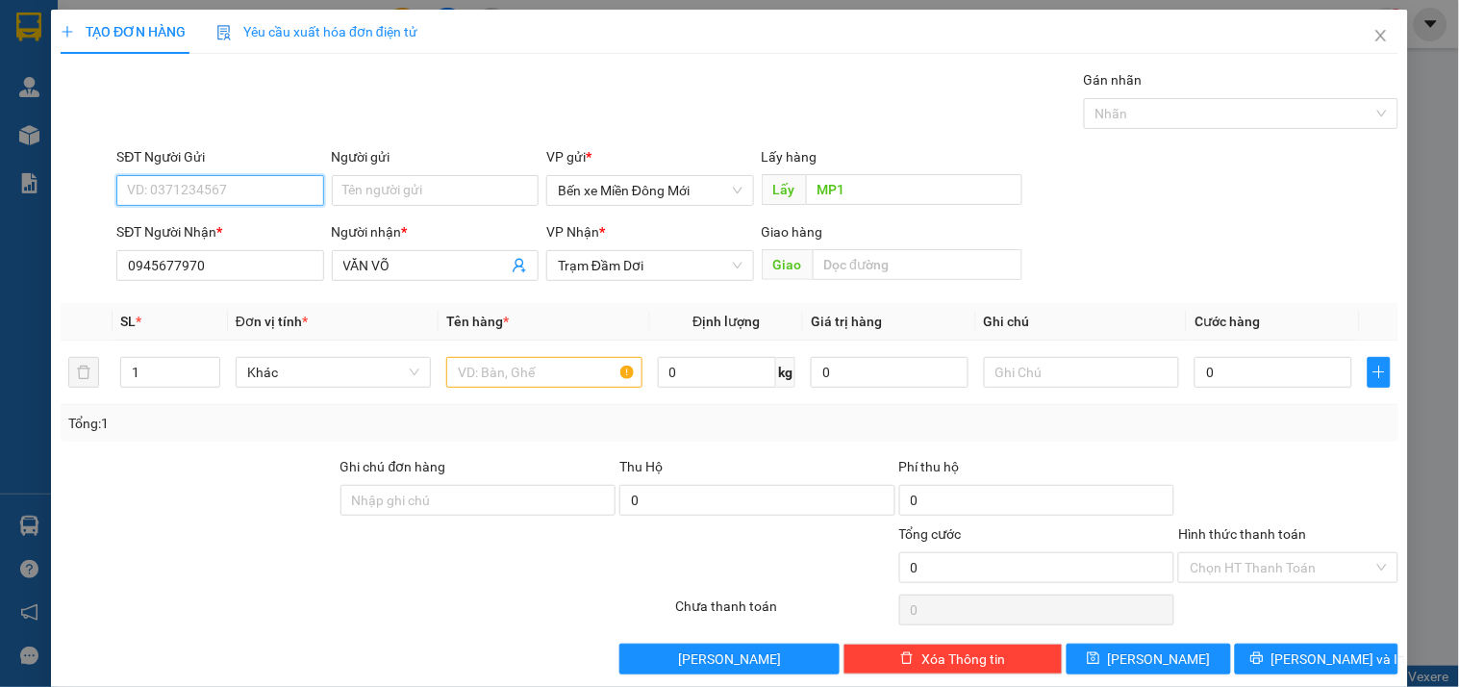
click at [240, 184] on input "SĐT Người Gửi" at bounding box center [219, 190] width 207 height 31
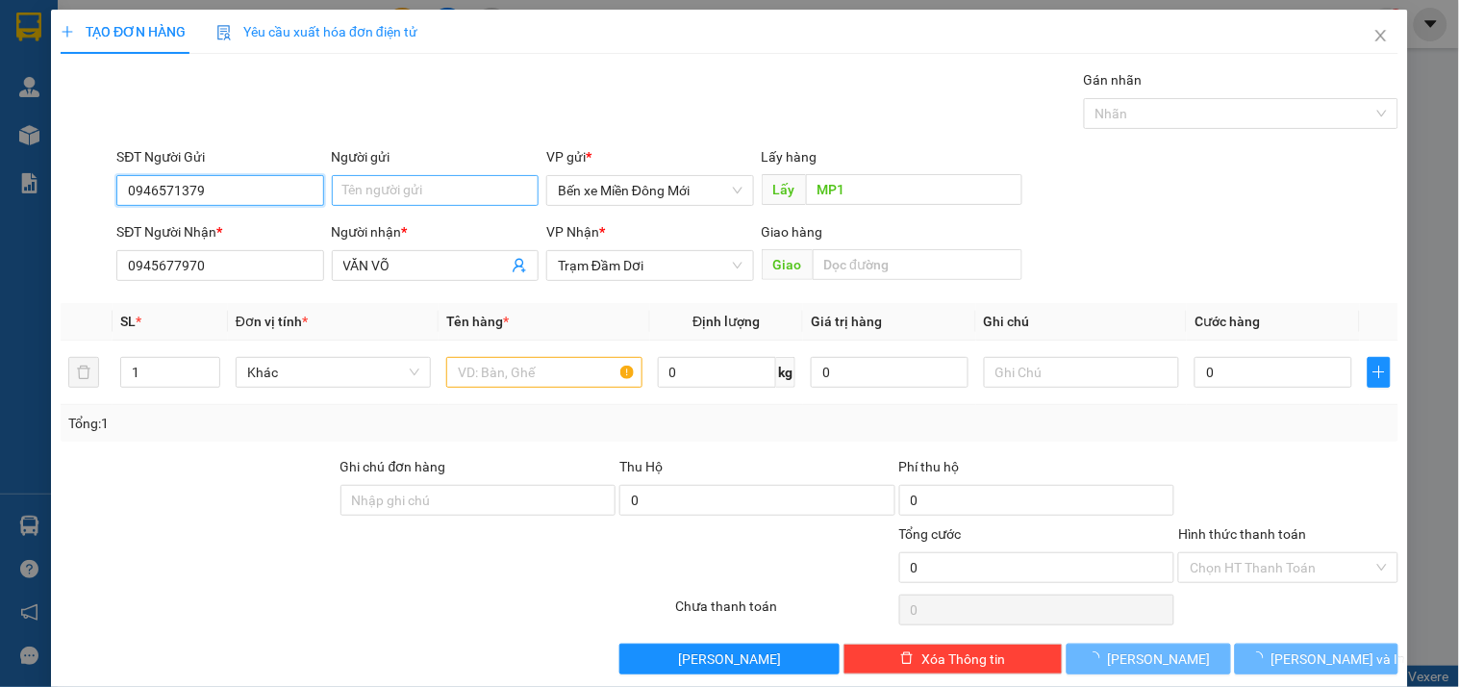
type input "0946571379"
click at [443, 184] on input "Người gửi" at bounding box center [435, 190] width 207 height 31
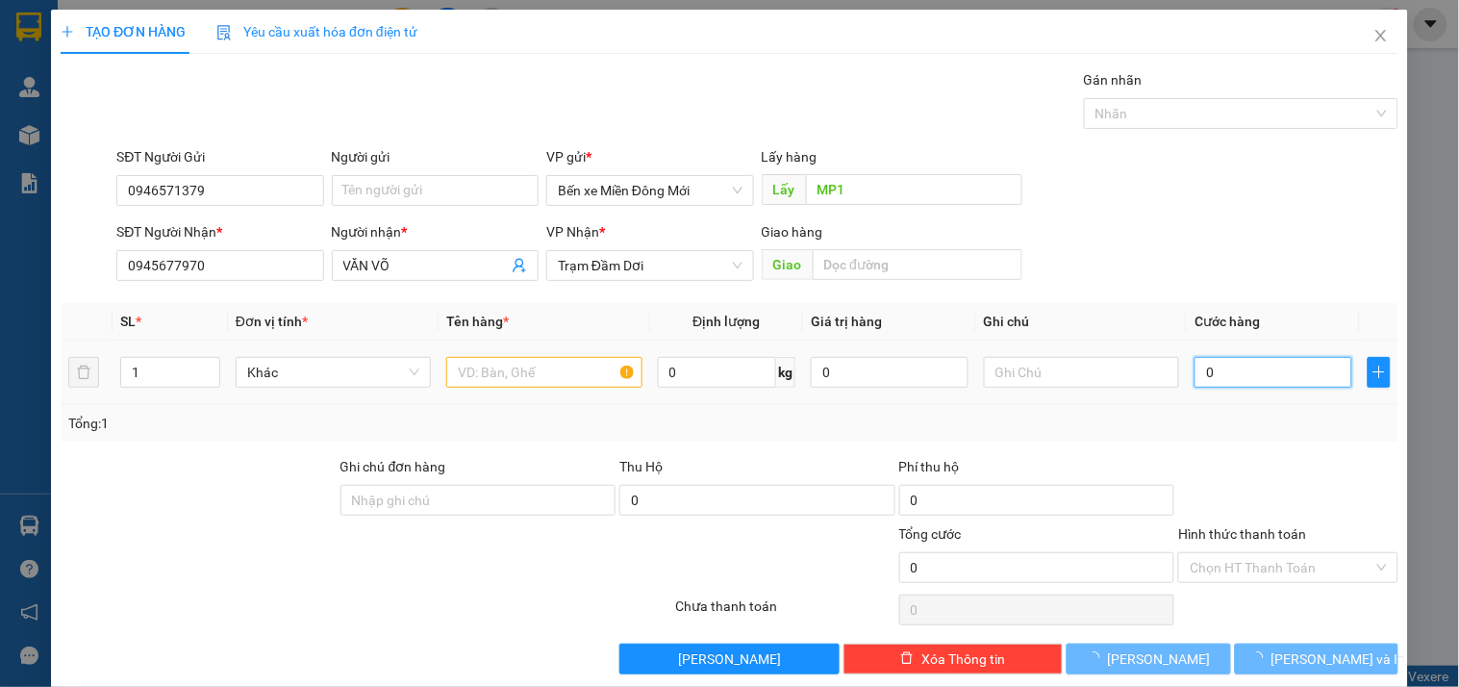
click at [1288, 375] on input "0" at bounding box center [1273, 372] width 158 height 31
type input "1"
type input "10"
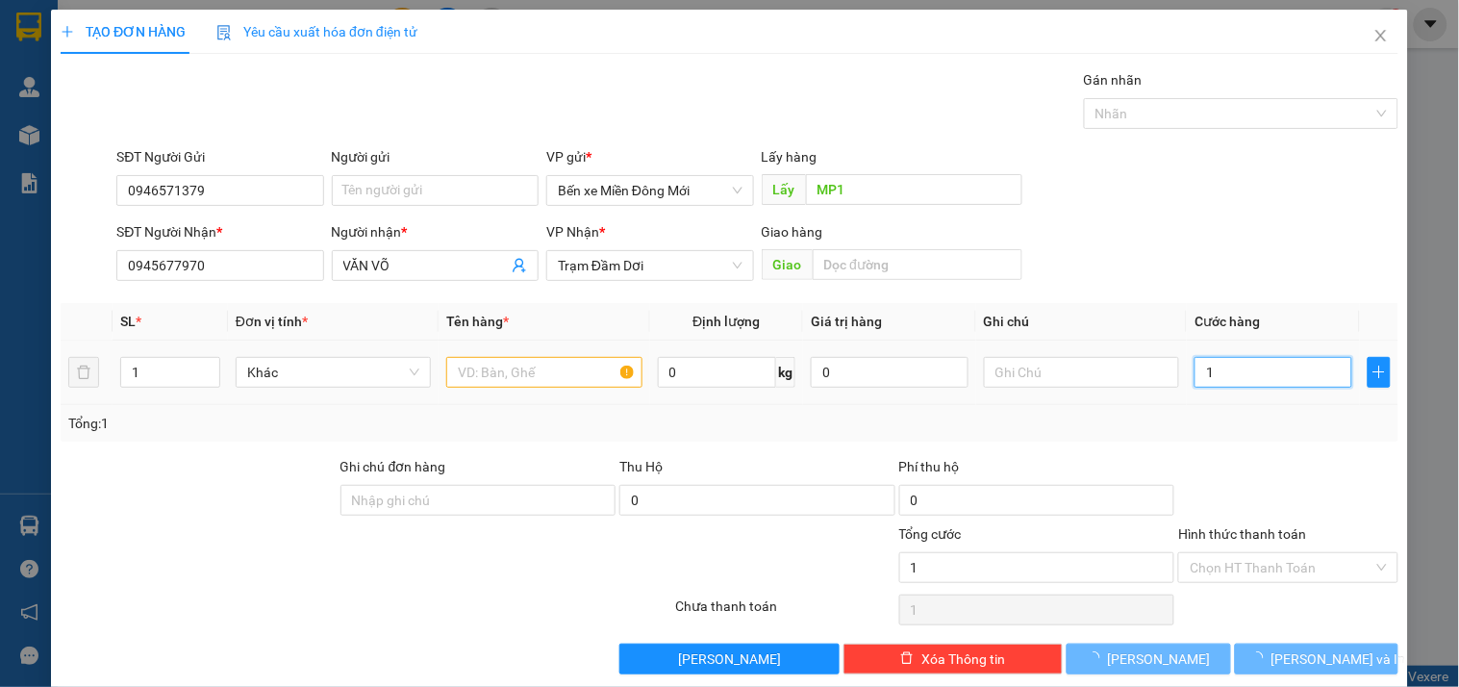
type input "10"
type input "100"
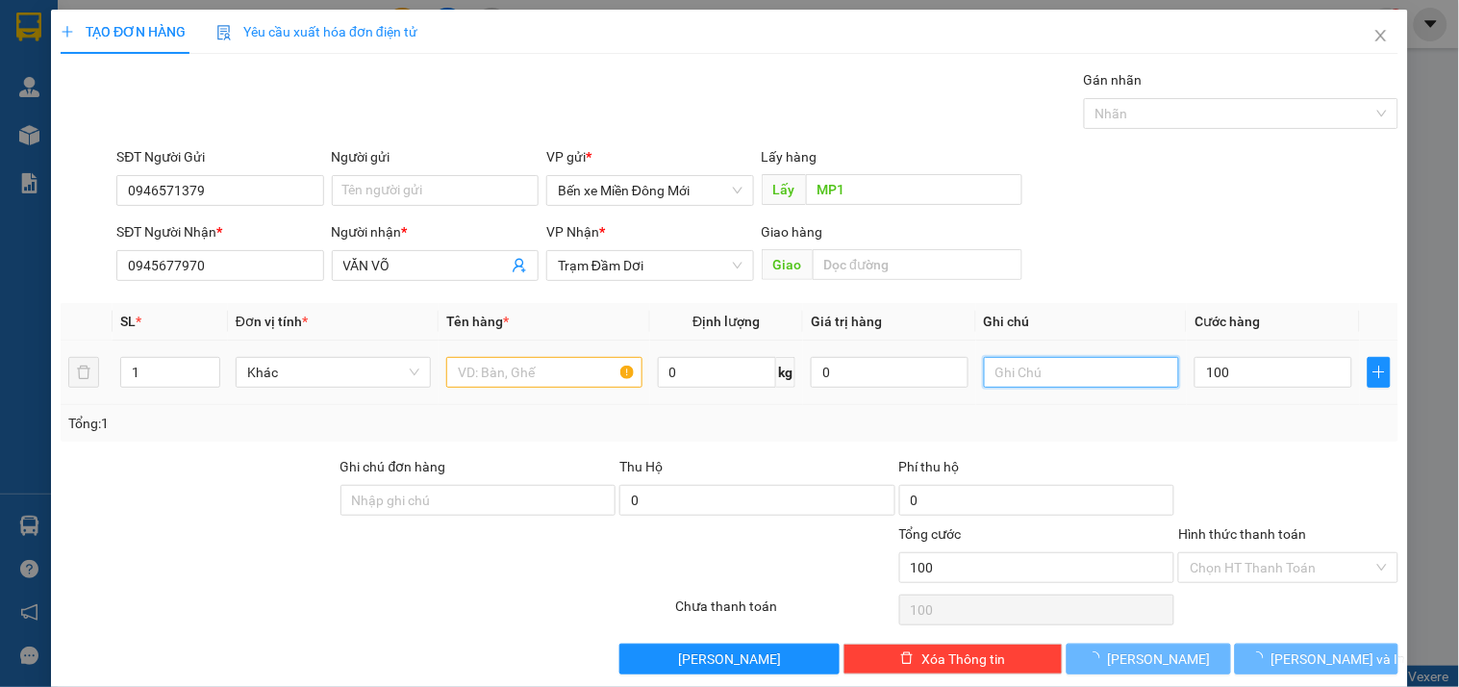
type input "100.000"
click at [1046, 375] on input "text" at bounding box center [1081, 372] width 195 height 31
type input "XE 98"
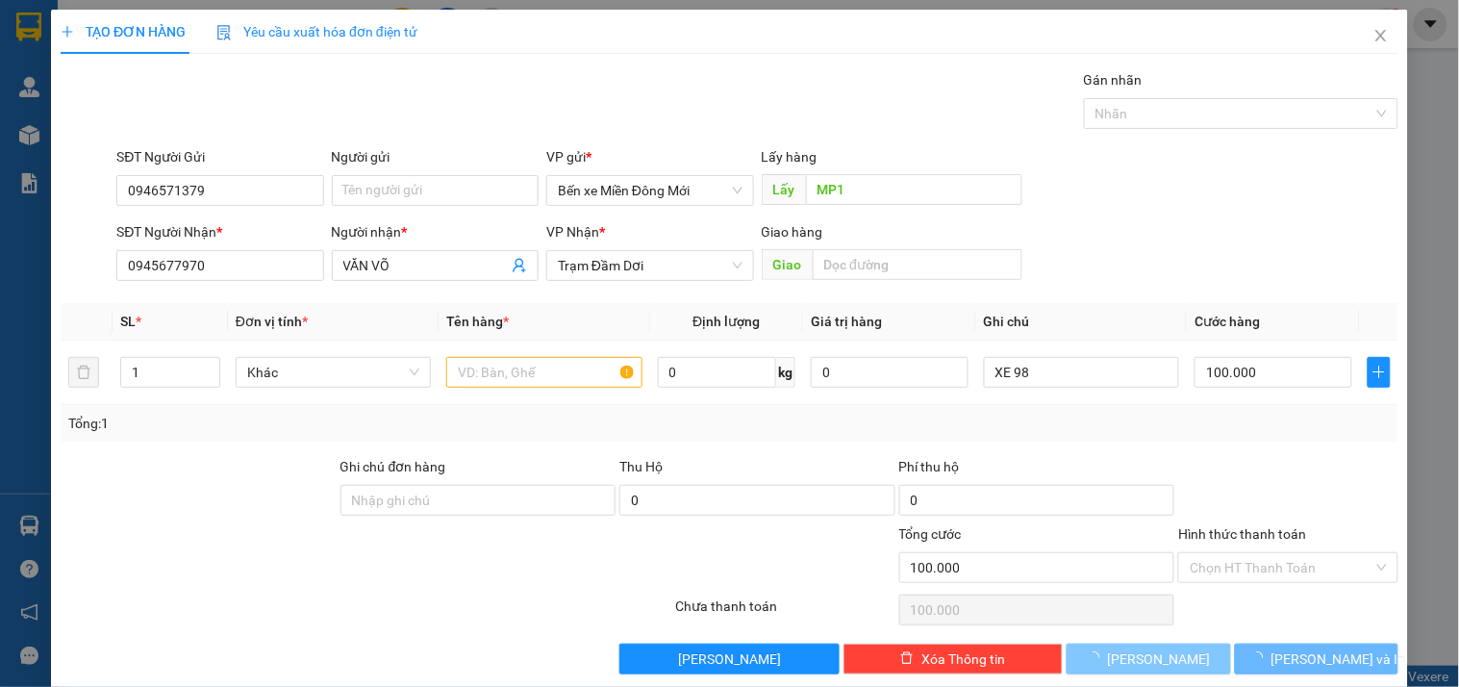
click at [1183, 661] on button "[PERSON_NAME]" at bounding box center [1147, 658] width 163 height 31
click at [544, 365] on input "text" at bounding box center [543, 372] width 195 height 31
type input "D"
type input "ĐT"
click at [1218, 439] on div "Tổng: 1" at bounding box center [729, 423] width 1337 height 37
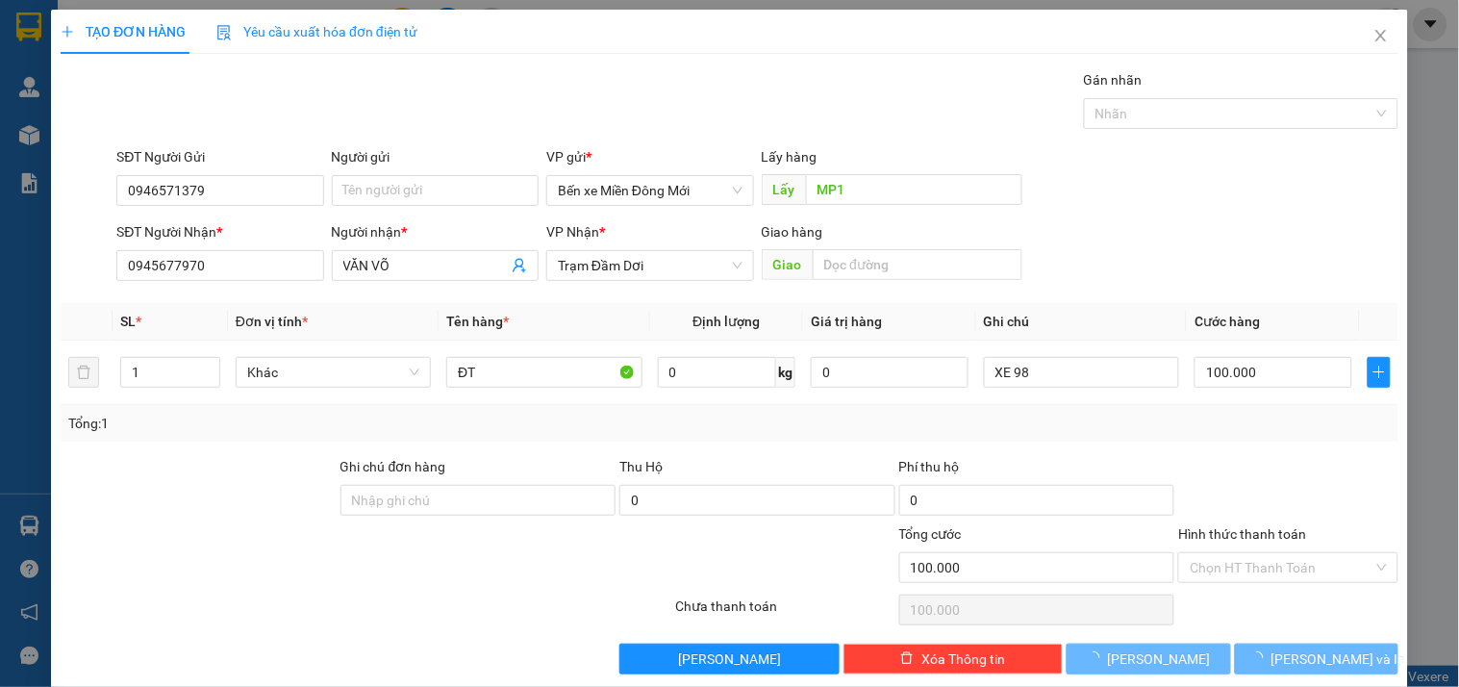
click at [1155, 675] on div "TẠO ĐƠN HÀNG Yêu cầu xuất hóa đơn điện tử Transit Pickup Surcharge Ids Transit …" at bounding box center [729, 349] width 1357 height 679
click at [1156, 663] on span "[PERSON_NAME]" at bounding box center [1159, 658] width 103 height 21
click at [1156, 662] on span "[PERSON_NAME]" at bounding box center [1159, 658] width 103 height 21
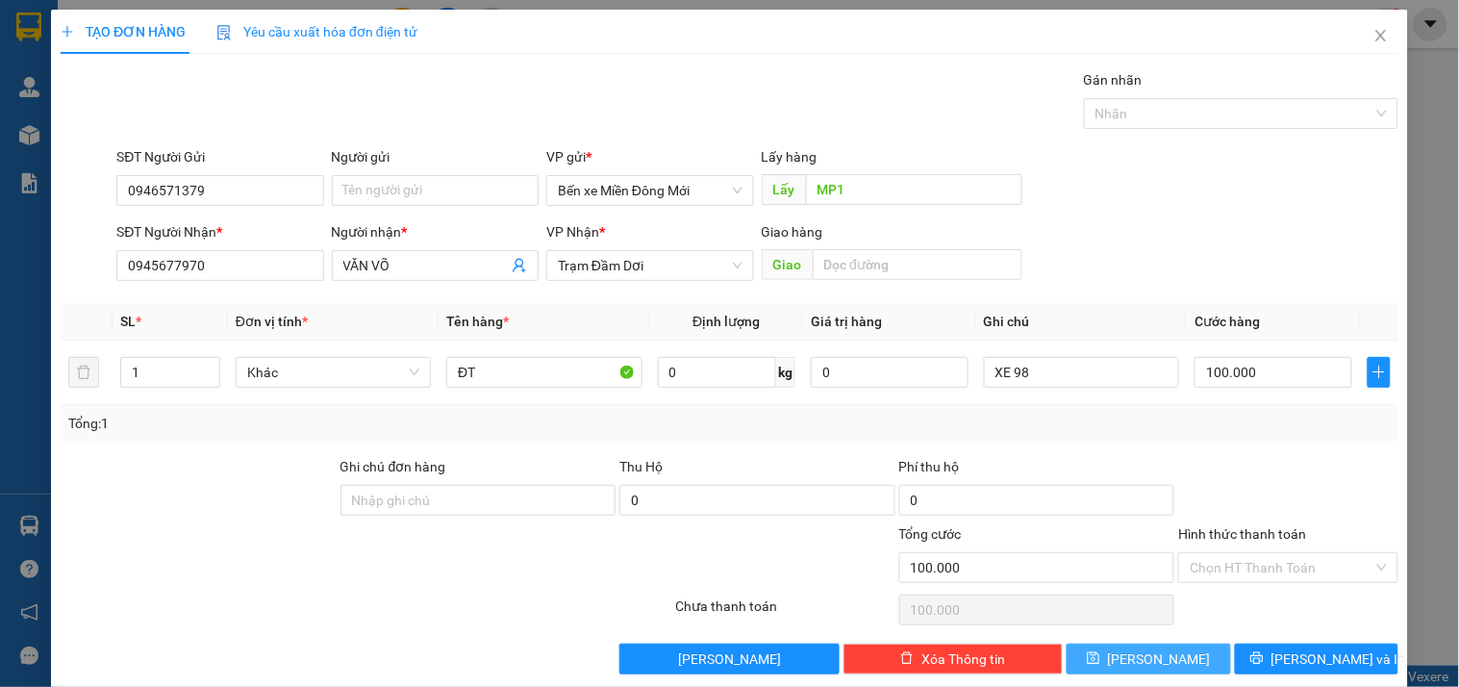
click at [1086, 659] on button "[PERSON_NAME]" at bounding box center [1147, 658] width 163 height 31
type input "0"
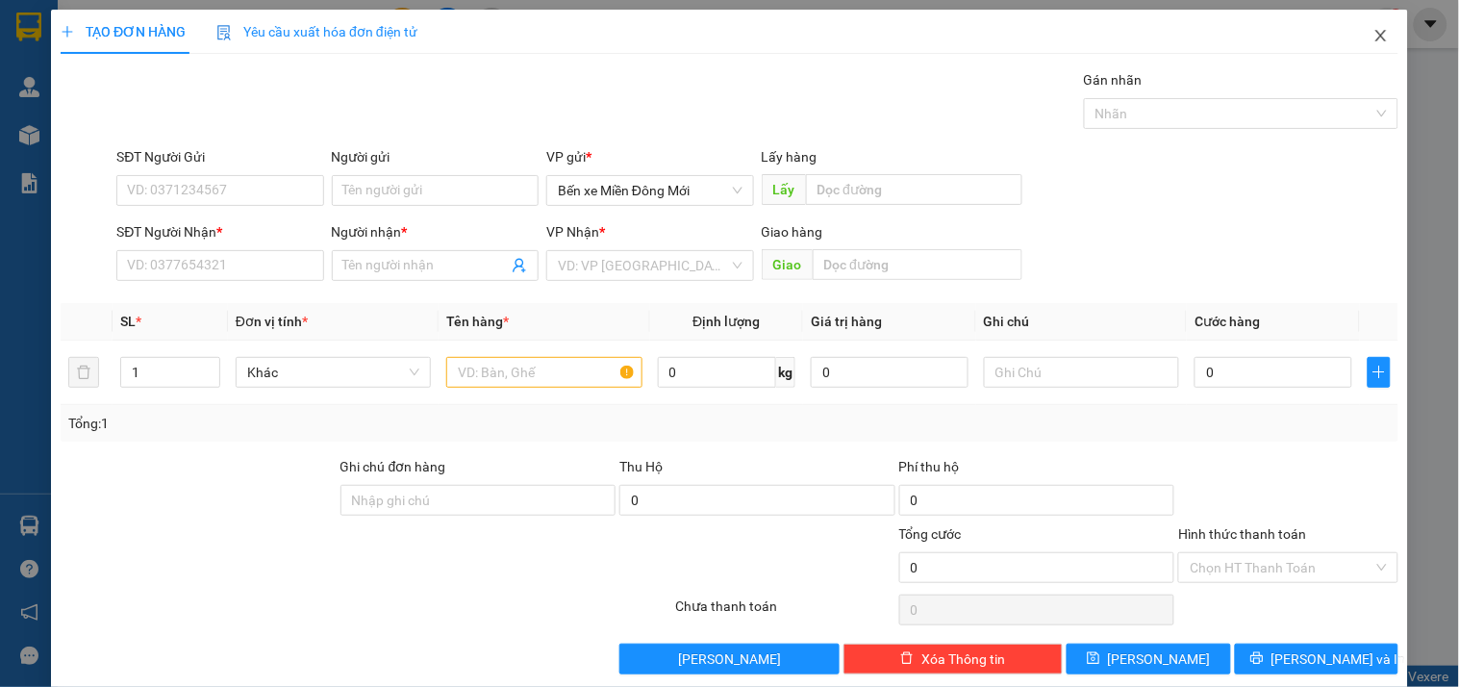
click at [1373, 30] on icon "close" at bounding box center [1380, 35] width 15 height 15
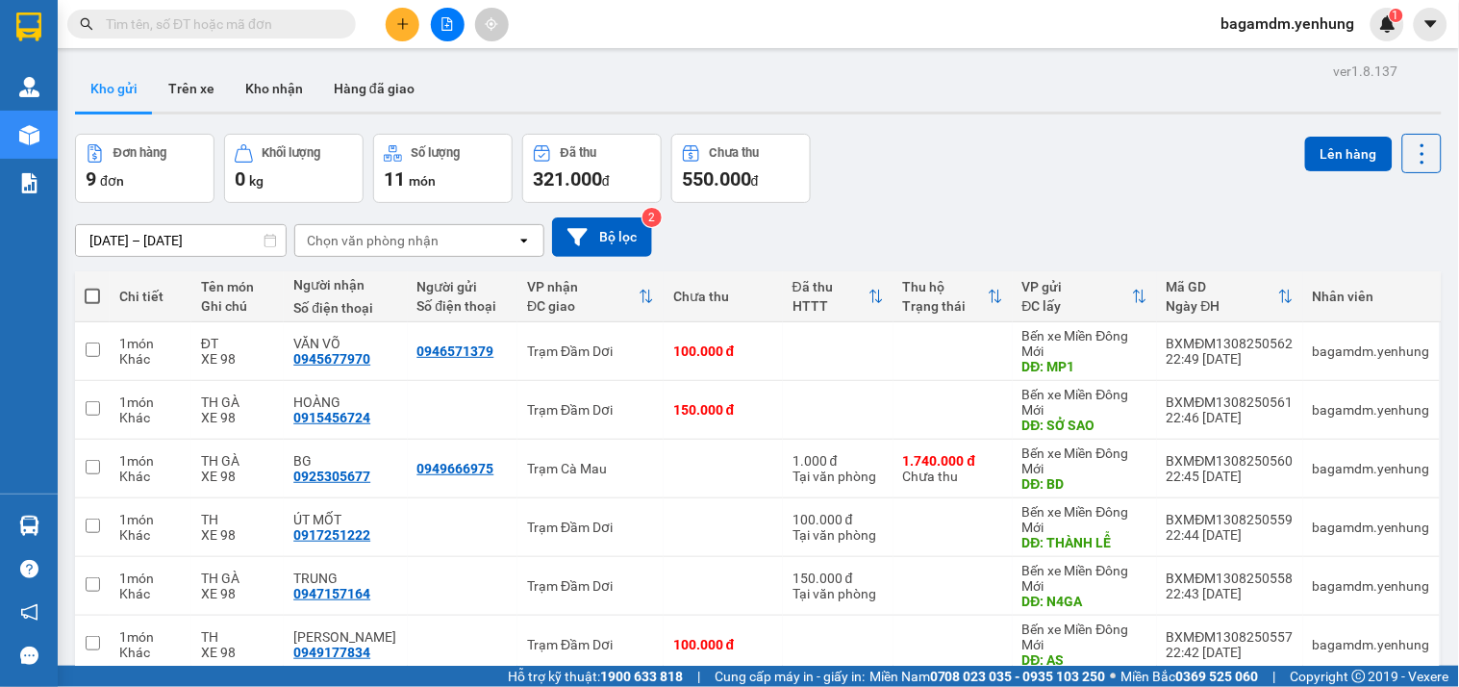
click at [91, 295] on span at bounding box center [92, 295] width 15 height 15
click at [92, 287] on input "checkbox" at bounding box center [92, 287] width 0 height 0
checkbox input "true"
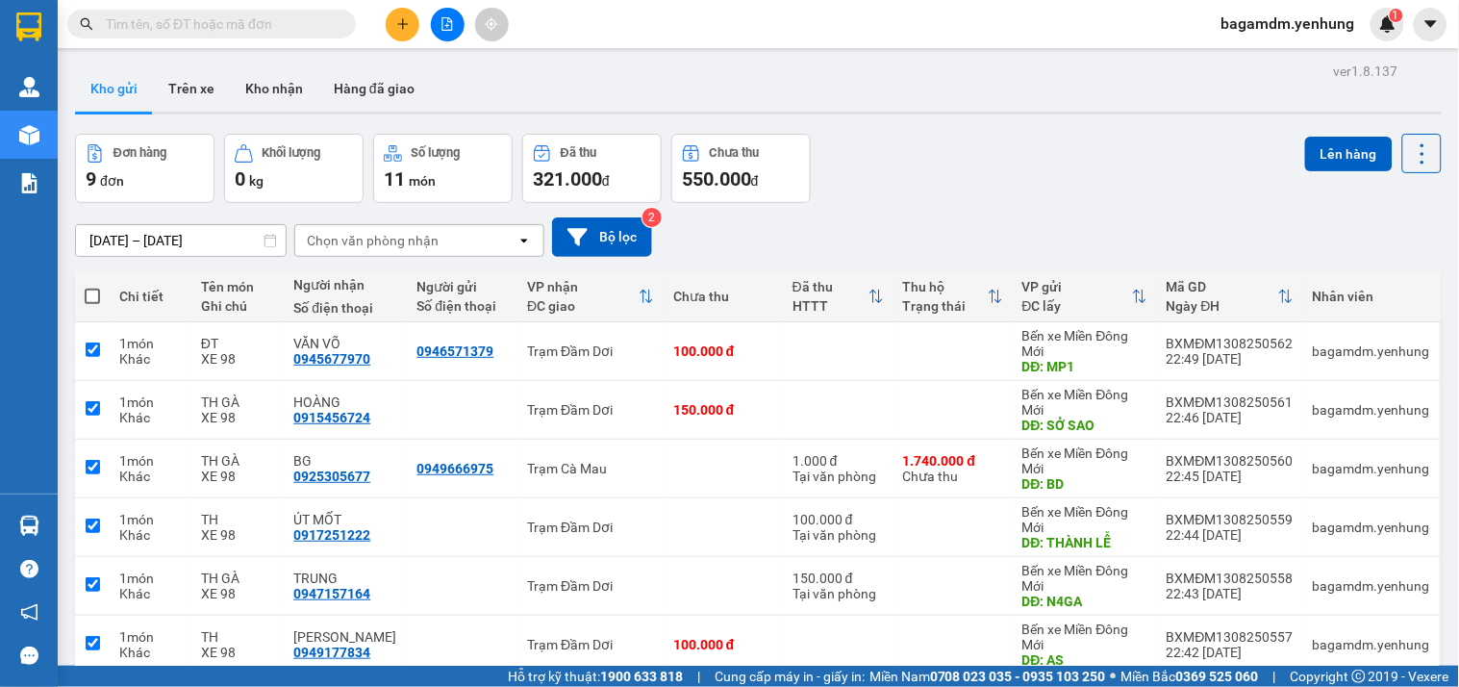
checkbox input "true"
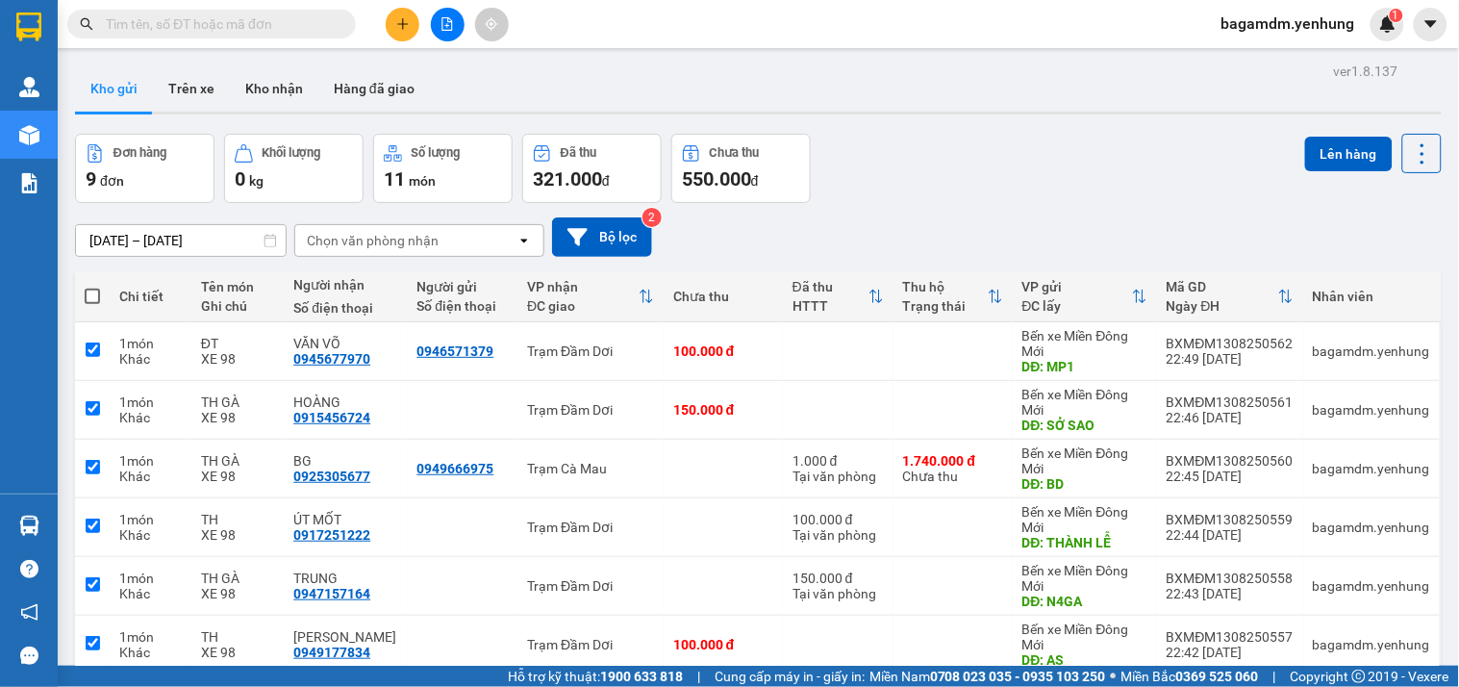
checkbox input "true"
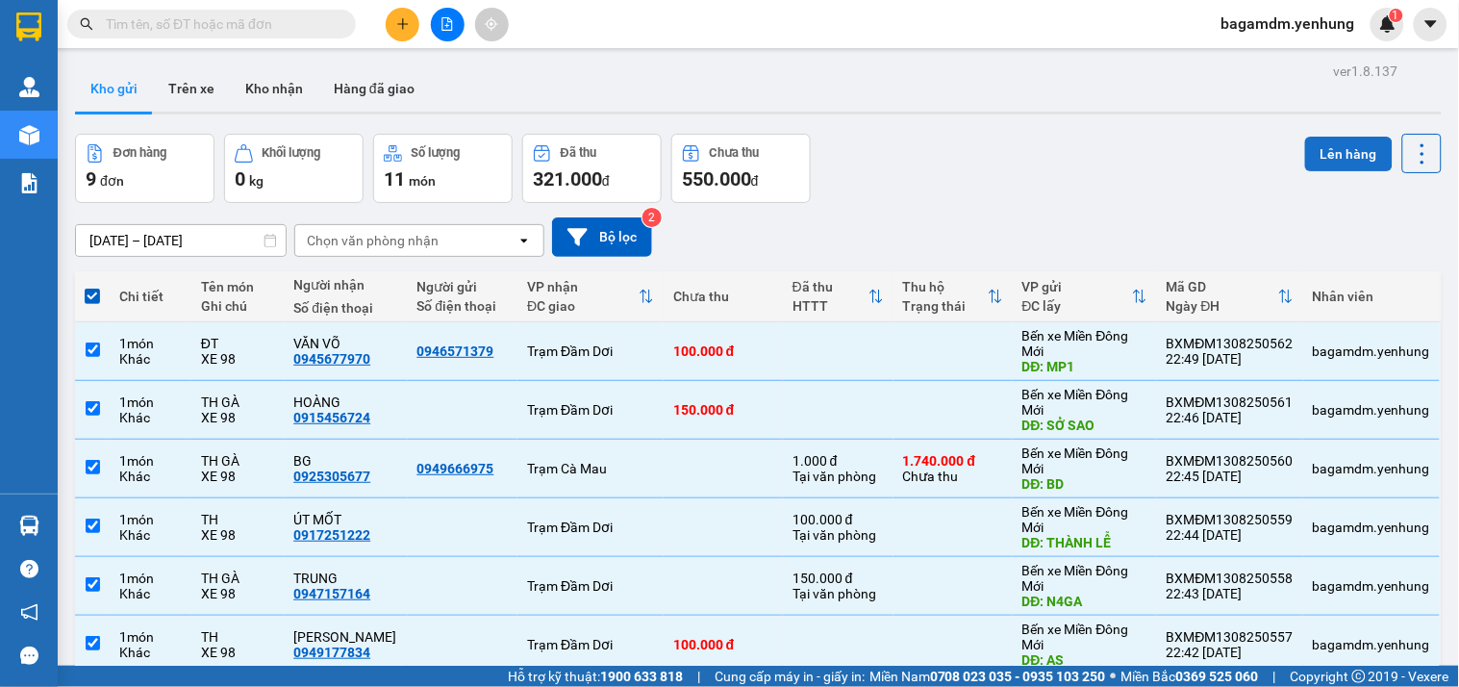
click at [1323, 159] on button "Lên hàng" at bounding box center [1348, 154] width 87 height 35
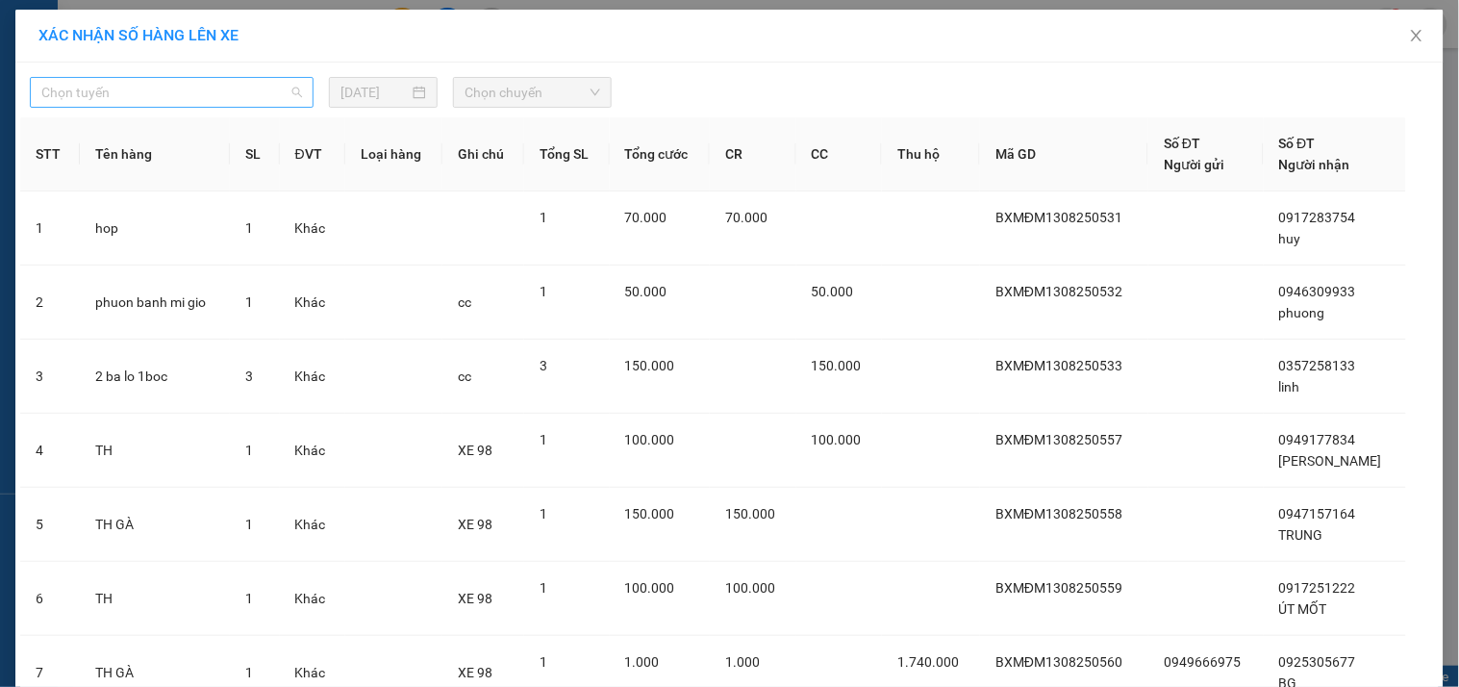
click at [88, 96] on span "Chọn tuyến" at bounding box center [171, 92] width 261 height 29
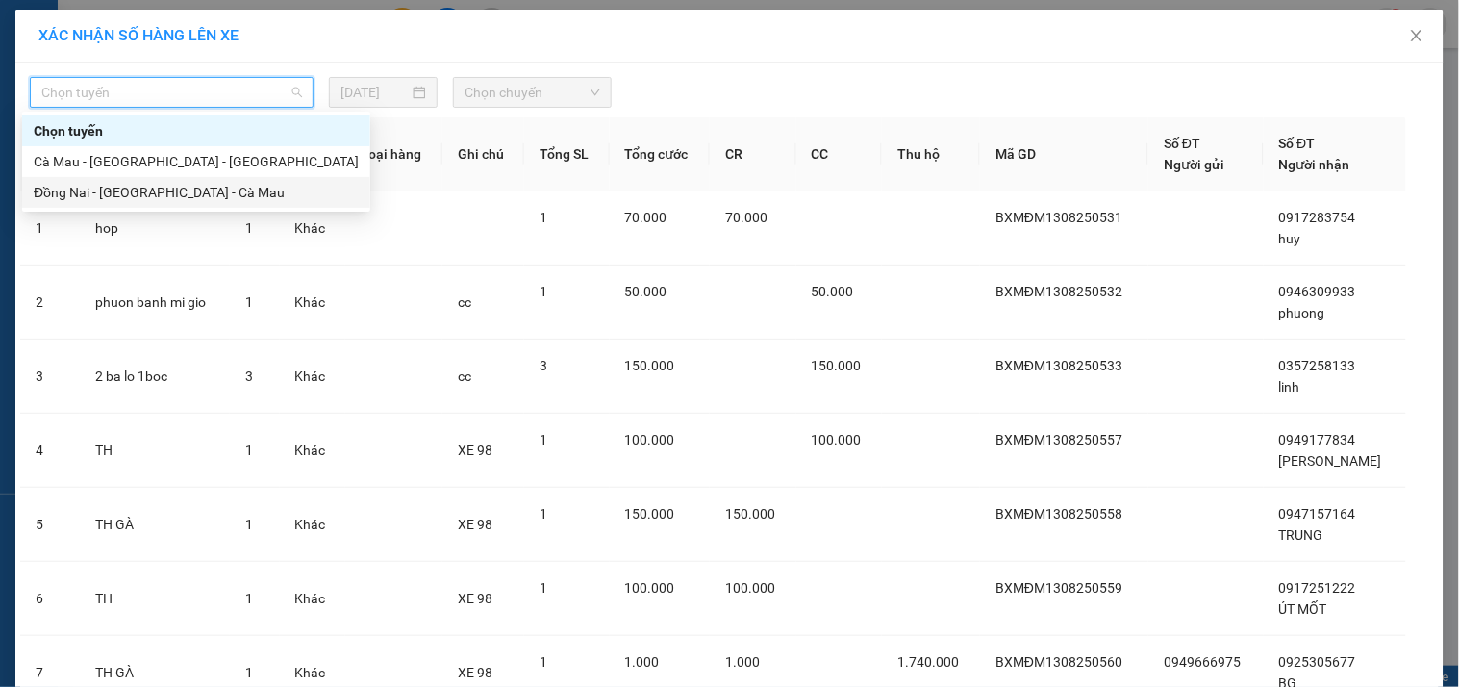
click at [70, 192] on div "Đồng Nai - [GEOGRAPHIC_DATA] - Cà Mau" at bounding box center [196, 192] width 325 height 21
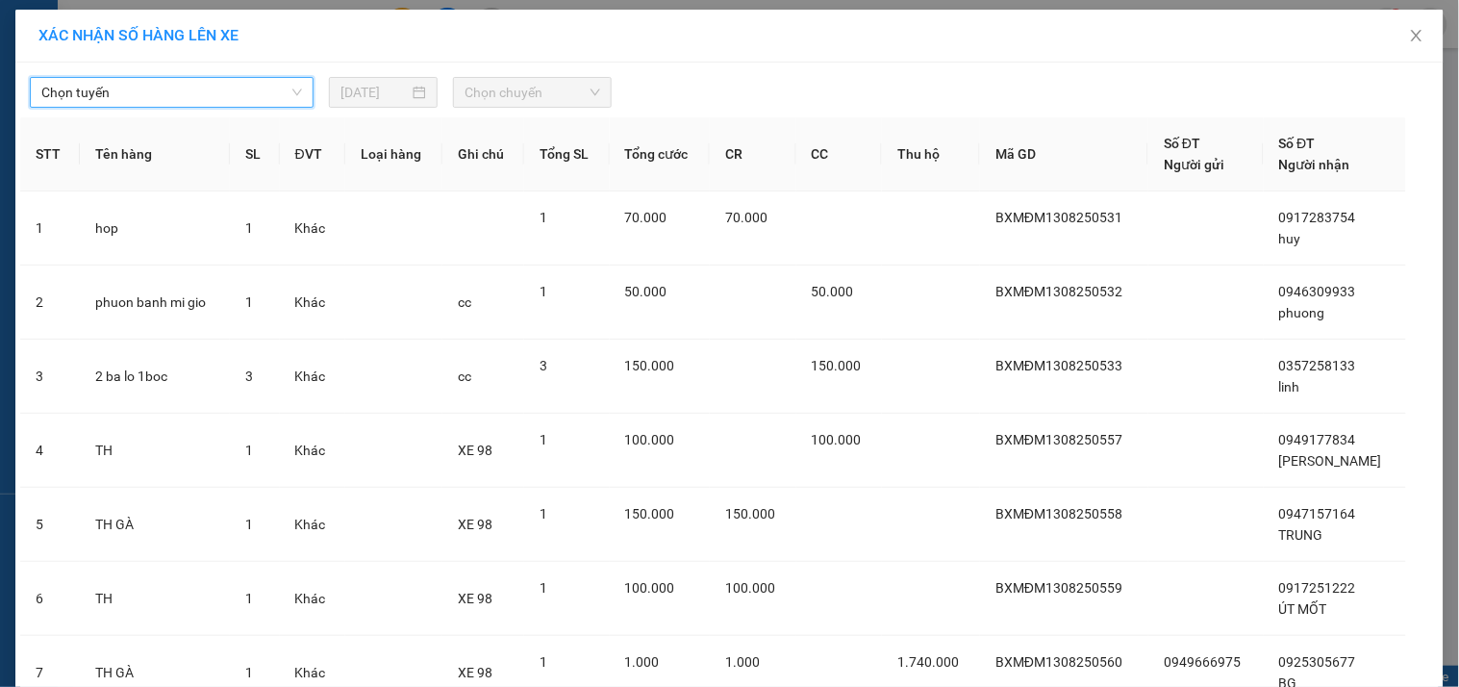
click at [511, 102] on span "Chọn chuyến" at bounding box center [532, 92] width 136 height 29
click at [523, 82] on span "Chọn chuyến" at bounding box center [532, 92] width 136 height 29
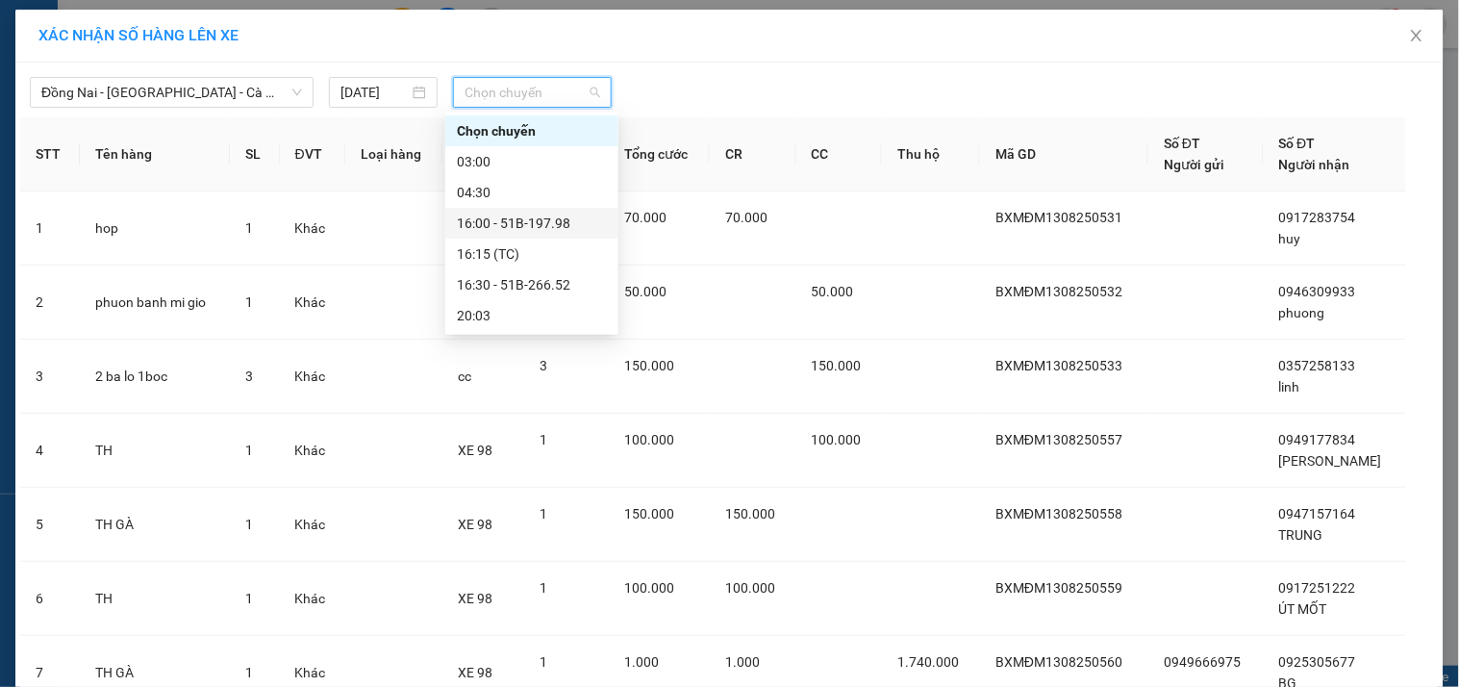
click at [507, 218] on div "16:00 - 51B-197.98" at bounding box center [532, 222] width 150 height 21
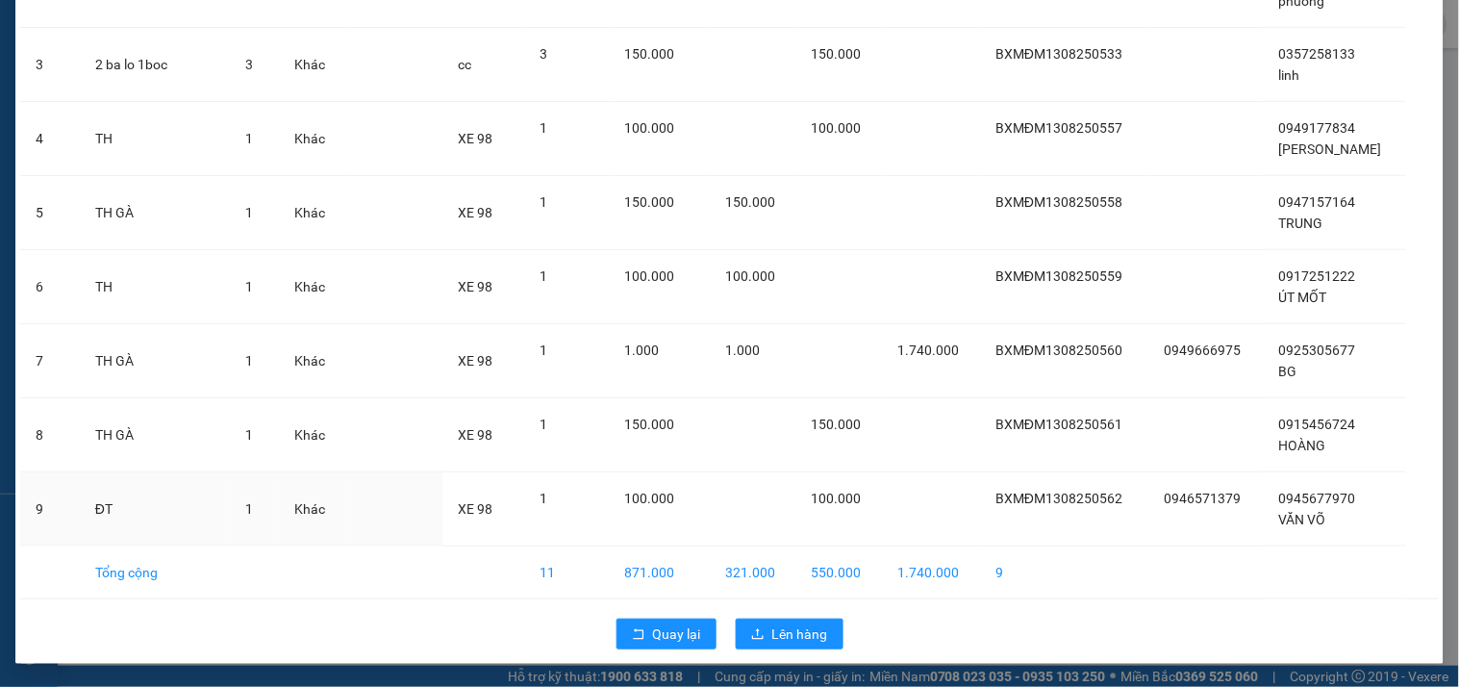
scroll to position [323, 0]
click at [774, 629] on span "Lên hàng" at bounding box center [800, 633] width 56 height 21
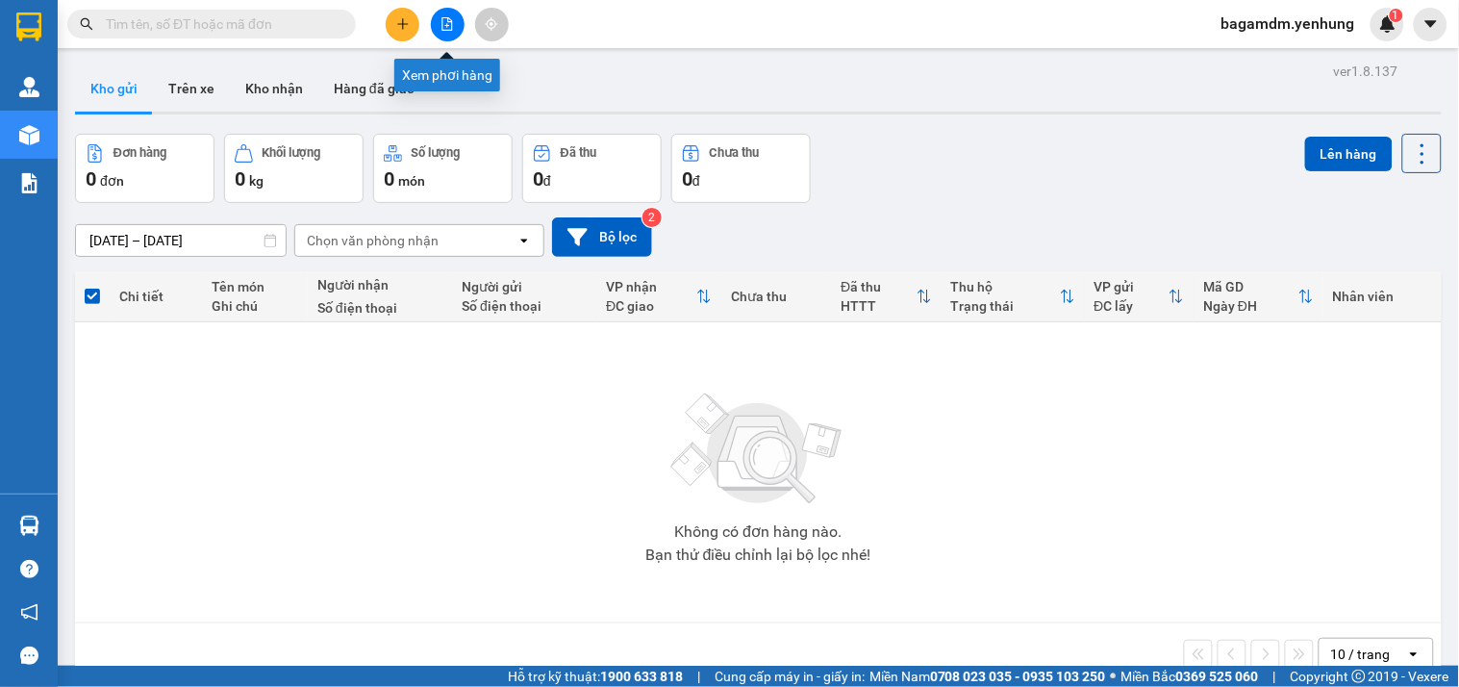
click at [440, 24] on icon "file-add" at bounding box center [446, 23] width 13 height 13
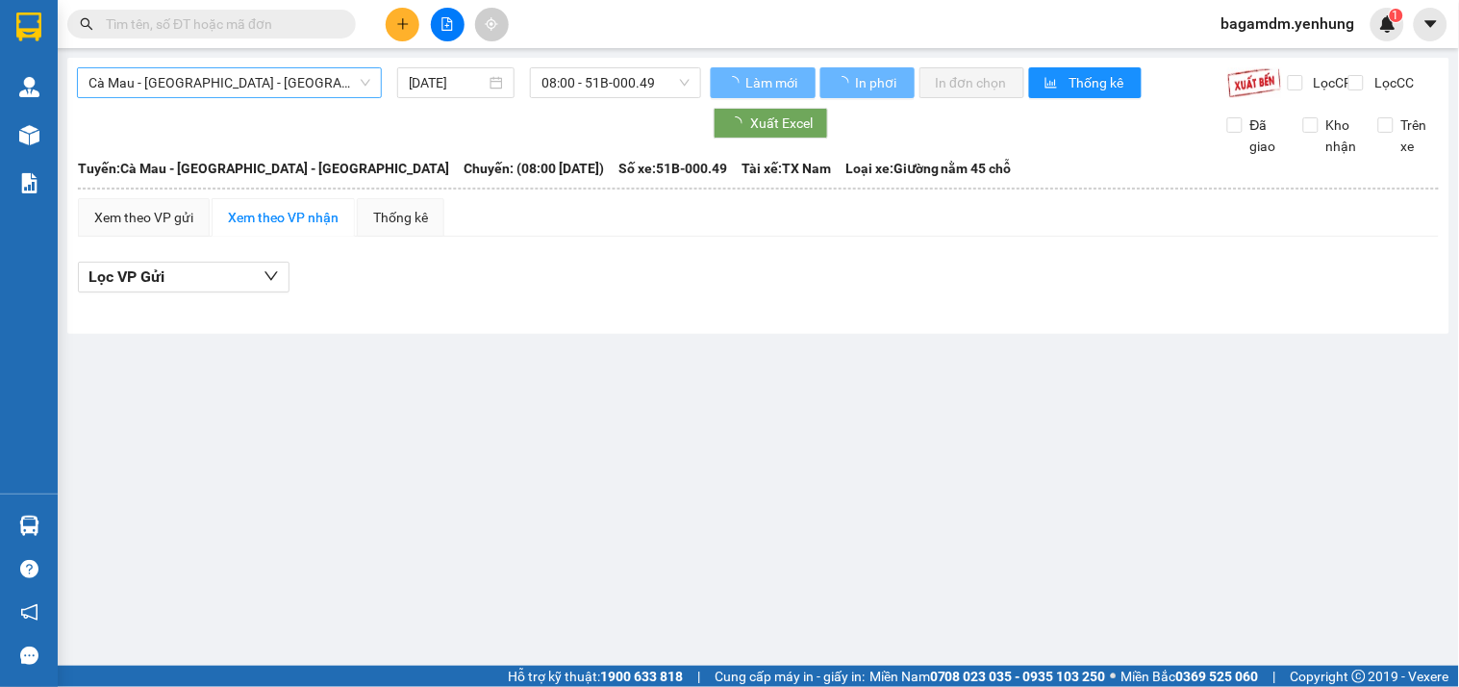
click at [271, 70] on span "Cà Mau - [GEOGRAPHIC_DATA] - [GEOGRAPHIC_DATA]" at bounding box center [229, 82] width 282 height 29
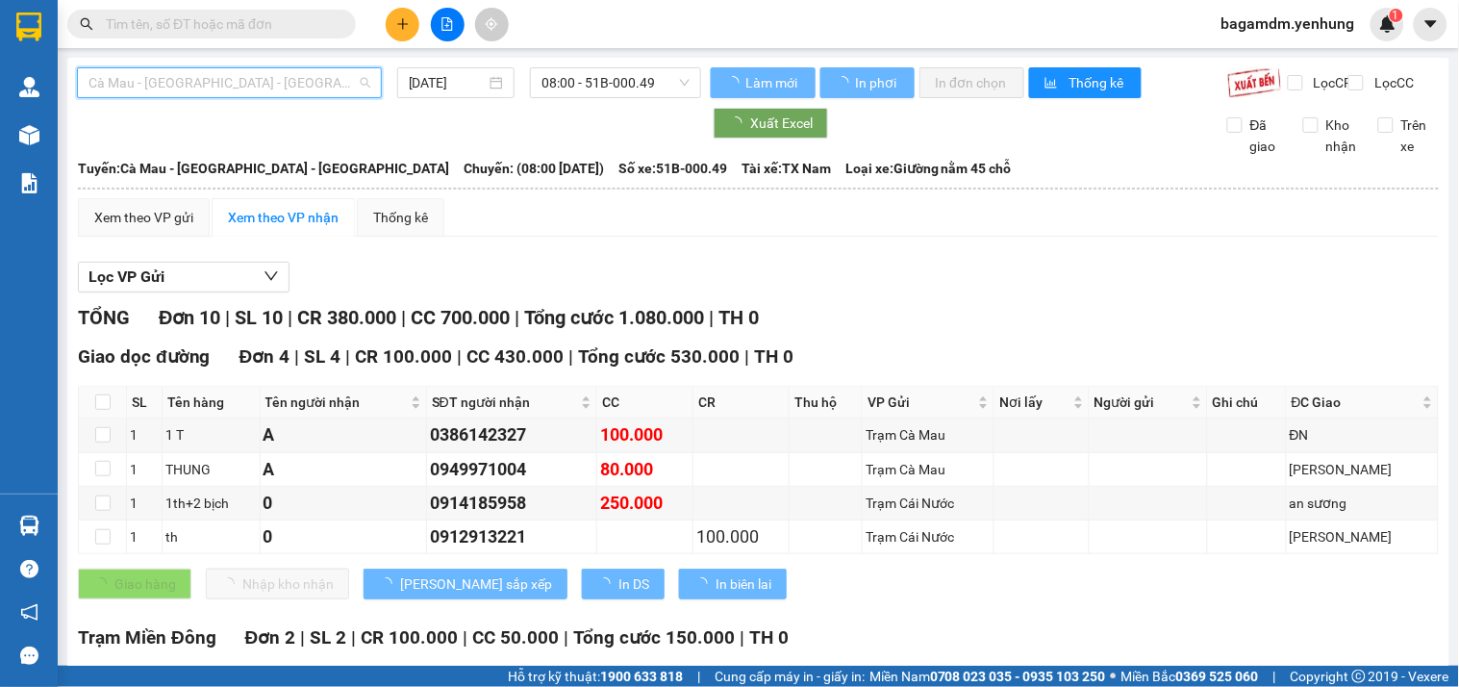
click at [152, 176] on b "Tuyến: Cà Mau - [GEOGRAPHIC_DATA] - [GEOGRAPHIC_DATA]" at bounding box center [263, 168] width 371 height 15
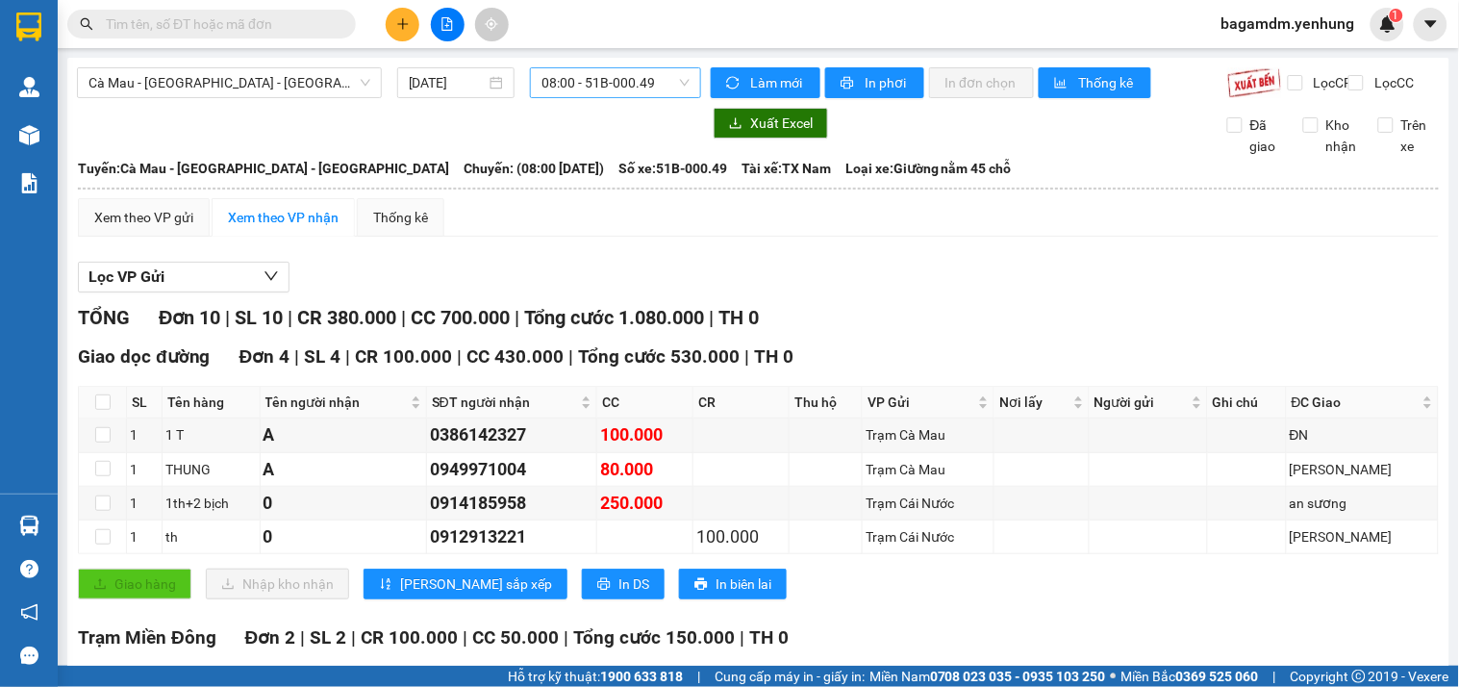
click at [570, 80] on span "08:00 - 51B-000.49" at bounding box center [615, 82] width 148 height 29
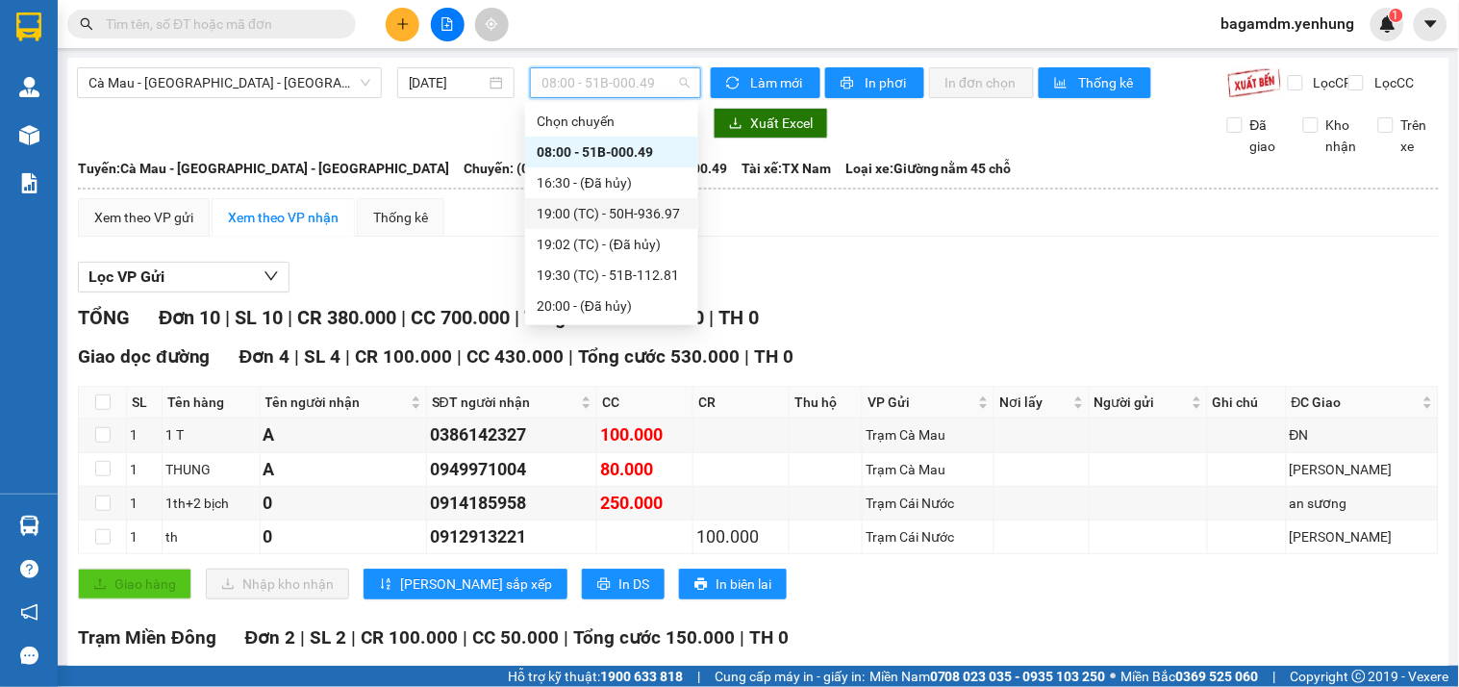
click at [567, 210] on div "19:00 (TC) - 50H-936.97" at bounding box center [612, 213] width 150 height 21
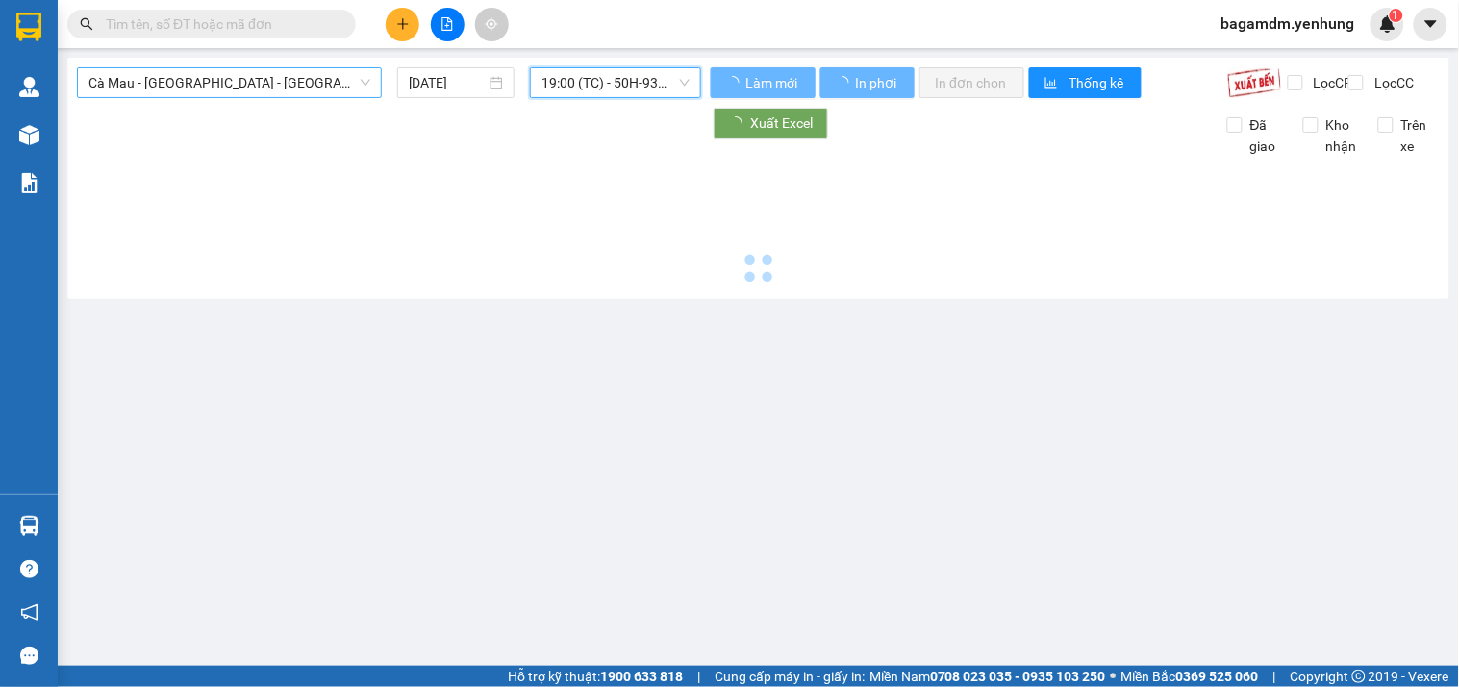
click at [217, 87] on span "Cà Mau - [GEOGRAPHIC_DATA] - [GEOGRAPHIC_DATA]" at bounding box center [229, 82] width 282 height 29
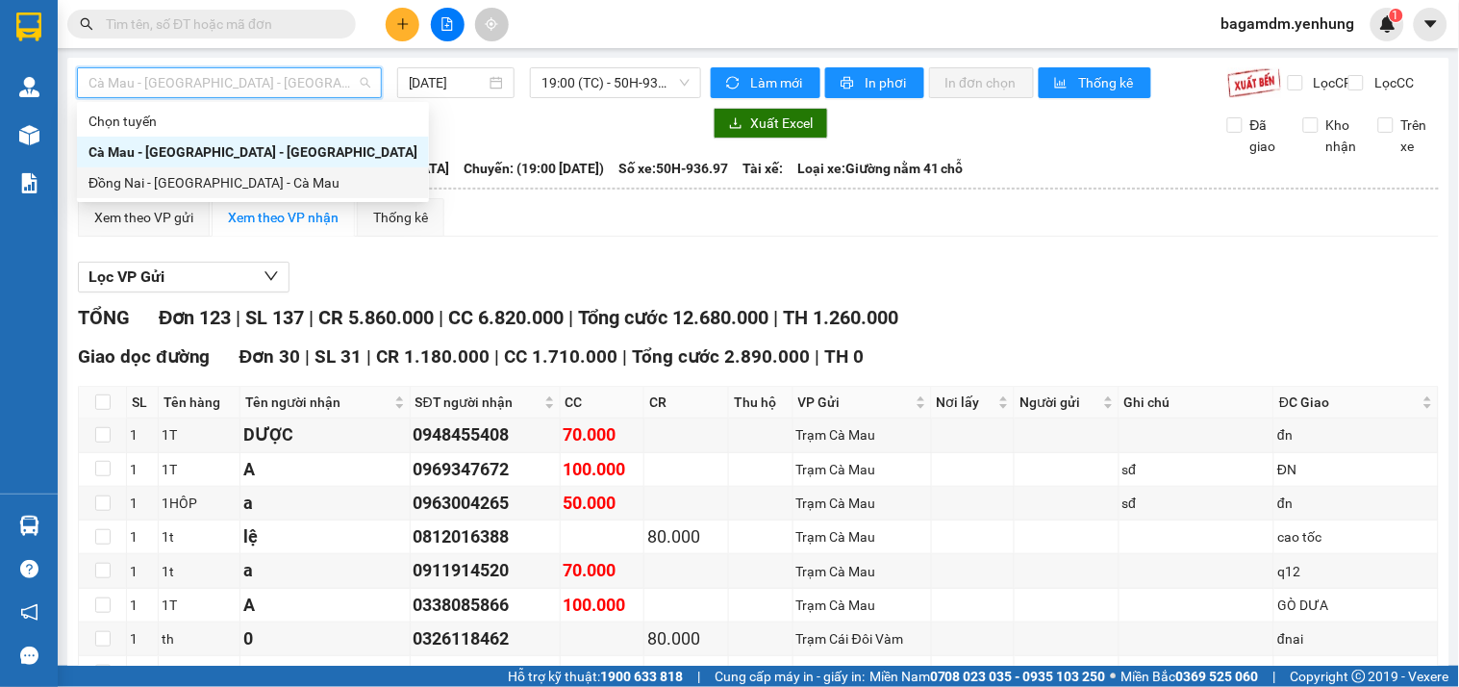
click at [167, 183] on div "Đồng Nai - [GEOGRAPHIC_DATA] - Cà Mau" at bounding box center [252, 182] width 329 height 21
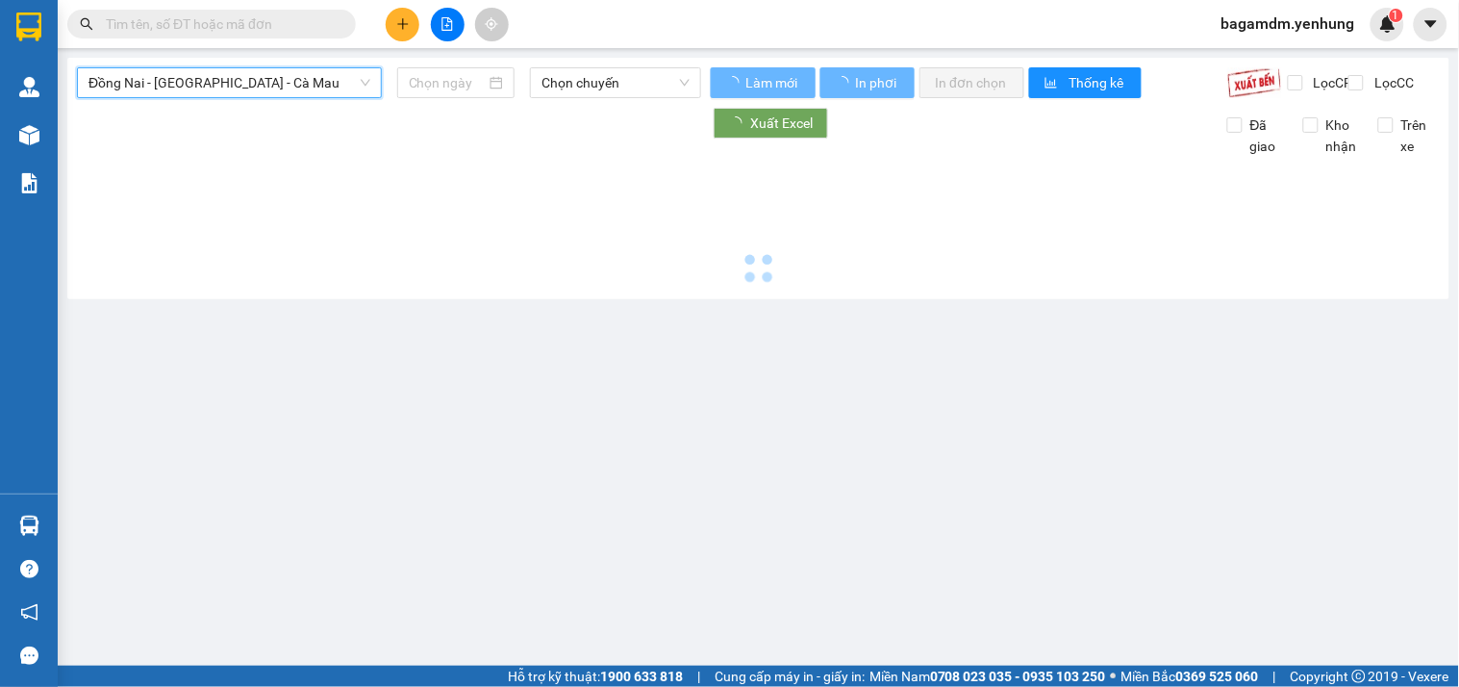
type input "[DATE]"
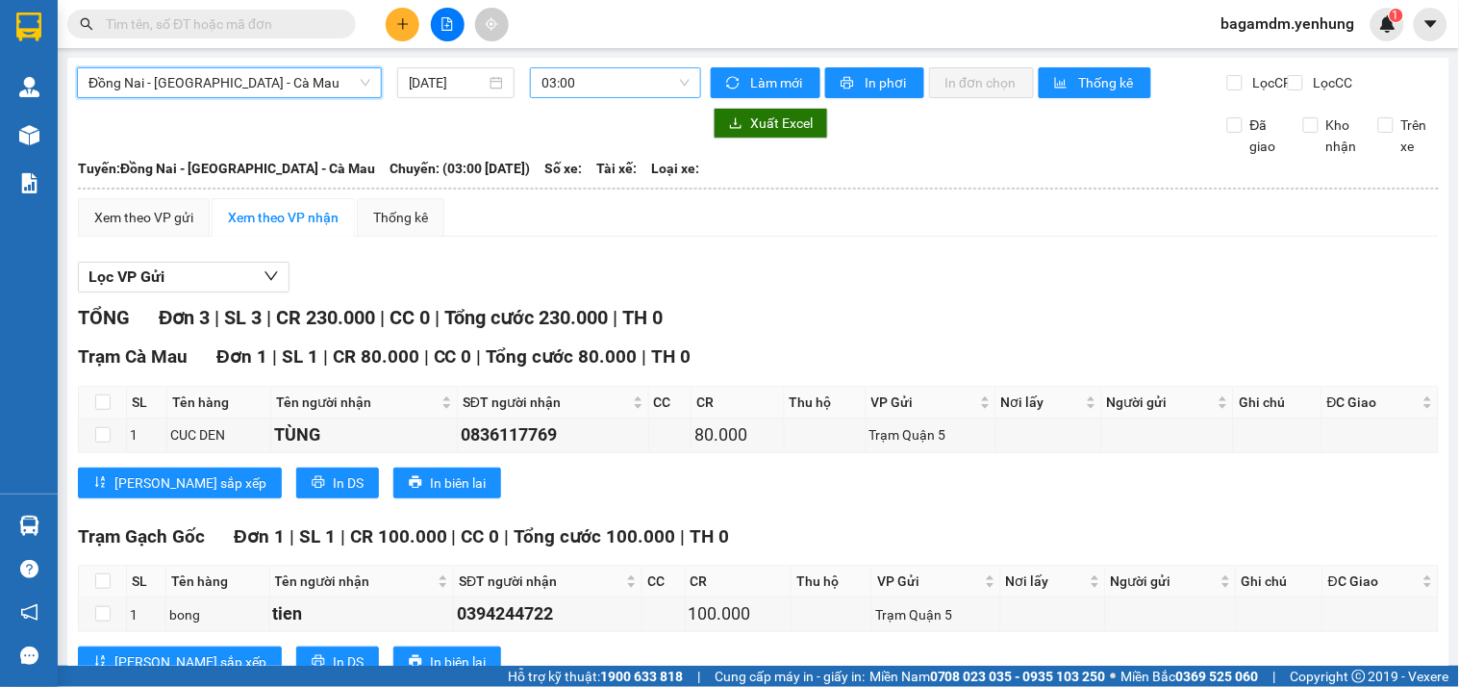
click at [562, 87] on span "03:00" at bounding box center [615, 82] width 148 height 29
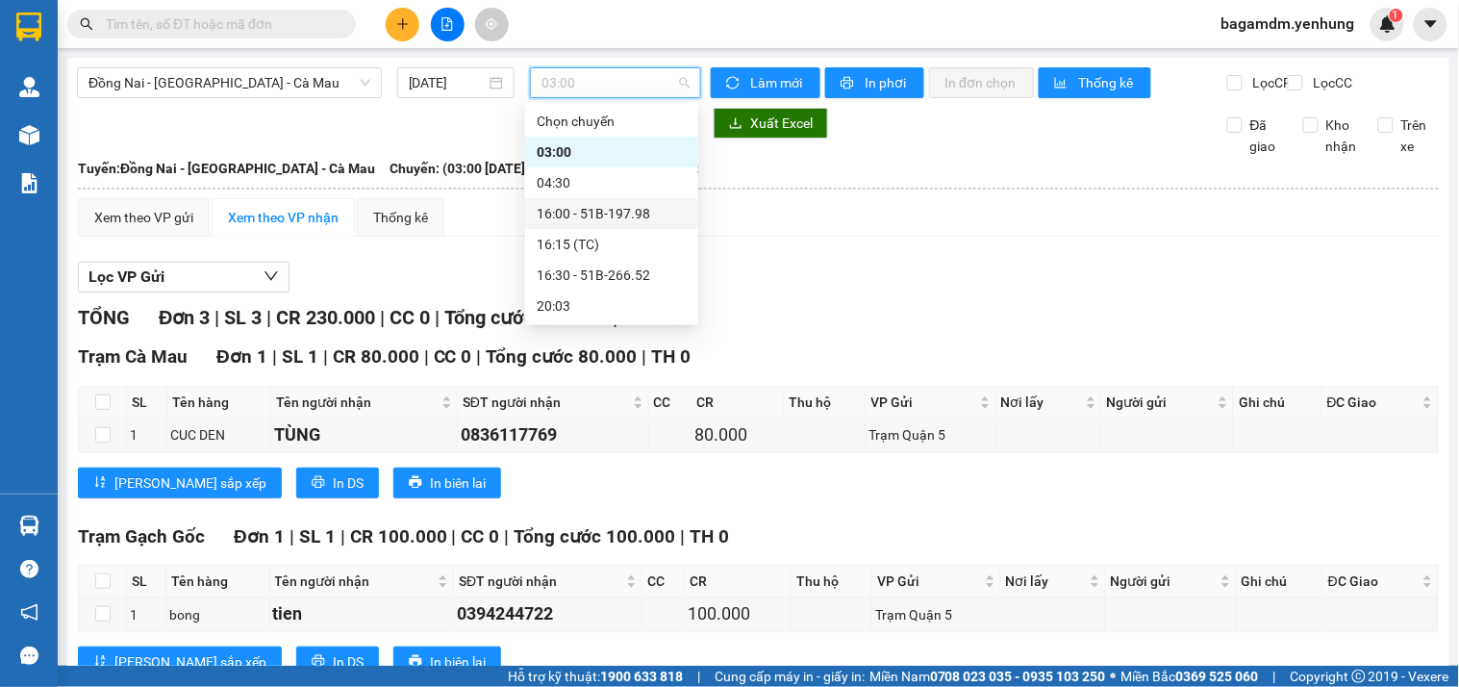
click at [572, 214] on div "16:00 - 51B-197.98" at bounding box center [612, 213] width 150 height 21
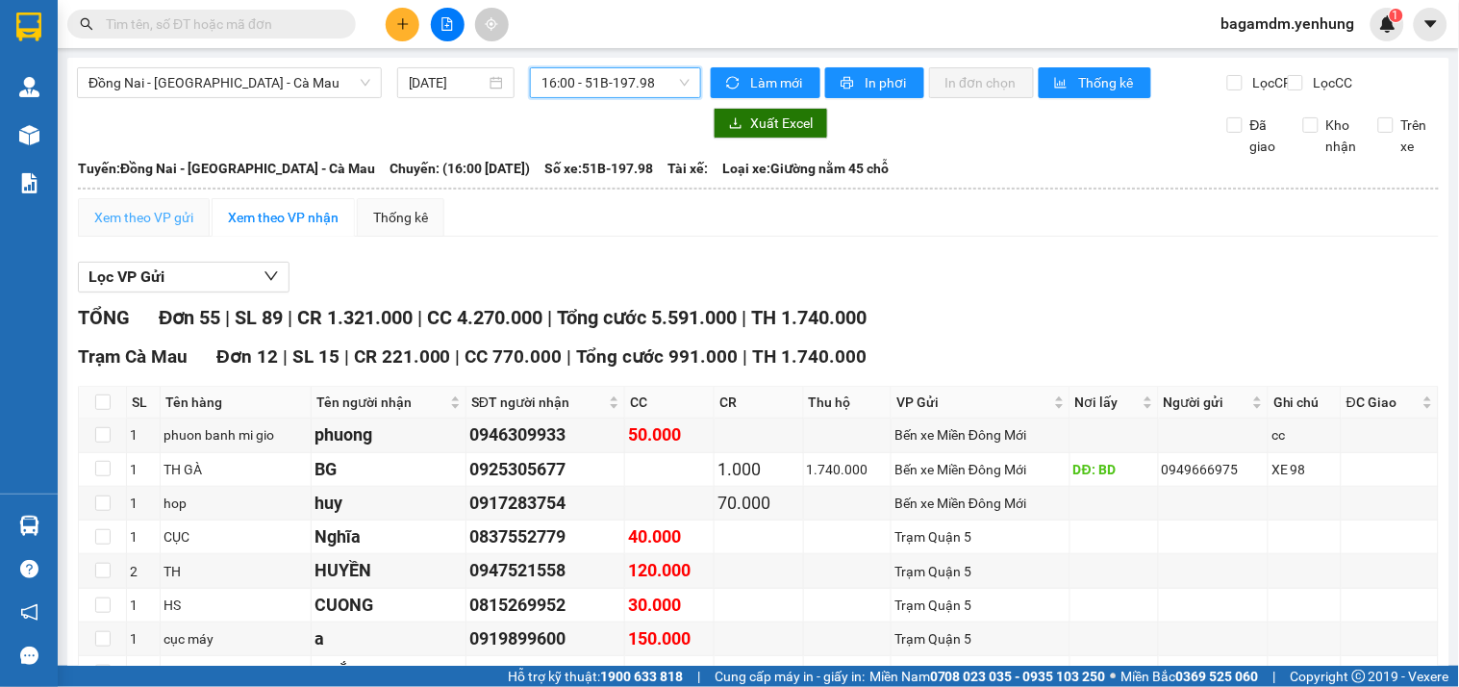
click at [126, 218] on div "Xem theo VP gửi" at bounding box center [144, 217] width 132 height 38
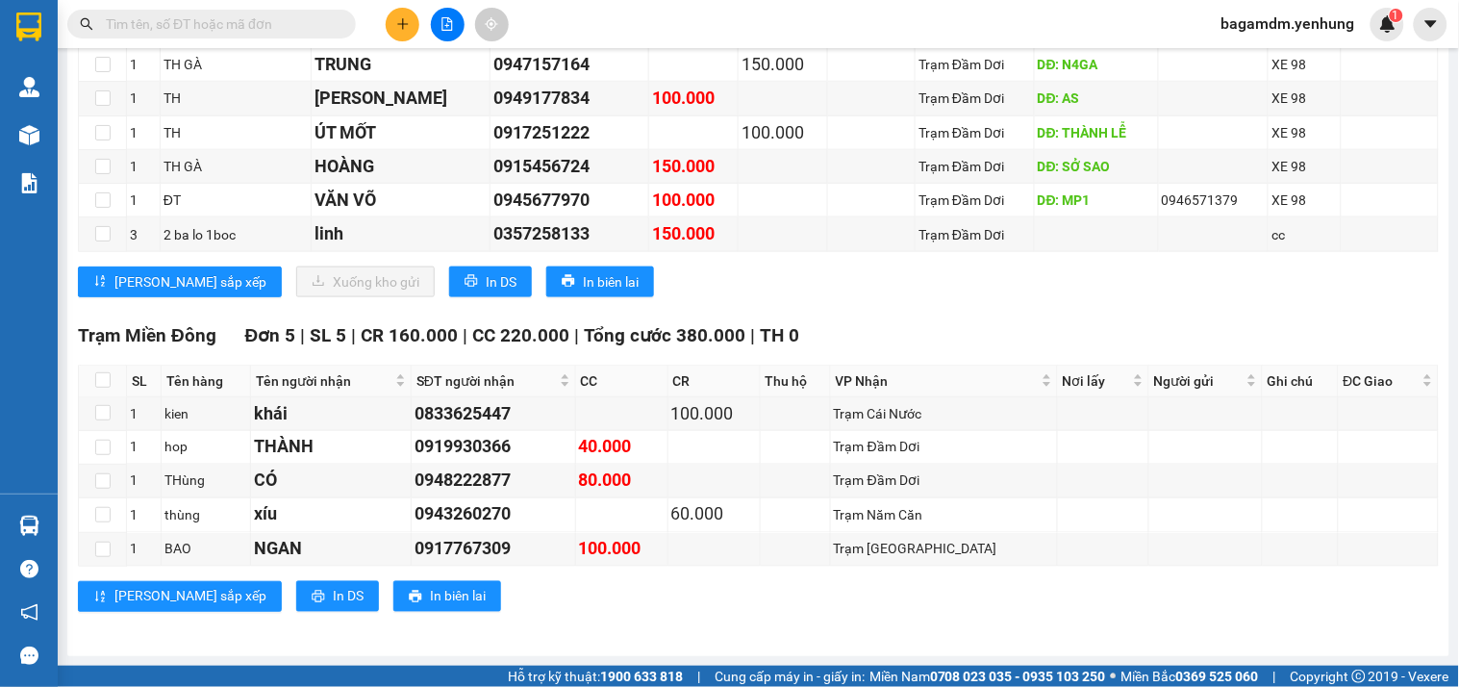
scroll to position [2067, 0]
